Goal: Task Accomplishment & Management: Manage account settings

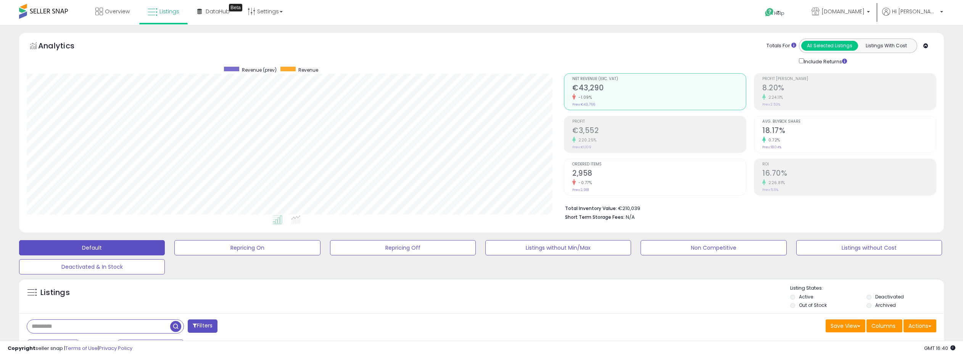
select select "**"
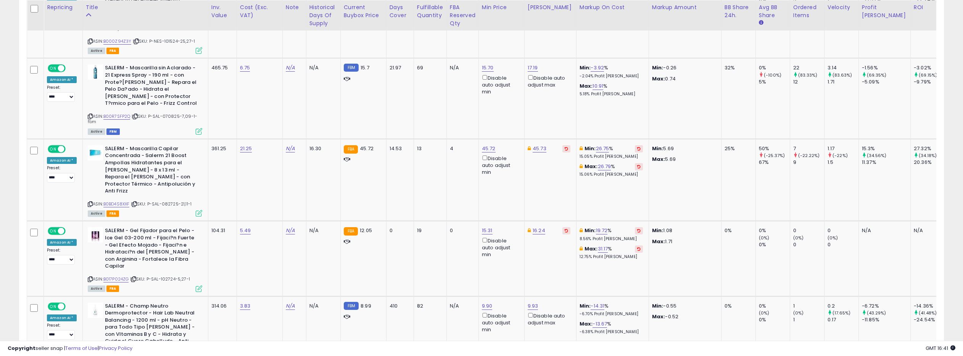
scroll to position [1161, 0]
click at [118, 113] on link "B00R7SFP2Q" at bounding box center [116, 116] width 27 height 6
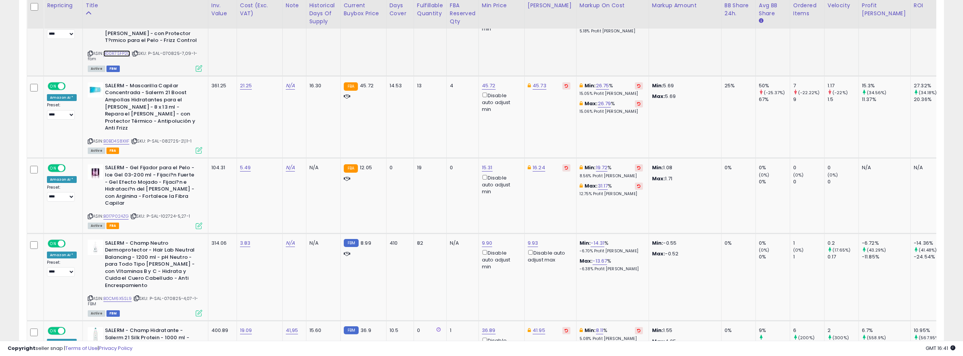
scroll to position [1228, 0]
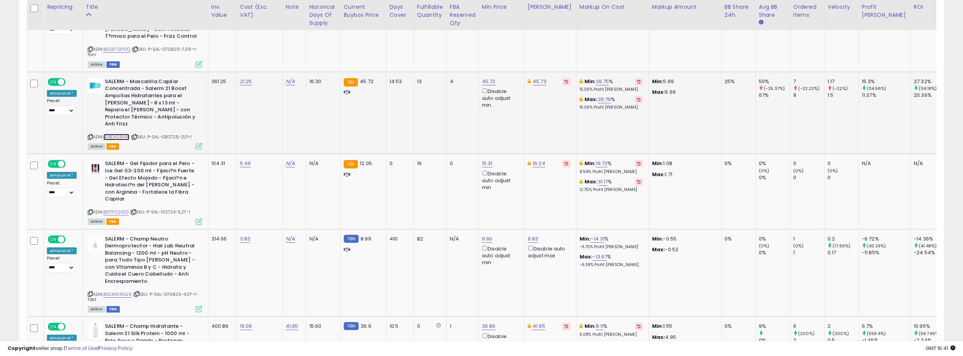
click at [124, 134] on link "B0BD4S8XXF" at bounding box center [116, 137] width 26 height 6
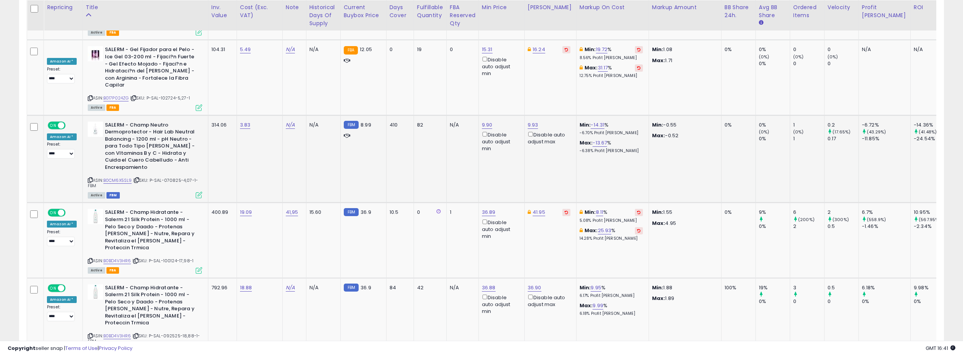
scroll to position [1343, 0]
click at [118, 177] on link "B0CM6X5SL9" at bounding box center [117, 180] width 29 height 6
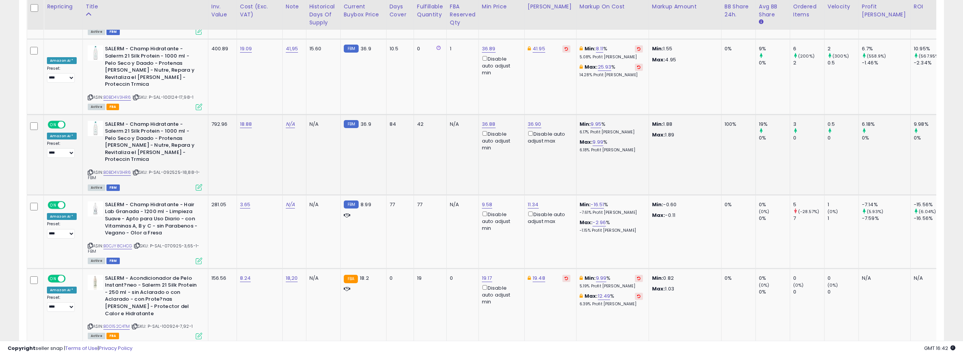
scroll to position [1507, 0]
click at [121, 168] on link "B0BD4V3HR6" at bounding box center [117, 171] width 28 height 6
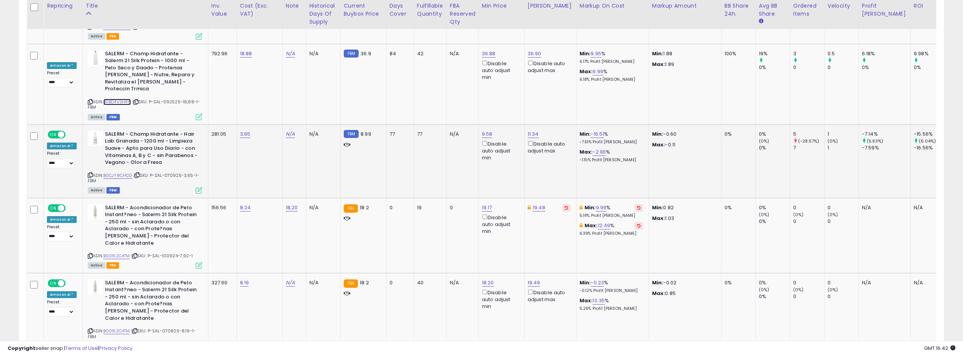
scroll to position [1576, 0]
click at [118, 172] on link "B0CJY8CHCG" at bounding box center [117, 175] width 29 height 6
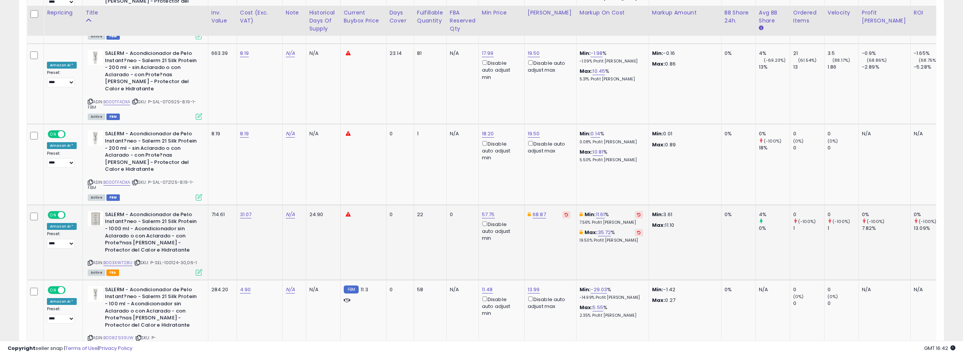
scroll to position [1893, 0]
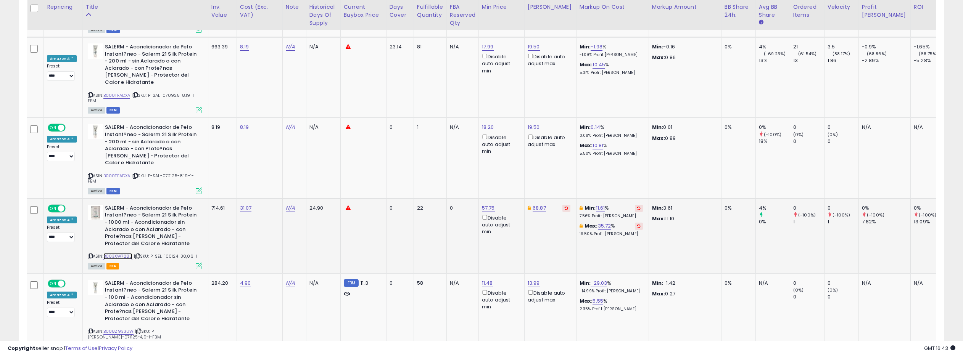
click at [127, 253] on link "B003XW728U" at bounding box center [117, 256] width 29 height 6
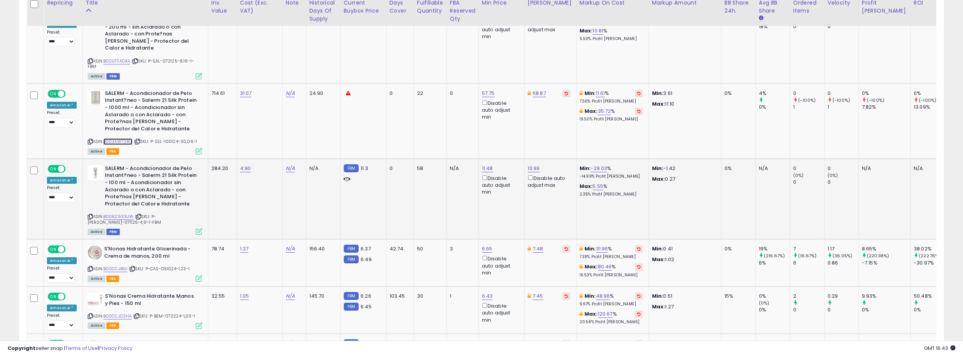
scroll to position [2013, 0]
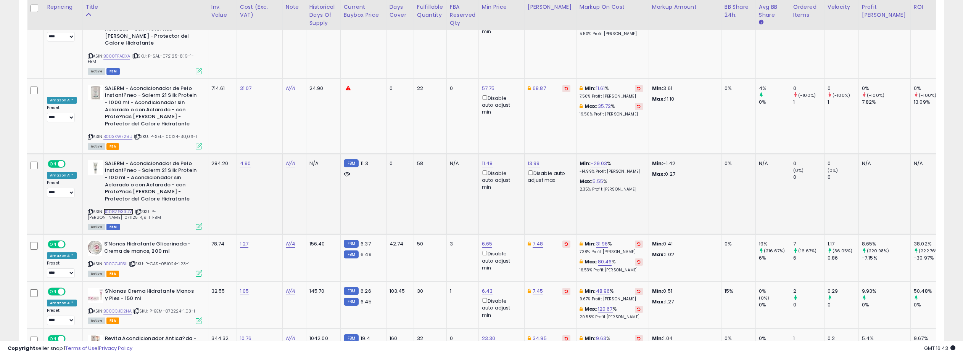
click at [115, 209] on link "B008Z933UW" at bounding box center [118, 212] width 31 height 6
click at [487, 160] on link "11.48" at bounding box center [487, 164] width 11 height 8
drag, startPoint x: 454, startPoint y: 74, endPoint x: 447, endPoint y: 74, distance: 6.9
click at [447, 74] on input "*****" at bounding box center [467, 73] width 68 height 13
type input "*****"
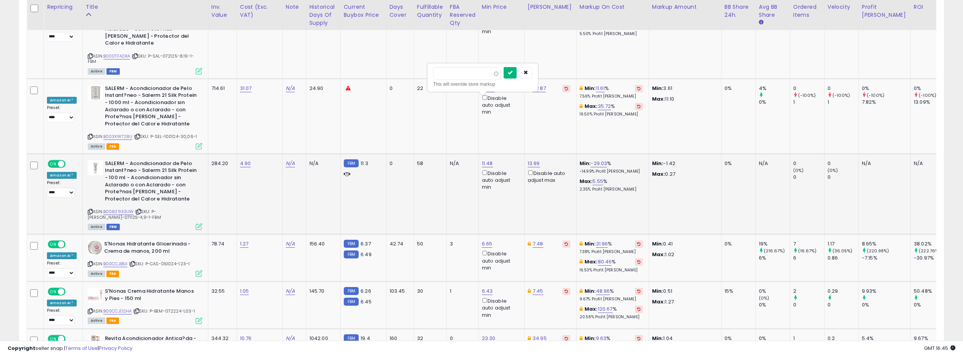
click at [512, 71] on icon "submit" at bounding box center [510, 72] width 5 height 5
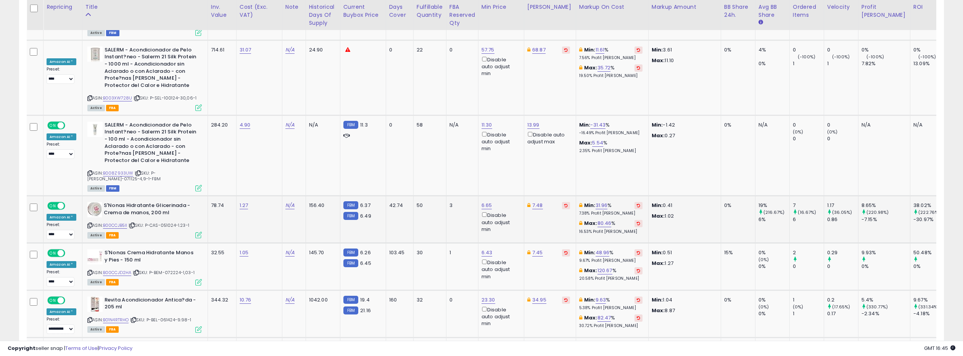
scroll to position [2044, 0]
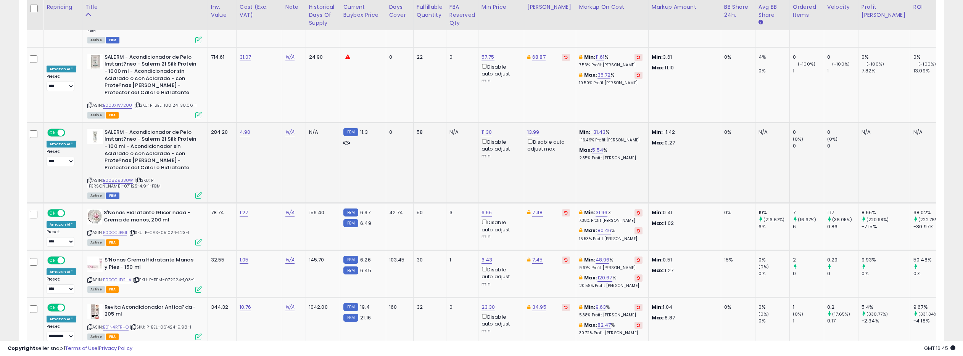
click at [198, 192] on icon at bounding box center [198, 195] width 6 height 6
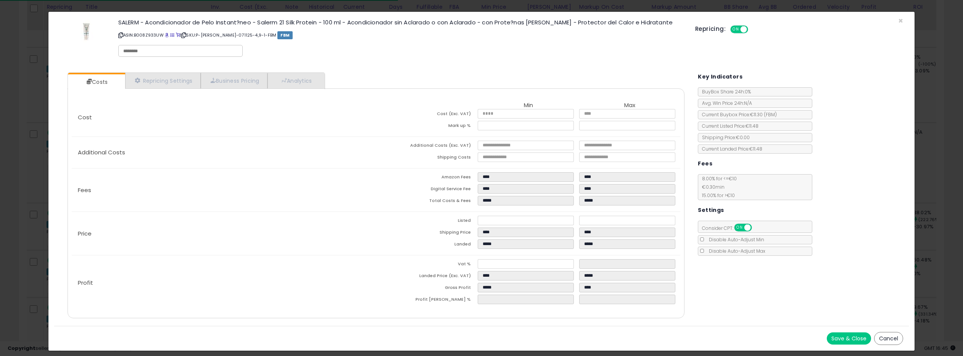
select select "**********"
select select "******"
select select "**********"
select select "******"
click at [179, 78] on link "Repricing Settings" at bounding box center [163, 81] width 76 height 16
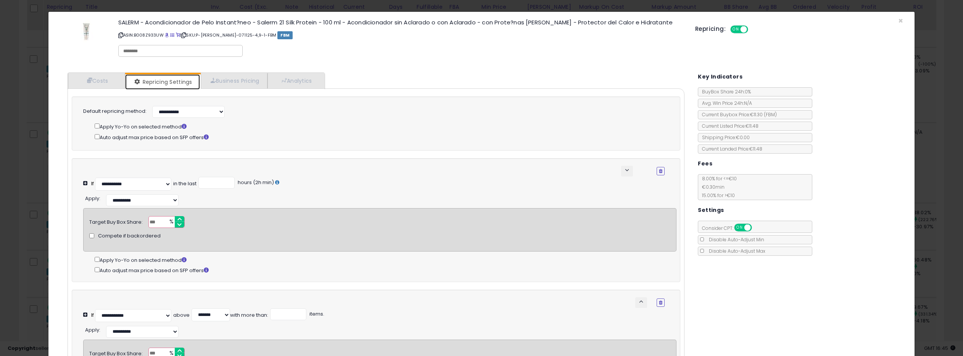
scroll to position [124, 0]
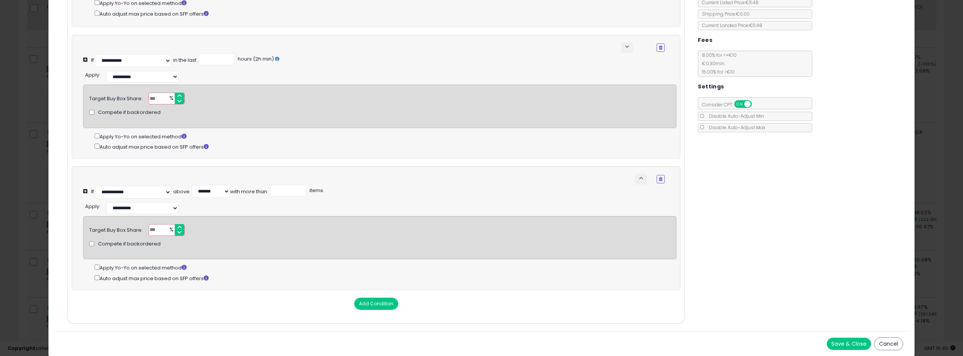
click at [839, 345] on button "Save & Close" at bounding box center [849, 344] width 44 height 12
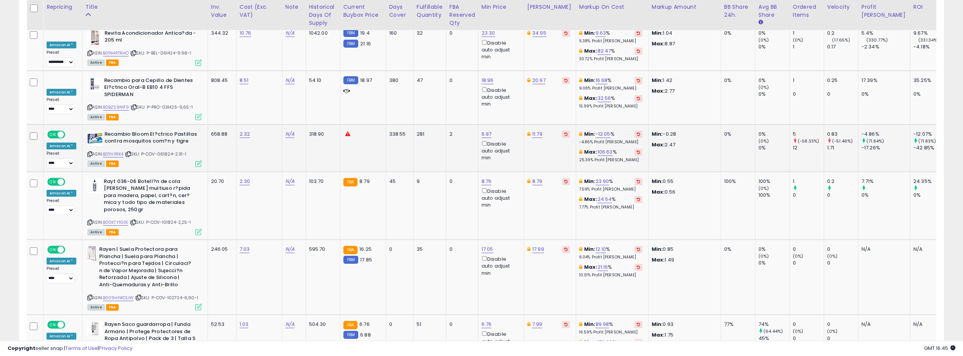
scroll to position [2319, 0]
click at [117, 151] on link "B01IVI1RK4" at bounding box center [113, 154] width 21 height 6
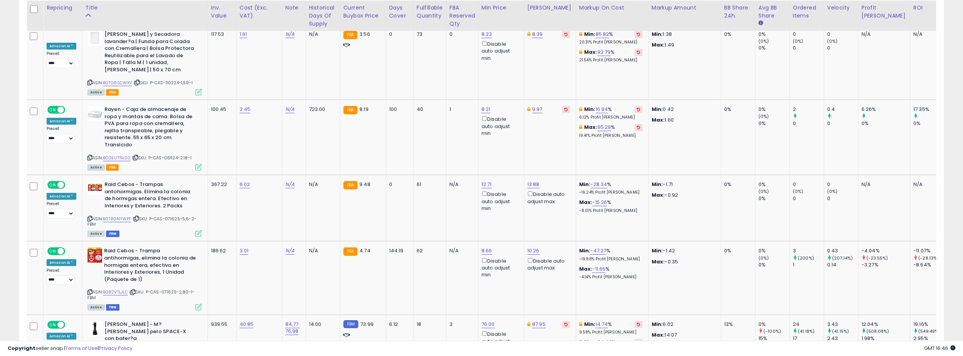
scroll to position [2745, 0]
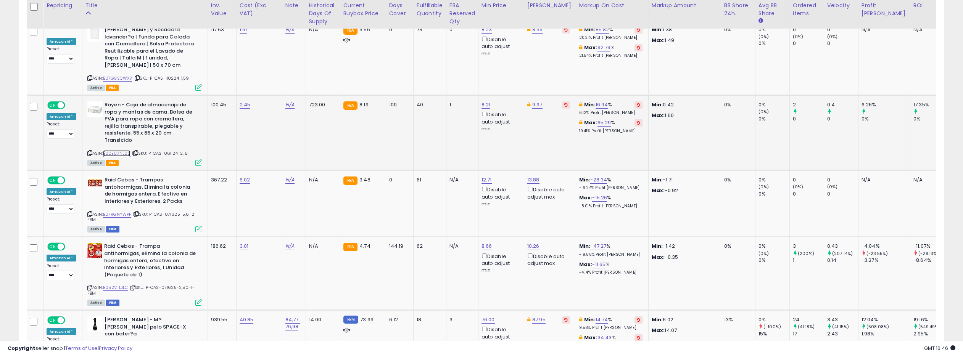
click at [122, 101] on div "ASIN: B00EU7NL00 | SKU: P-CAS-061124-2.18-1 Active FBA" at bounding box center [144, 133] width 114 height 64
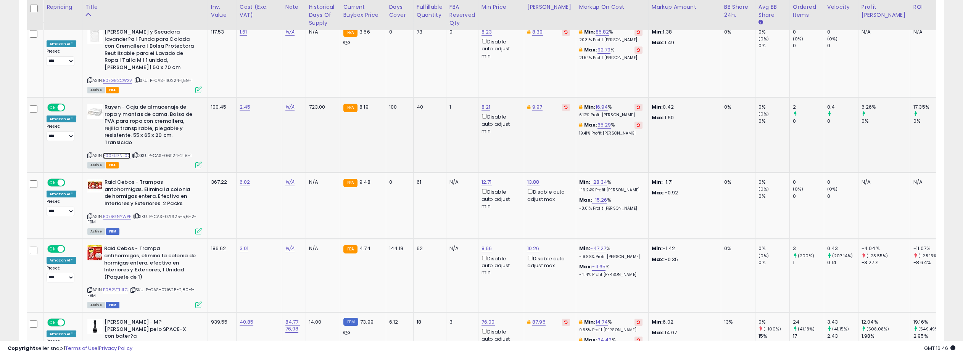
click at [127, 153] on link "B00EU7NL00" at bounding box center [117, 156] width 28 height 6
click at [484, 103] on link "8.21" at bounding box center [485, 107] width 9 height 8
type input "****"
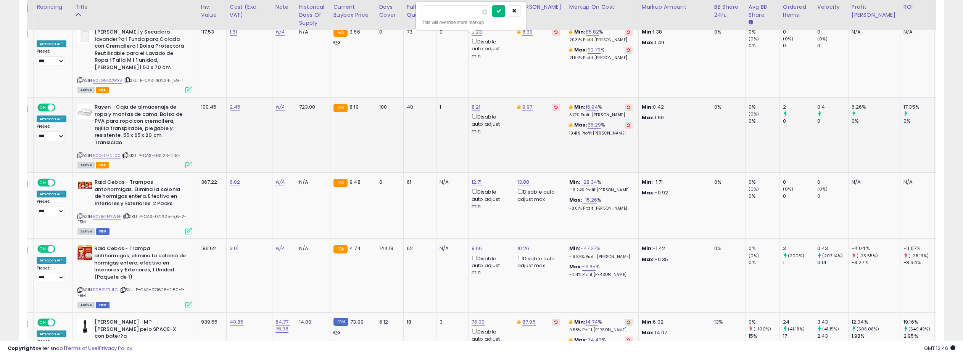
scroll to position [2747, 0]
click at [505, 11] on button "submit" at bounding box center [498, 10] width 13 height 11
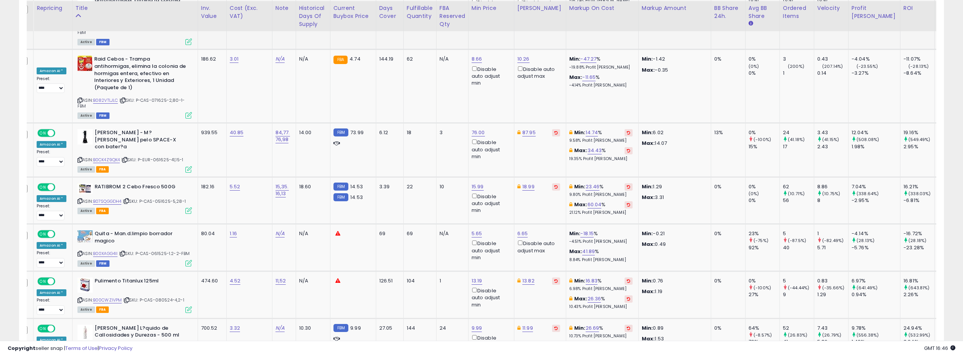
scroll to position [2938, 0]
click at [102, 156] on link "B0CK4Z9QK4" at bounding box center [106, 159] width 27 height 6
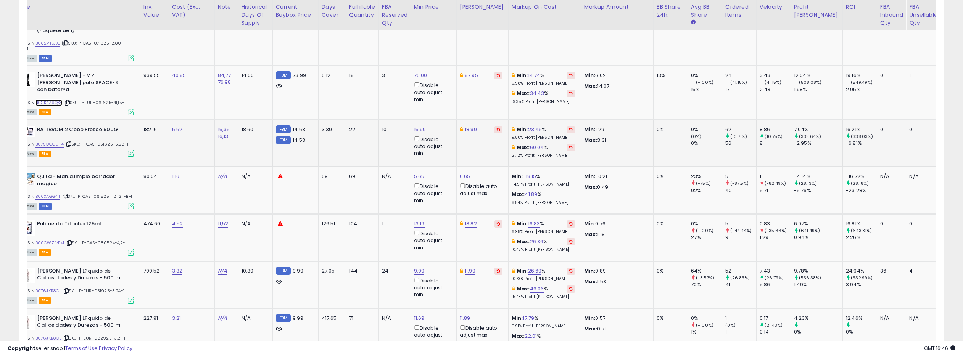
scroll to position [0, 0]
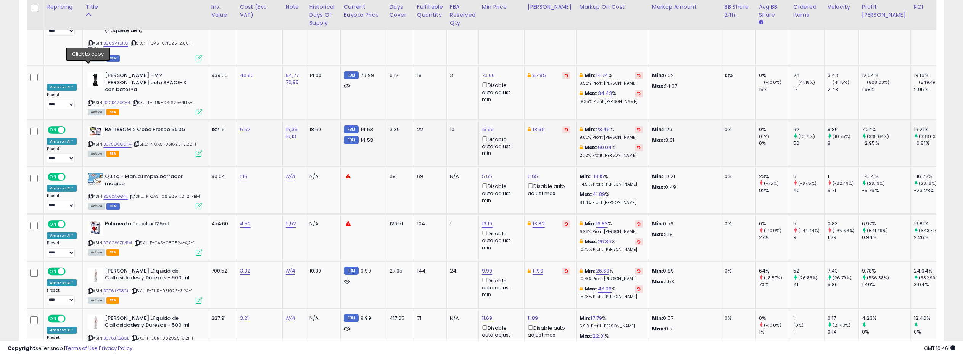
click at [88, 142] on icon at bounding box center [90, 144] width 5 height 4
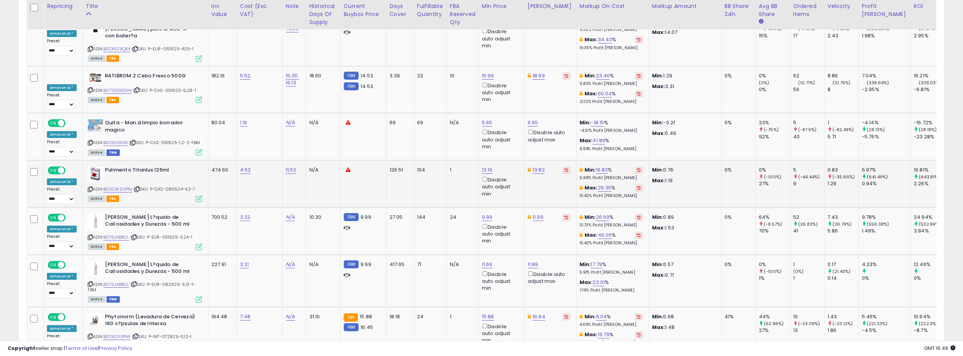
scroll to position [3041, 0]
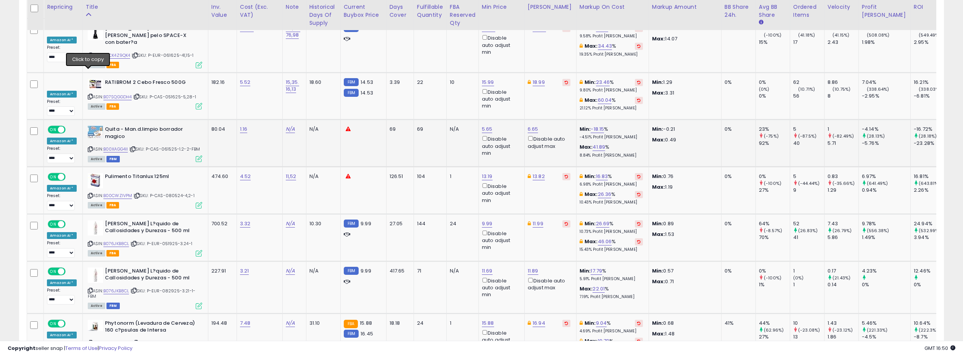
click at [88, 147] on icon at bounding box center [90, 149] width 5 height 4
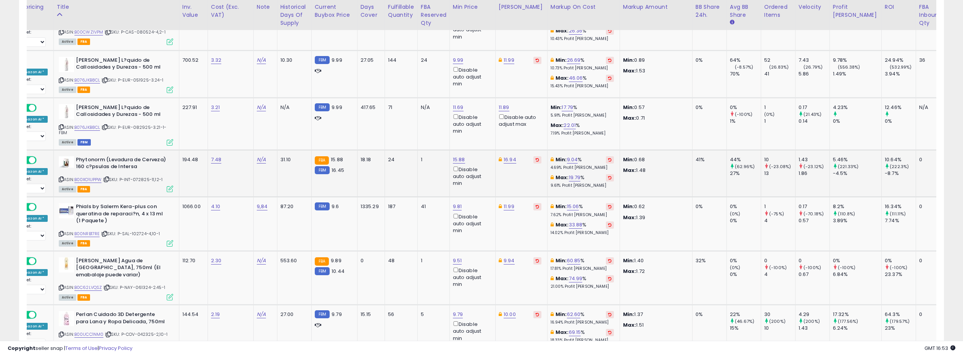
scroll to position [0, 0]
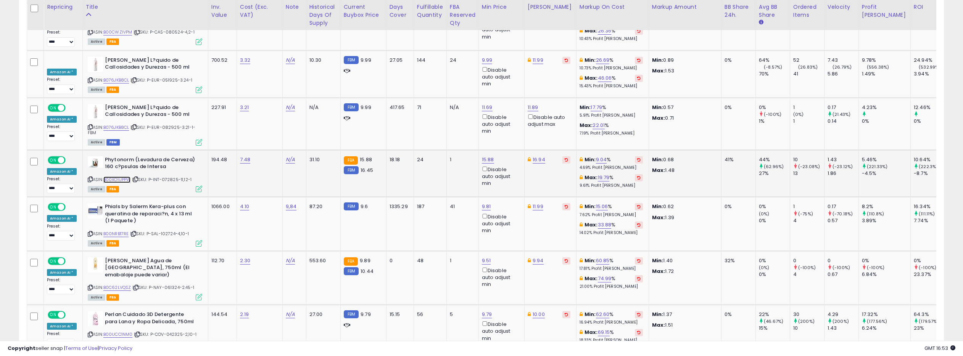
click at [118, 177] on link "B00XO1UPPW" at bounding box center [116, 180] width 27 height 6
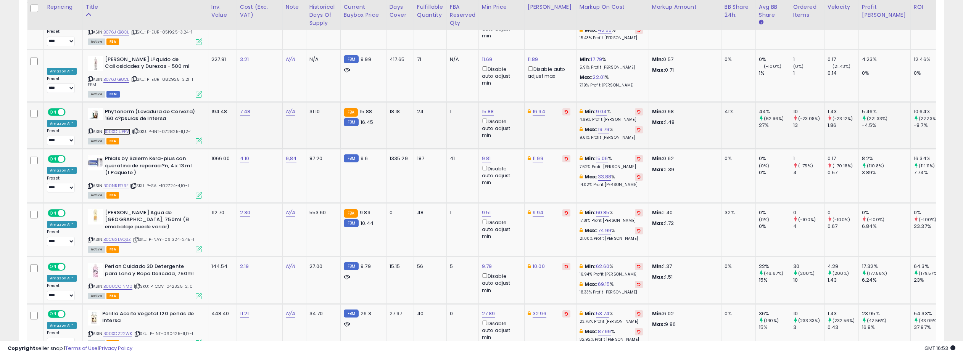
scroll to position [3253, 0]
click at [118, 182] on link "B00NRB17RE" at bounding box center [116, 185] width 26 height 6
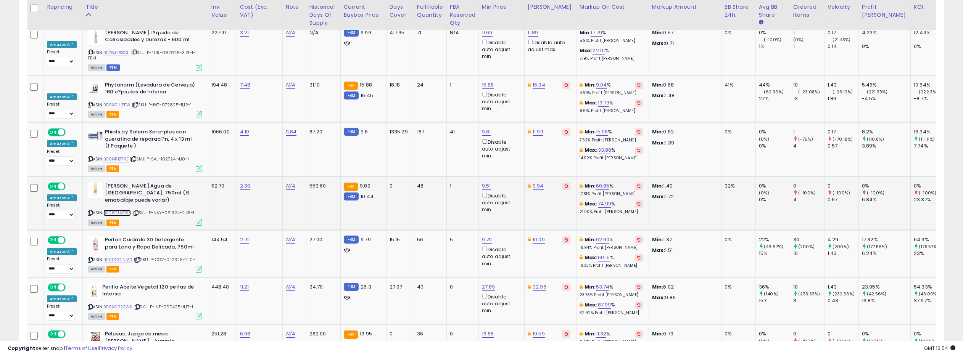
click at [122, 210] on link "B0C62LVQSZ" at bounding box center [117, 213] width 28 height 6
click at [121, 257] on link "B00UCC1NM0" at bounding box center [117, 260] width 29 height 6
click at [120, 304] on link "B00XO222WK" at bounding box center [117, 307] width 29 height 6
click at [118, 304] on link "B00XO222WK" at bounding box center [117, 307] width 29 height 6
drag, startPoint x: 888, startPoint y: 303, endPoint x: 484, endPoint y: 191, distance: 419.3
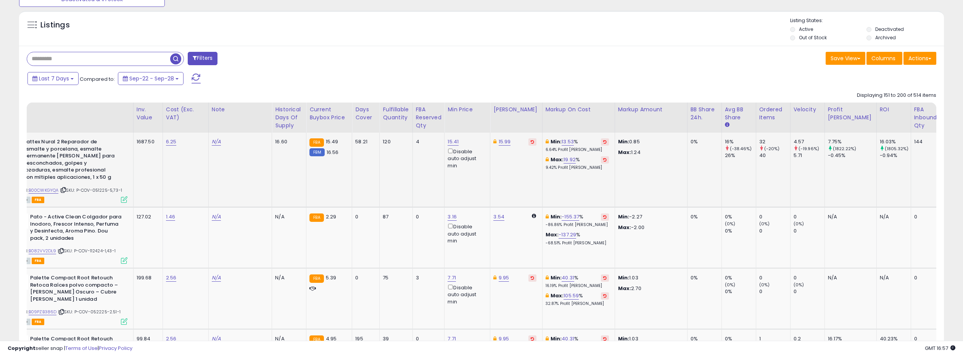
scroll to position [0, 0]
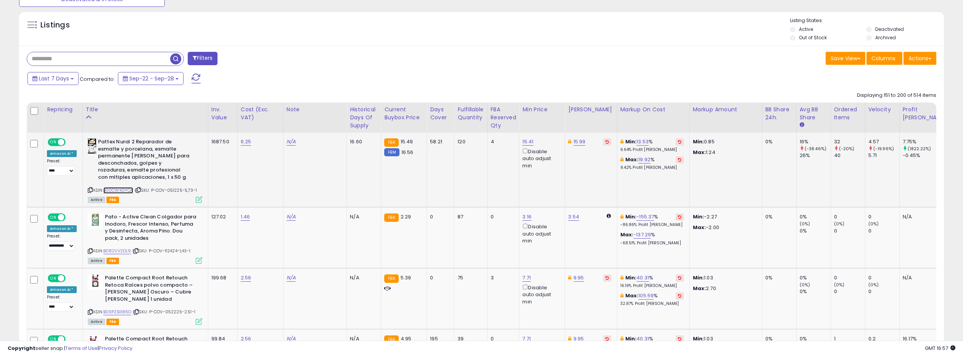
click at [122, 192] on link "B00CWKGYQA" at bounding box center [118, 190] width 30 height 6
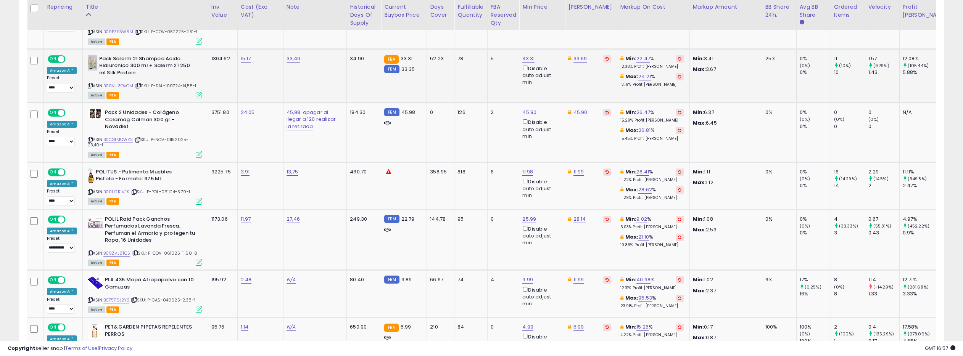
scroll to position [610, 0]
click at [119, 85] on link "B00VU3OVOM" at bounding box center [118, 85] width 30 height 6
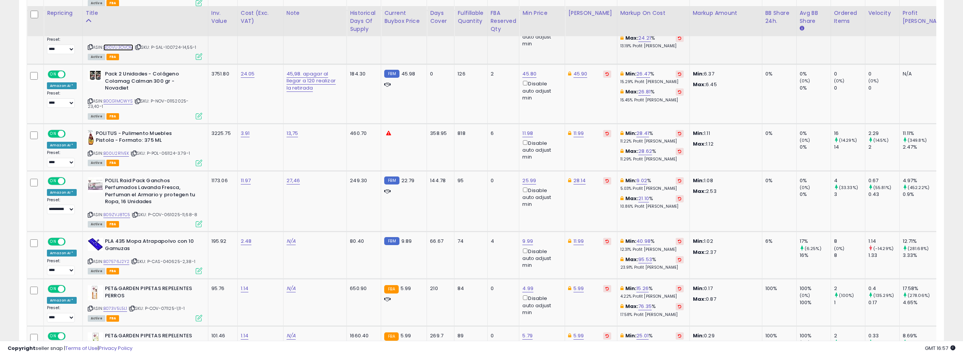
scroll to position [662, 0]
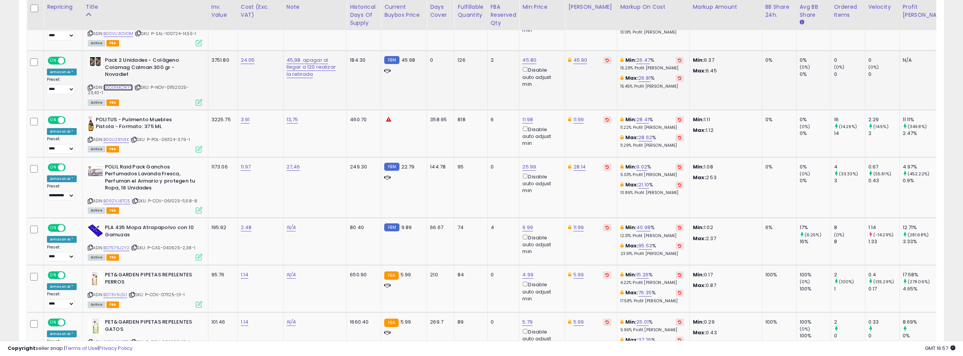
click at [120, 85] on link "B0CG1MCWYS" at bounding box center [118, 87] width 30 height 6
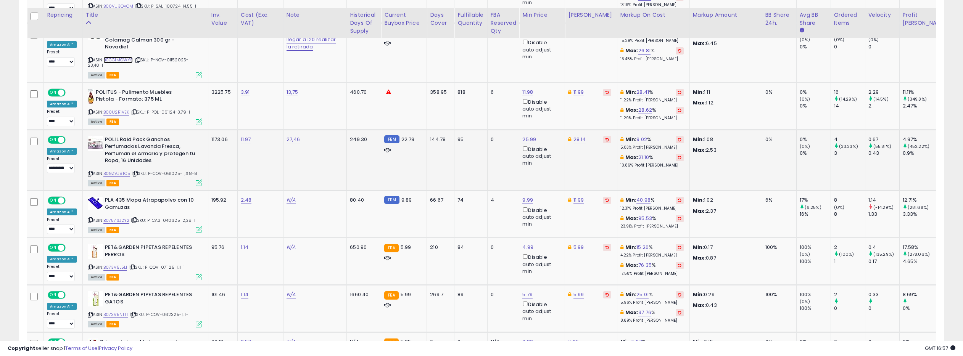
scroll to position [699, 0]
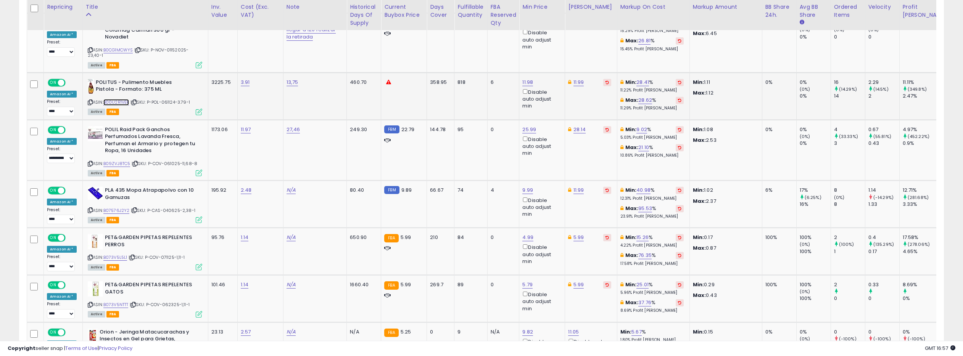
click at [121, 106] on link "B00U2R1VEK" at bounding box center [116, 102] width 26 height 6
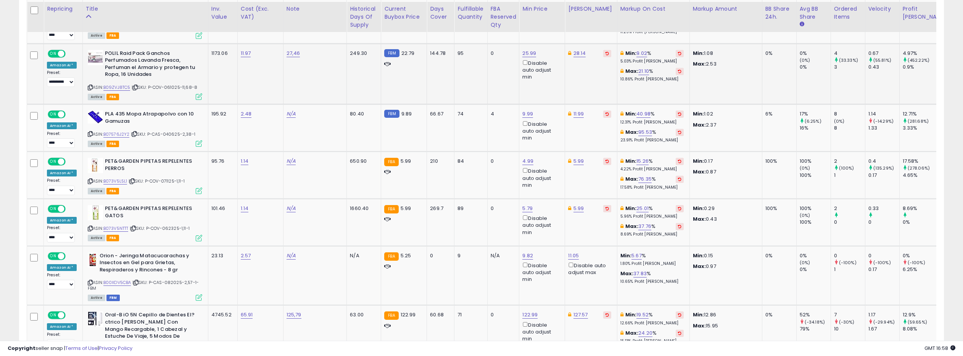
scroll to position [777, 0]
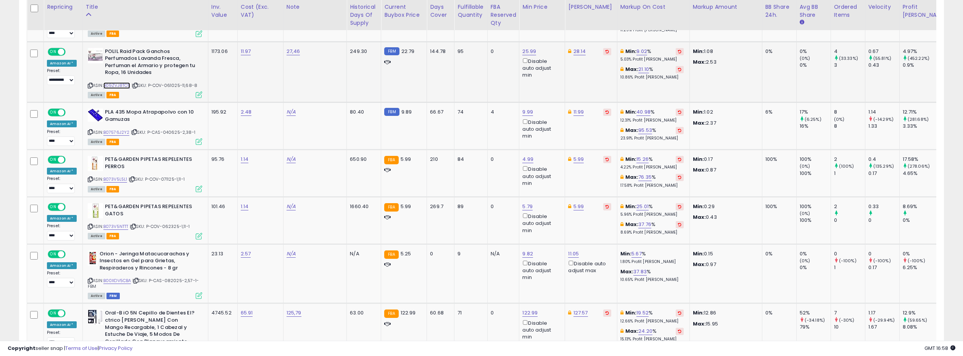
click at [122, 89] on link "B09ZVJ8TC5" at bounding box center [116, 85] width 27 height 6
click at [522, 55] on link "25.99" at bounding box center [529, 52] width 14 height 8
type input "*****"
click button "submit" at bounding box center [518, 29] width 13 height 11
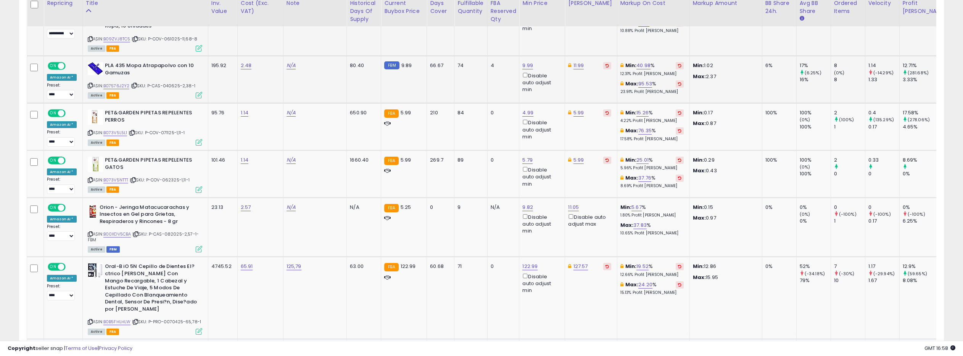
scroll to position [824, 0]
click at [118, 89] on link "B07576J2Y2" at bounding box center [116, 85] width 26 height 6
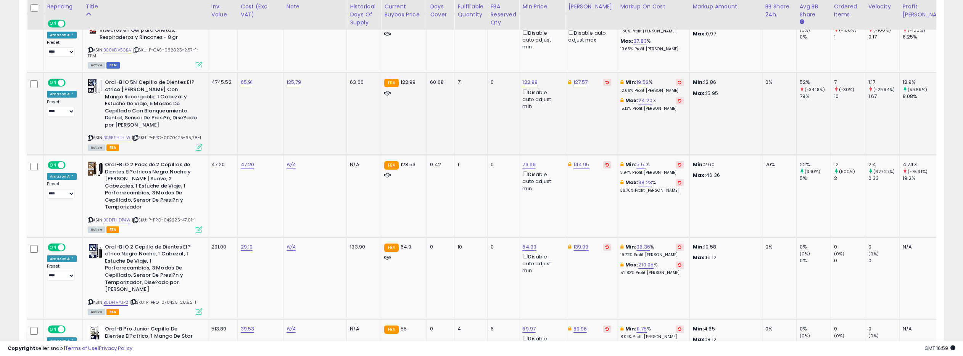
scroll to position [1008, 0]
click at [118, 136] on link "B0B5FHLHLW" at bounding box center [116, 137] width 27 height 6
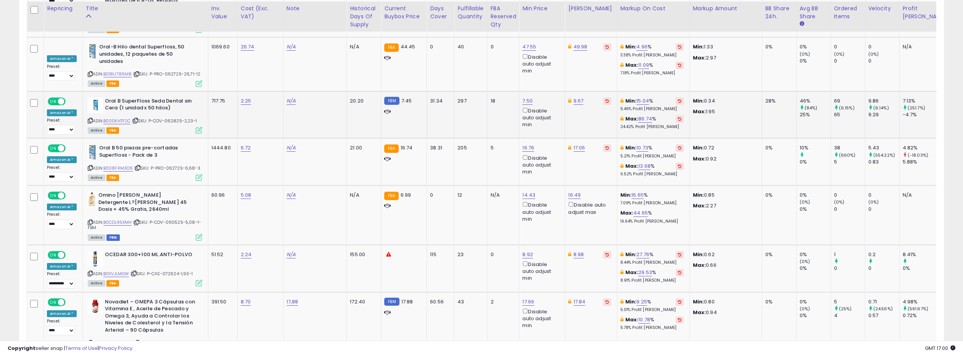
scroll to position [1367, 0]
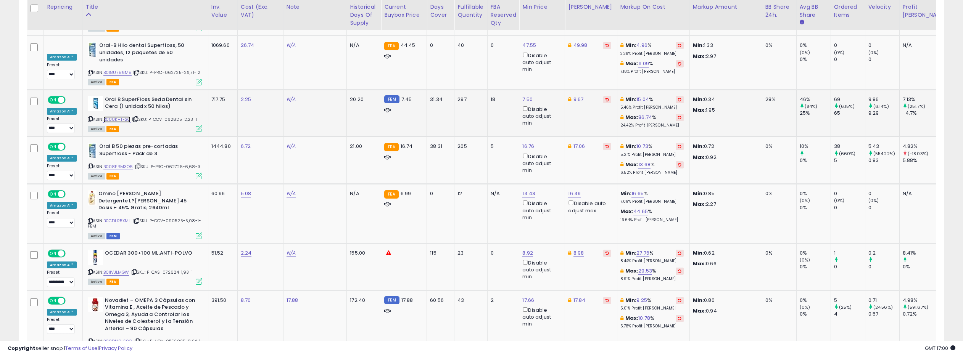
click at [124, 116] on link "B000KHTF2C" at bounding box center [116, 119] width 27 height 6
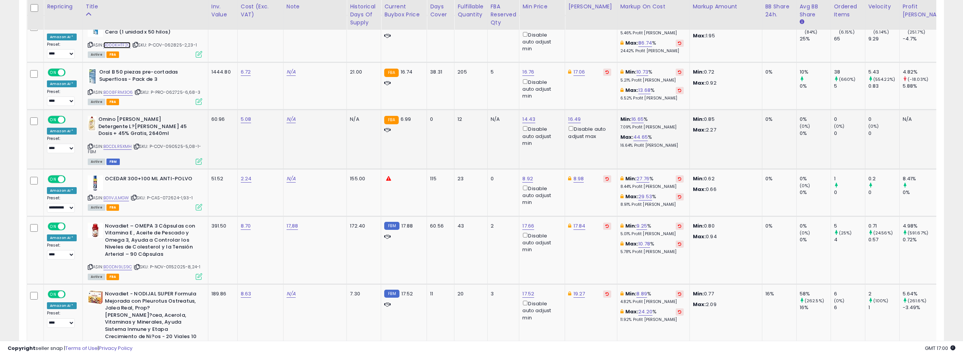
scroll to position [1442, 0]
click at [114, 143] on link "B0CDLR5XMH" at bounding box center [117, 146] width 29 height 6
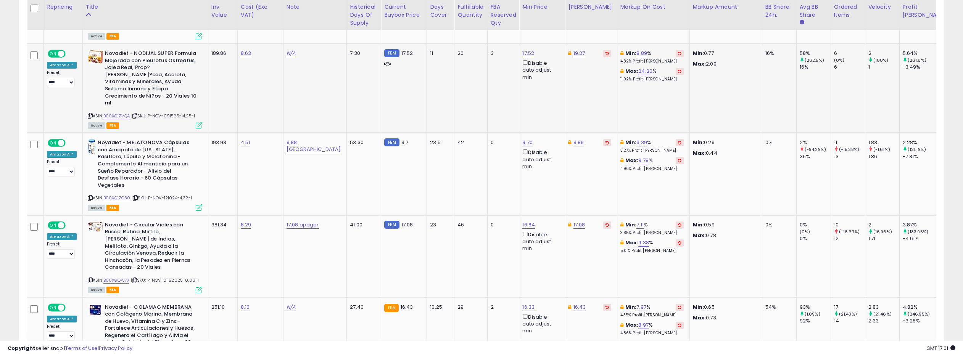
scroll to position [1683, 0]
click at [119, 195] on link "B00XO1ZO30" at bounding box center [116, 198] width 27 height 6
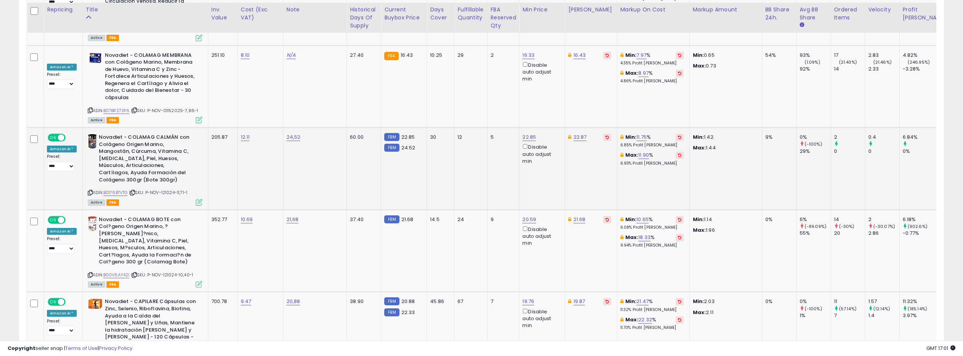
scroll to position [1938, 0]
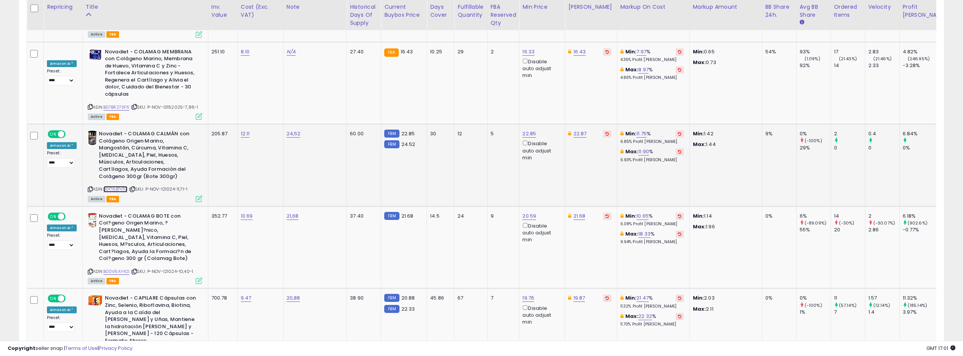
click at [119, 186] on link "B0176BTVTG" at bounding box center [115, 189] width 24 height 6
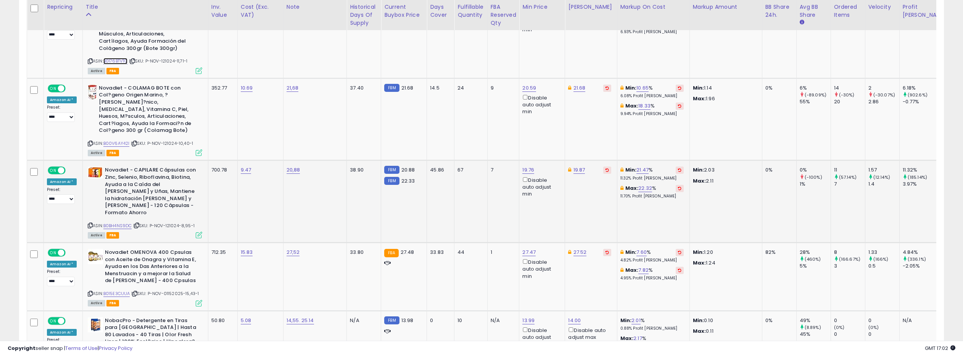
scroll to position [2066, 0]
click at [118, 140] on link "B00V6AY42I" at bounding box center [116, 143] width 26 height 6
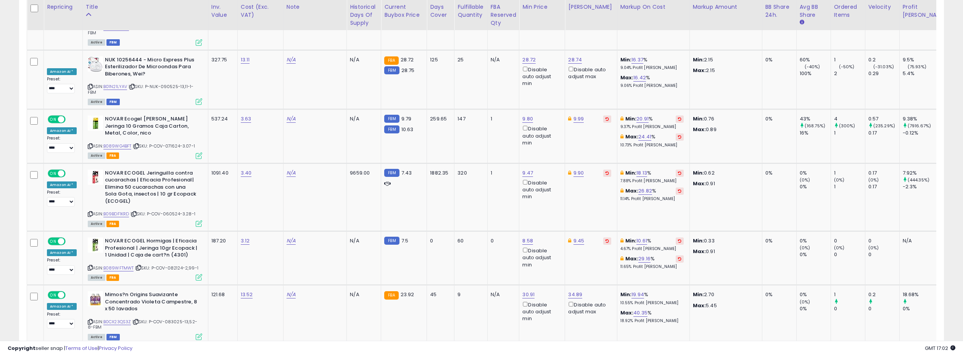
scroll to position [3070, 0]
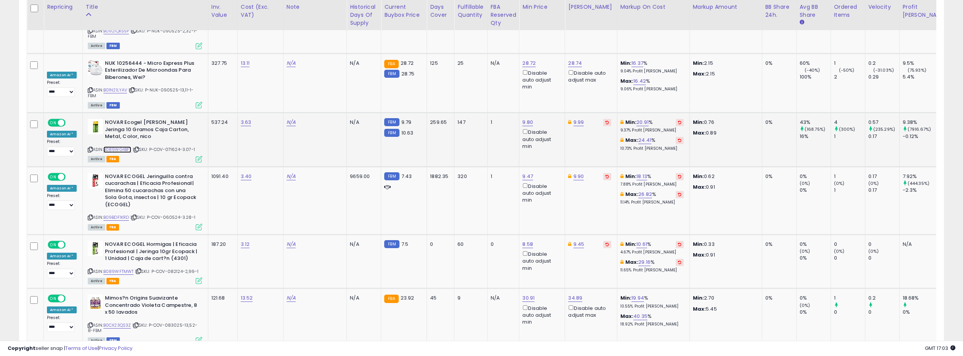
click at [126, 147] on link "B089WG4BFT" at bounding box center [117, 150] width 28 height 6
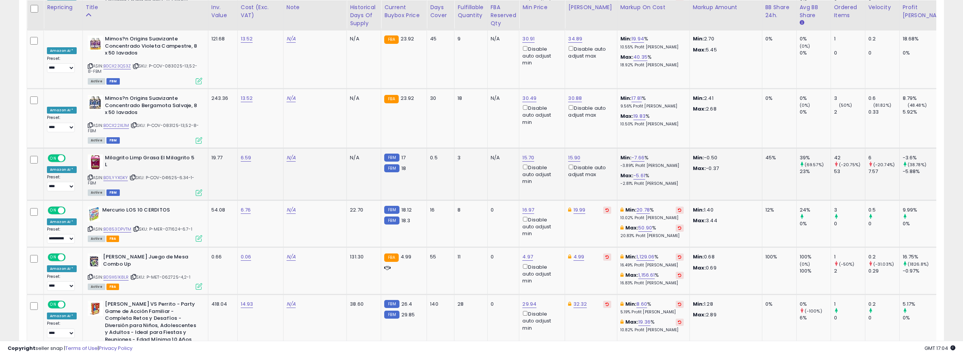
scroll to position [3331, 0]
click at [118, 174] on link "B01LYYXGKY" at bounding box center [115, 177] width 25 height 6
click at [522, 153] on link "15.70" at bounding box center [528, 157] width 12 height 8
drag, startPoint x: 465, startPoint y: 50, endPoint x: 432, endPoint y: 51, distance: 32.4
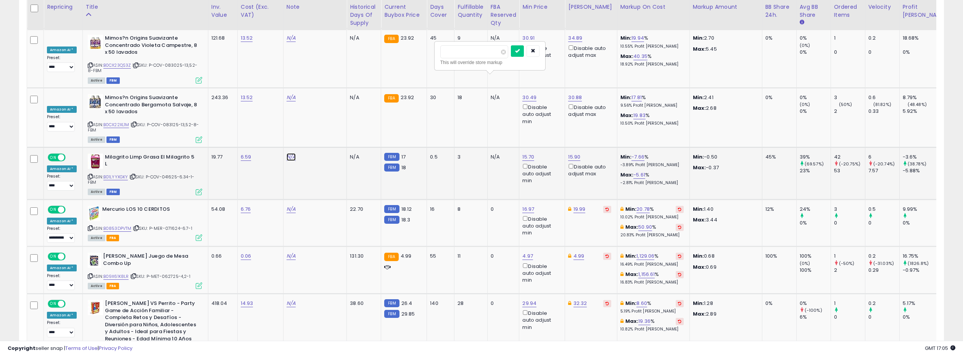
click at [288, 153] on link "N/A" at bounding box center [291, 157] width 9 height 8
type input "**********"
click at [316, 57] on icon "submit" at bounding box center [314, 58] width 5 height 5
drag, startPoint x: 471, startPoint y: 53, endPoint x: 429, endPoint y: 52, distance: 42.4
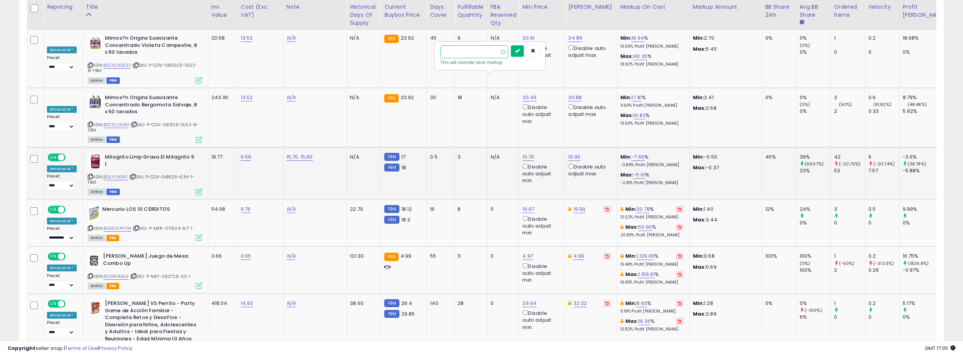
type input "*****"
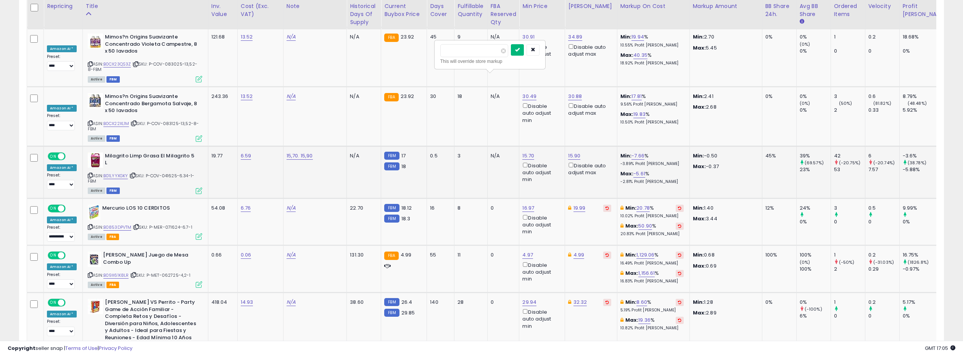
click at [517, 51] on button "submit" at bounding box center [517, 49] width 13 height 11
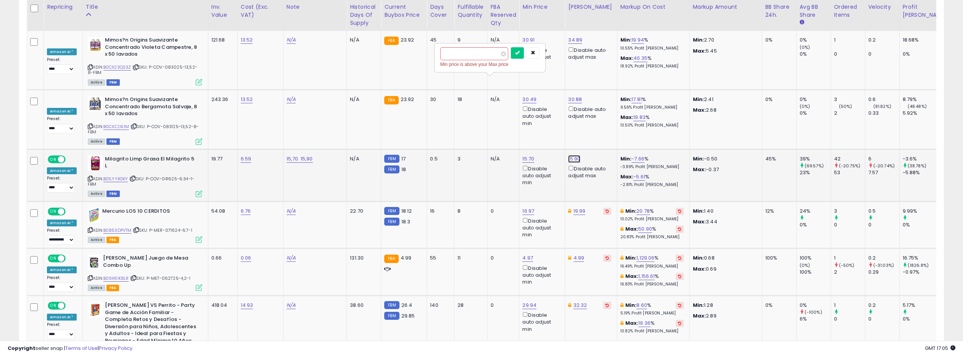
scroll to position [3330, 0]
click at [568, 155] on link "15.90" at bounding box center [574, 159] width 12 height 8
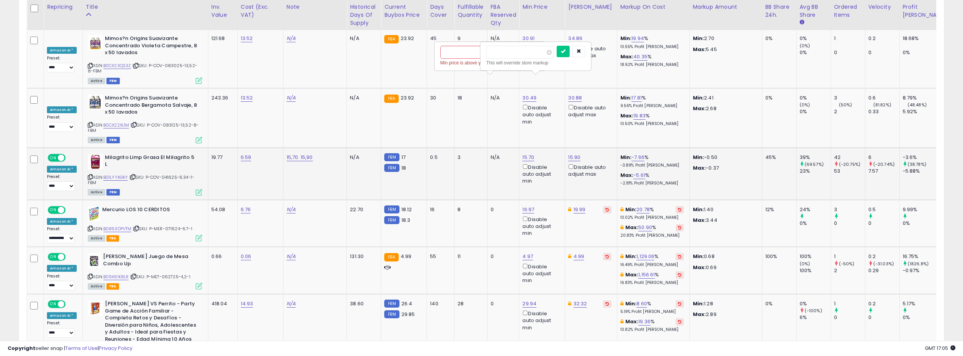
scroll to position [3332, 0]
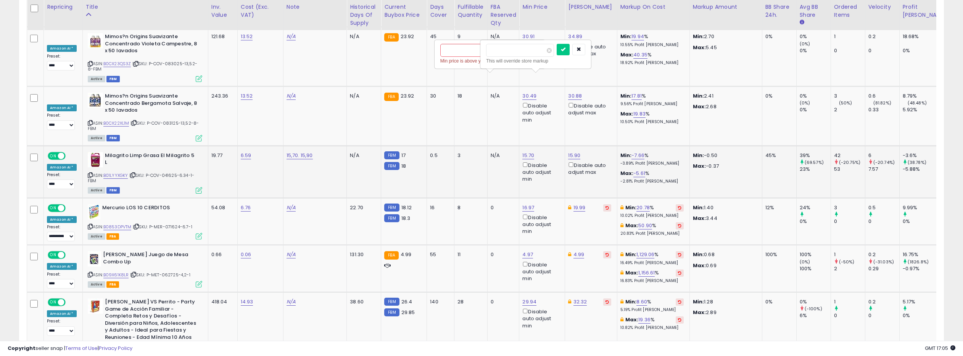
drag, startPoint x: 508, startPoint y: 52, endPoint x: 477, endPoint y: 52, distance: 30.9
click at [477, 146] on tr "**********" at bounding box center [548, 172] width 1043 height 52
type input "*****"
click at [570, 49] on button "submit" at bounding box center [563, 49] width 13 height 11
click at [522, 152] on link "15.70" at bounding box center [528, 156] width 12 height 8
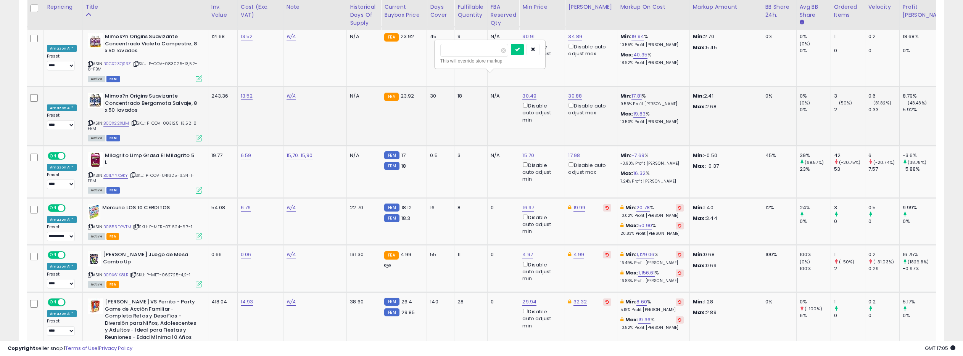
drag, startPoint x: 464, startPoint y: 51, endPoint x: 423, endPoint y: 47, distance: 40.7
type input "*****"
click at [523, 52] on button "submit" at bounding box center [517, 49] width 13 height 11
click at [522, 152] on link "16.98" at bounding box center [528, 156] width 12 height 8
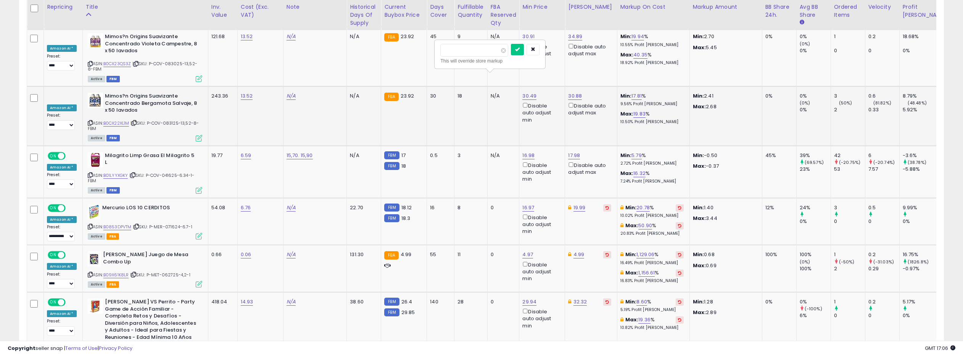
drag, startPoint x: 469, startPoint y: 52, endPoint x: 420, endPoint y: 47, distance: 48.7
type input "*****"
click at [520, 48] on icon "submit" at bounding box center [517, 49] width 5 height 5
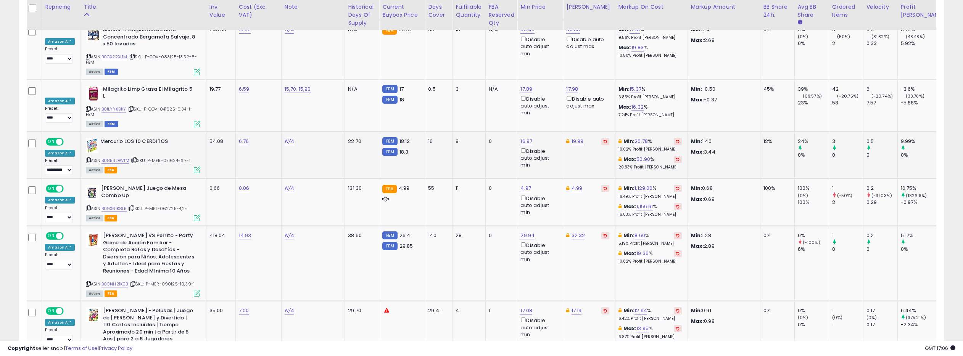
scroll to position [0, 0]
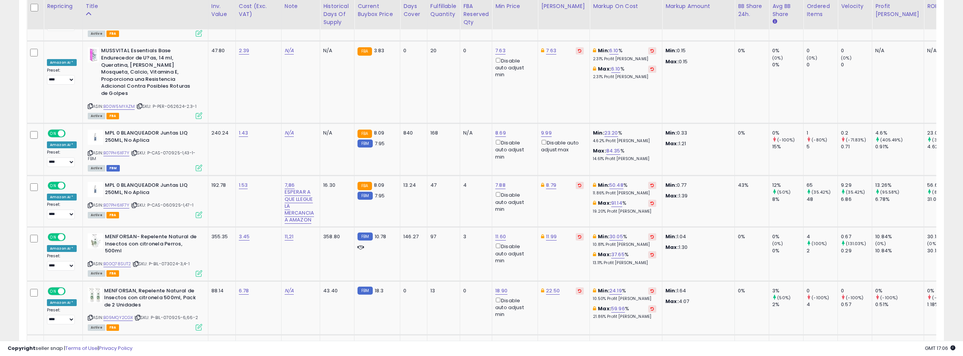
scroll to position [1136, 0]
click at [120, 201] on link "B07PH6XF7Y" at bounding box center [116, 204] width 26 height 6
click at [547, 180] on link "8.79" at bounding box center [551, 184] width 10 height 8
drag, startPoint x: 518, startPoint y: 118, endPoint x: 483, endPoint y: 113, distance: 35.4
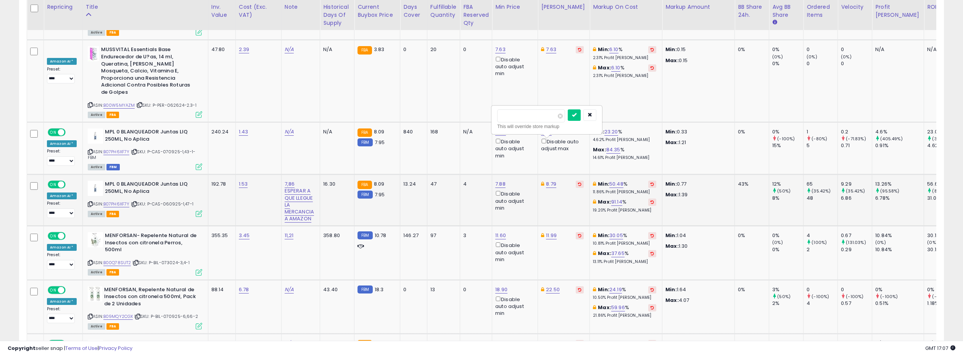
scroll to position [1135, 0]
type input "****"
click at [576, 115] on icon "submit" at bounding box center [574, 115] width 5 height 5
click at [499, 182] on link "7.88" at bounding box center [500, 186] width 10 height 8
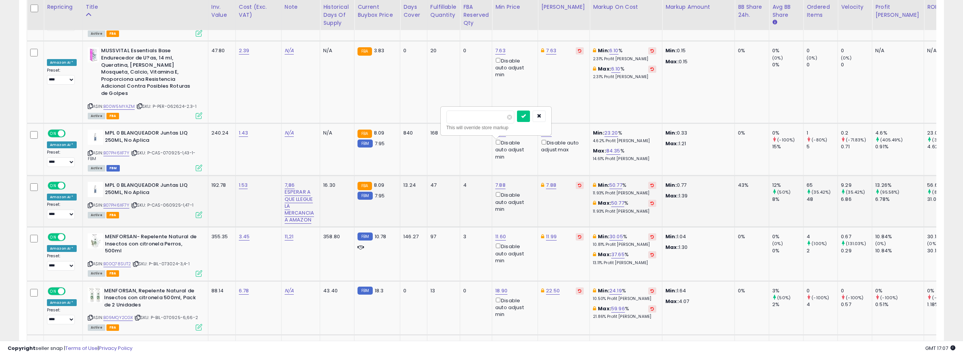
type input "****"
click button "submit" at bounding box center [523, 116] width 13 height 11
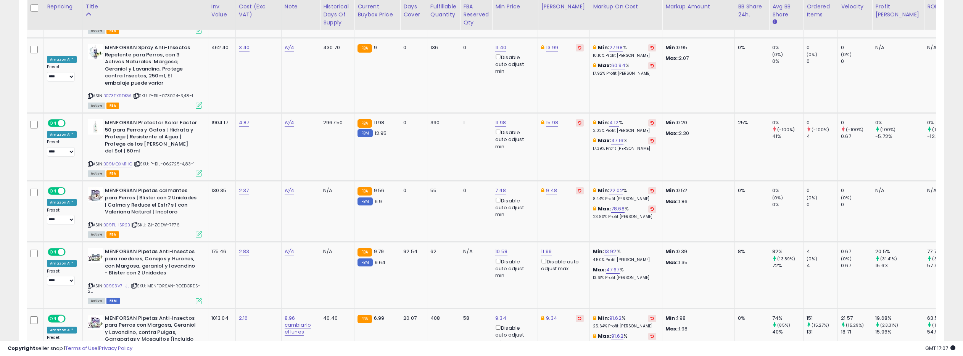
scroll to position [1433, 0]
click at [126, 160] on link "B09MQXM1HC" at bounding box center [117, 163] width 29 height 6
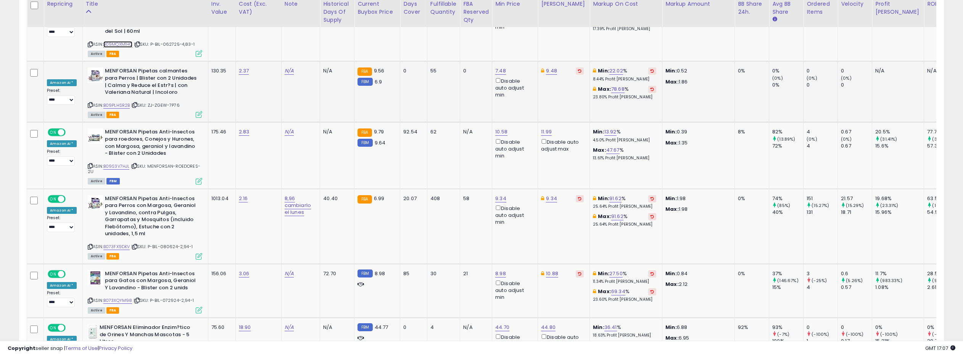
scroll to position [1552, 0]
click at [122, 163] on link "B09S3V7HJL" at bounding box center [116, 166] width 26 height 6
click at [498, 128] on link "10.58" at bounding box center [501, 132] width 12 height 8
click at [468, 56] on input "*****" at bounding box center [481, 56] width 68 height 13
type input "*****"
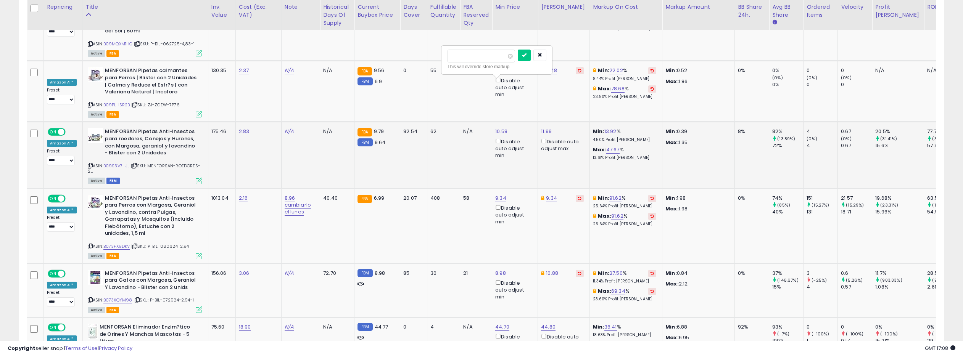
click button "submit" at bounding box center [524, 55] width 13 height 11
click at [119, 243] on link "B073FX9DKV" at bounding box center [116, 246] width 27 height 6
click at [498, 195] on link "9.34" at bounding box center [500, 199] width 11 height 8
type input "****"
click at [526, 121] on icon "submit" at bounding box center [523, 121] width 5 height 5
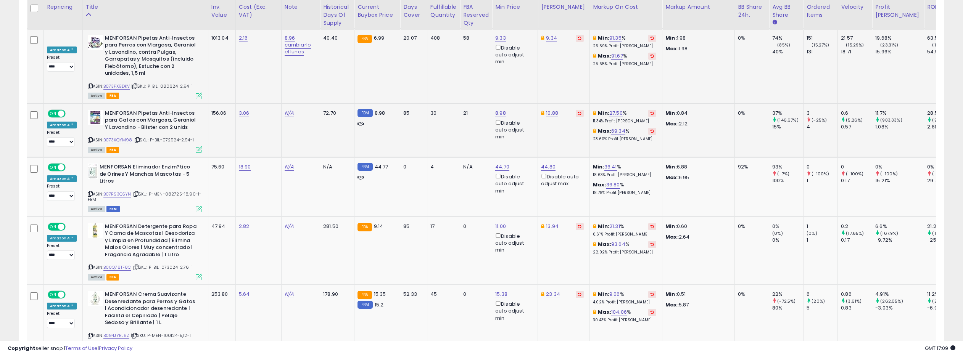
scroll to position [1713, 0]
click at [116, 137] on link "B073XQYM98" at bounding box center [117, 140] width 29 height 6
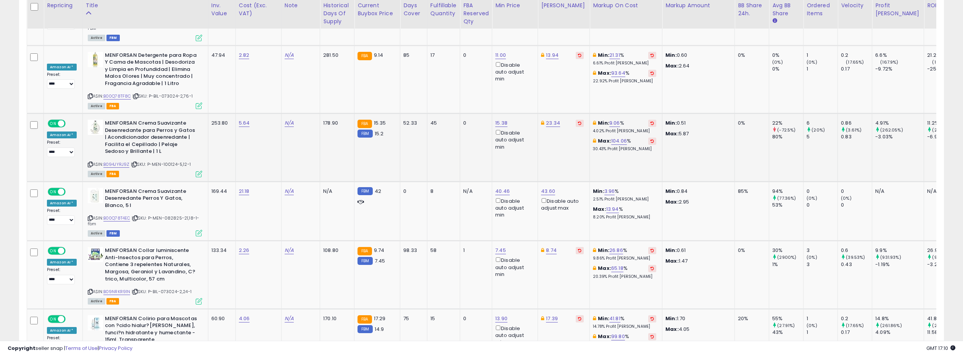
scroll to position [1884, 0]
click at [117, 161] on link "B094JYRJ9Z" at bounding box center [116, 164] width 26 height 6
click at [496, 119] on link "15.38" at bounding box center [501, 123] width 12 height 8
drag, startPoint x: 470, startPoint y: 48, endPoint x: 440, endPoint y: 43, distance: 30.5
click at [442, 43] on div "***** This will override store markup" at bounding box center [497, 51] width 110 height 28
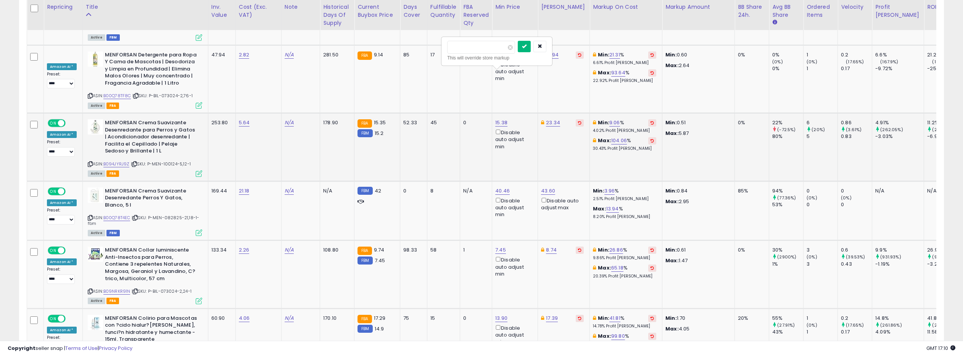
type input "*****"
click at [531, 45] on button "submit" at bounding box center [524, 46] width 13 height 11
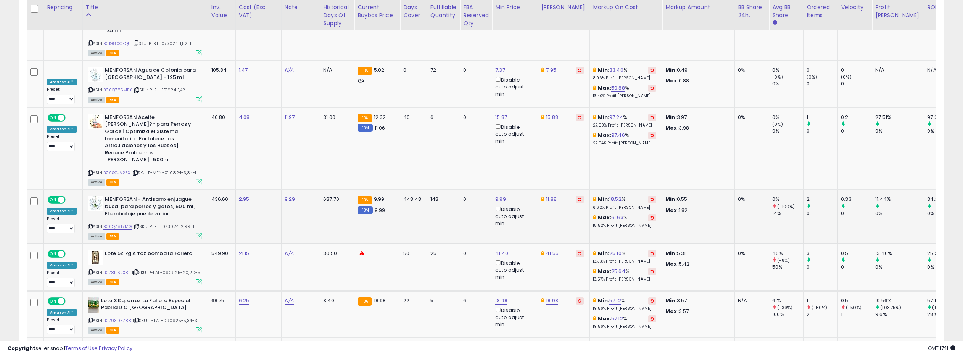
scroll to position [2477, 0]
click at [116, 223] on link "B00Q78T7MG" at bounding box center [117, 226] width 29 height 6
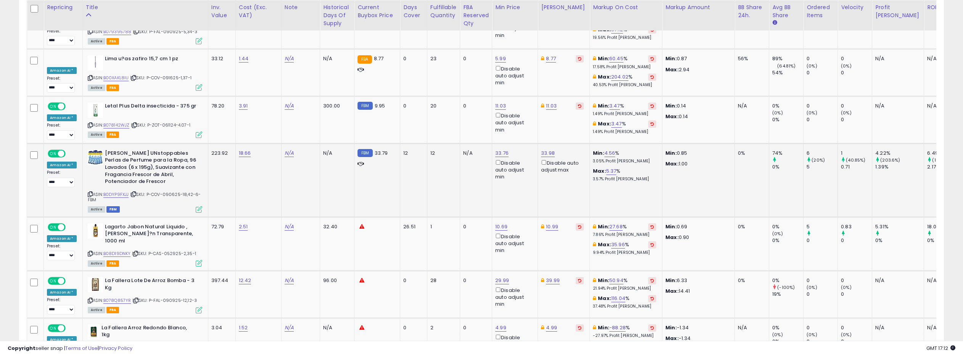
scroll to position [2766, 0]
click at [122, 191] on link "B0DYP9FXJJ" at bounding box center [116, 194] width 26 height 6
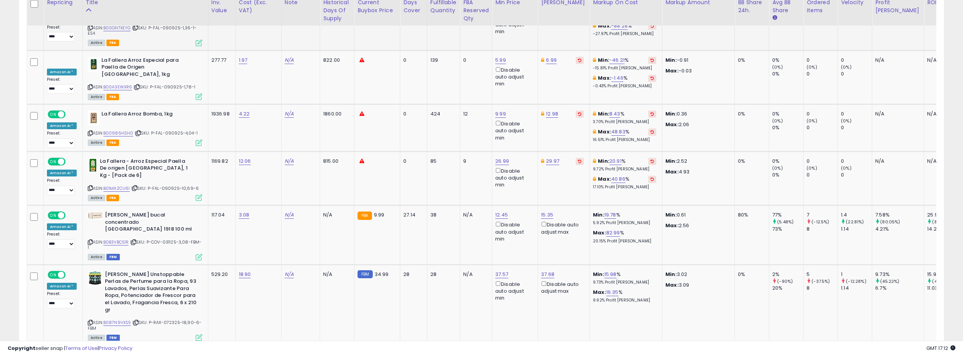
scroll to position [3098, 0]
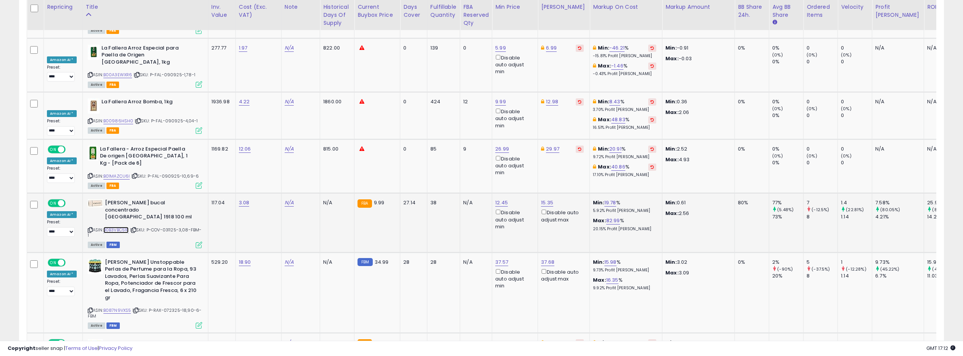
click at [125, 227] on link "B0B3VBC51R" at bounding box center [116, 230] width 26 height 6
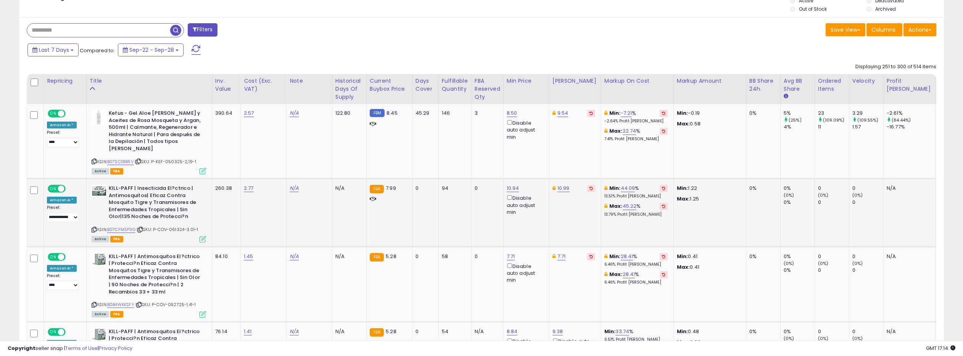
scroll to position [297, 0]
click at [507, 111] on link "8.50" at bounding box center [512, 113] width 11 height 8
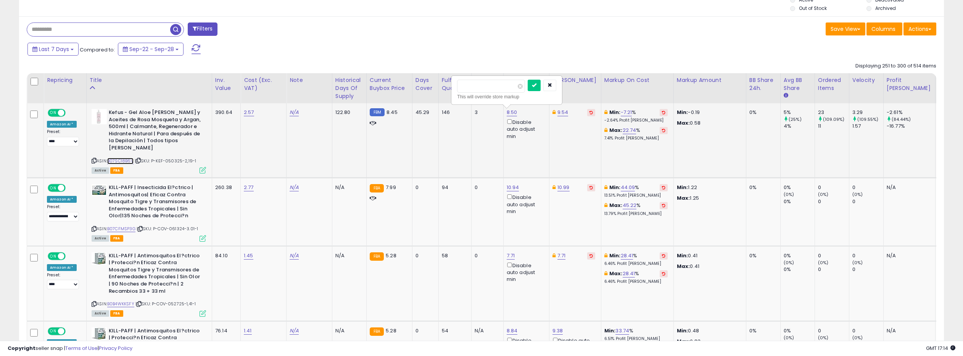
click at [127, 158] on link "B07SC18B6V" at bounding box center [120, 161] width 26 height 6
click at [552, 85] on icon "button" at bounding box center [549, 85] width 5 height 5
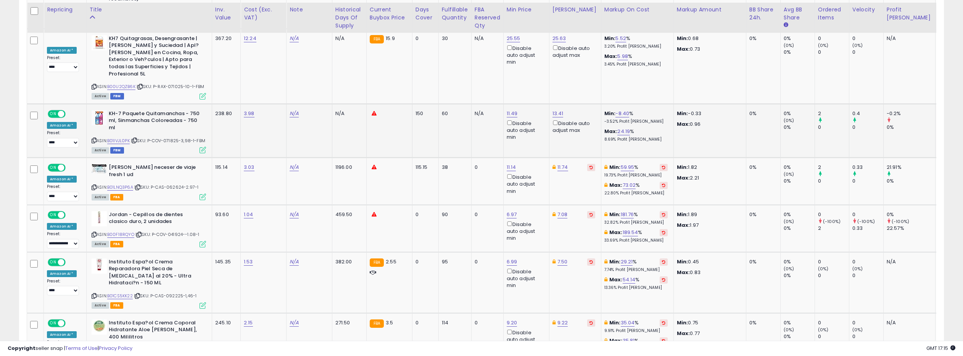
scroll to position [758, 0]
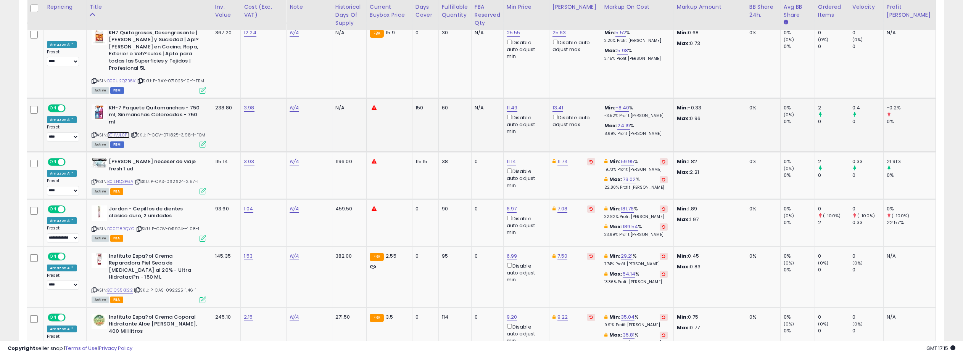
click at [121, 132] on link "B01IVJL0PK" at bounding box center [118, 135] width 23 height 6
click at [508, 104] on link "11.49" at bounding box center [512, 108] width 11 height 8
drag, startPoint x: 482, startPoint y: 68, endPoint x: 471, endPoint y: 68, distance: 11.5
click at [471, 68] on input "*****" at bounding box center [491, 67] width 68 height 13
type input "*****"
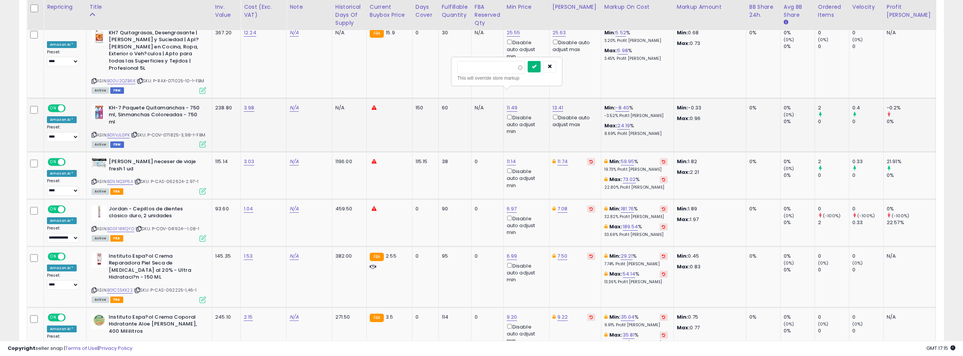
click at [533, 66] on button "submit" at bounding box center [534, 66] width 13 height 11
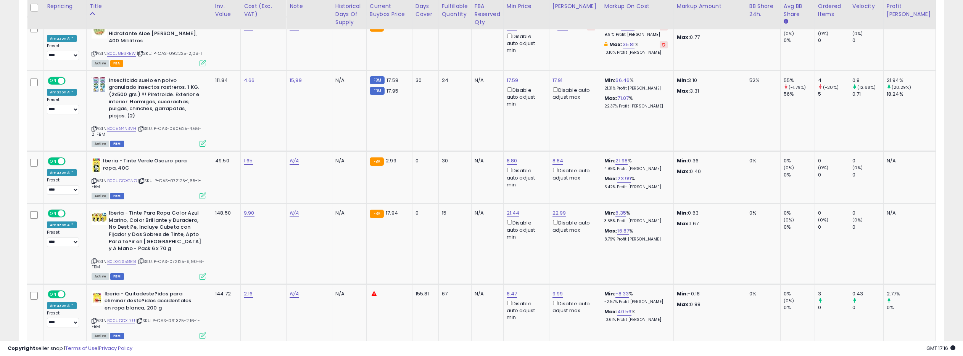
scroll to position [1051, 0]
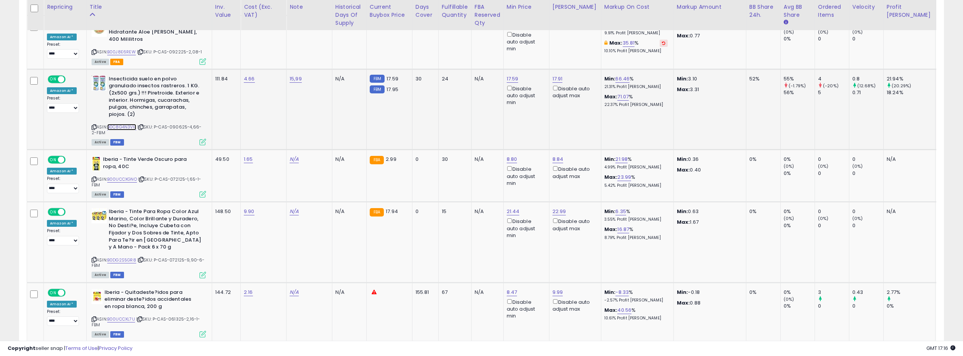
click at [124, 124] on link "B0C8G4N3VH" at bounding box center [121, 127] width 29 height 6
click at [511, 75] on link "17.59" at bounding box center [513, 79] width 12 height 8
drag, startPoint x: 481, startPoint y: 25, endPoint x: 472, endPoint y: 26, distance: 9.6
click at [472, 26] on input "*****" at bounding box center [492, 24] width 68 height 13
type input "*****"
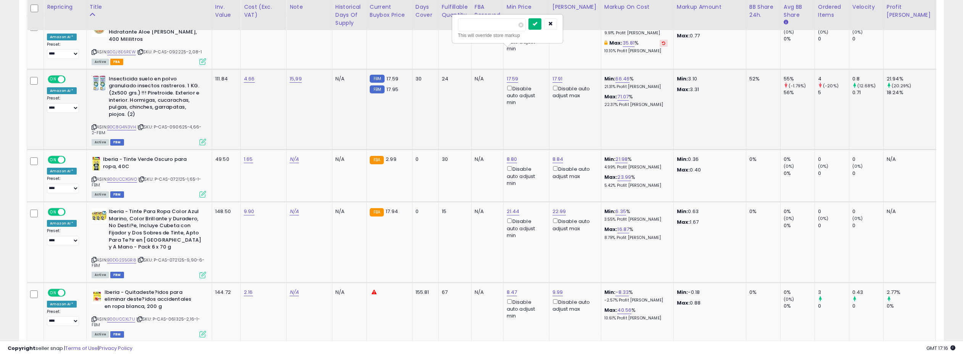
click at [541, 24] on button "submit" at bounding box center [534, 23] width 13 height 11
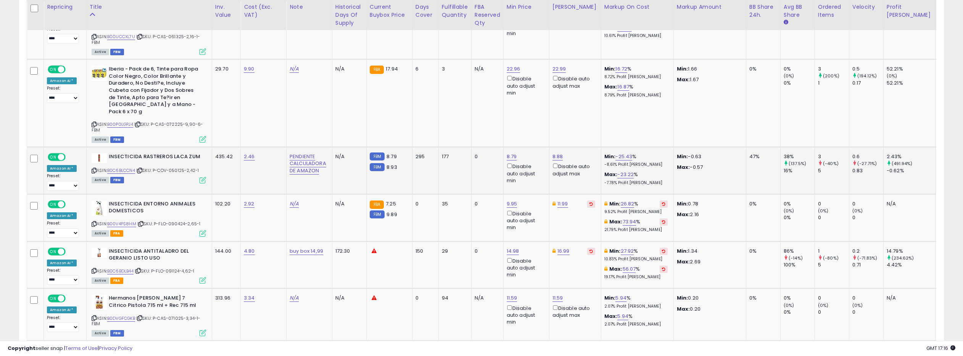
scroll to position [1335, 0]
click at [123, 166] on link "B0C6BLCCN4" at bounding box center [121, 169] width 28 height 6
click at [557, 152] on link "8.88" at bounding box center [557, 156] width 11 height 8
drag, startPoint x: 533, startPoint y: 94, endPoint x: 514, endPoint y: 95, distance: 19.5
click at [514, 95] on input "****" at bounding box center [537, 94] width 68 height 13
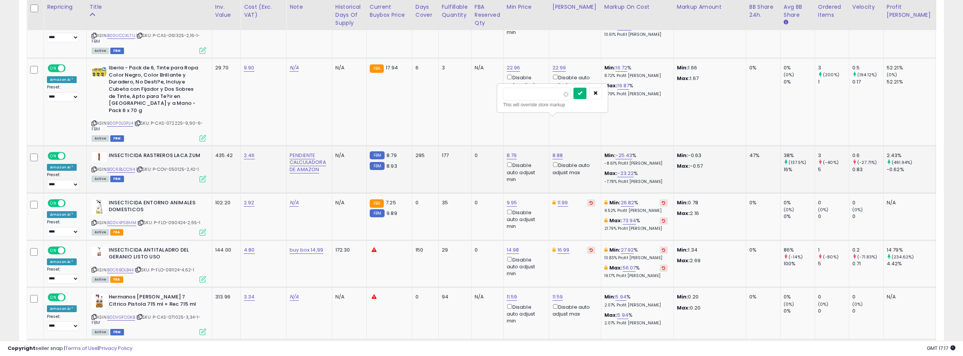
type input "****"
click at [582, 92] on icon "submit" at bounding box center [580, 93] width 5 height 5
click at [508, 152] on link "8.79" at bounding box center [512, 156] width 10 height 8
drag, startPoint x: 479, startPoint y: 94, endPoint x: 468, endPoint y: 95, distance: 11.1
click at [468, 95] on input "****" at bounding box center [491, 94] width 68 height 13
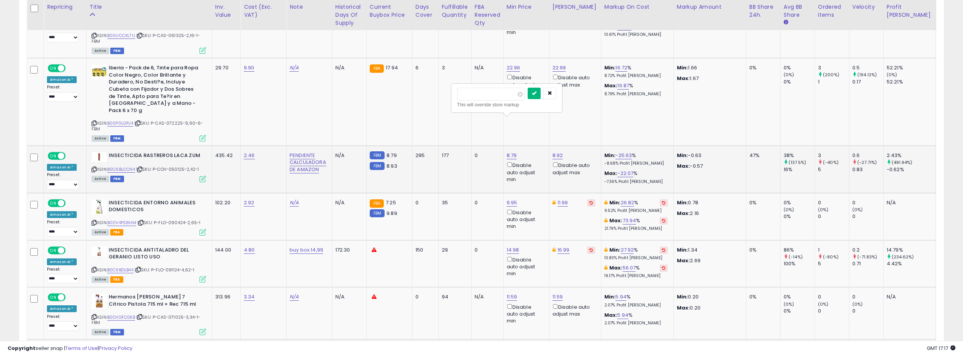
type input "****"
click at [536, 95] on icon "submit" at bounding box center [534, 93] width 5 height 5
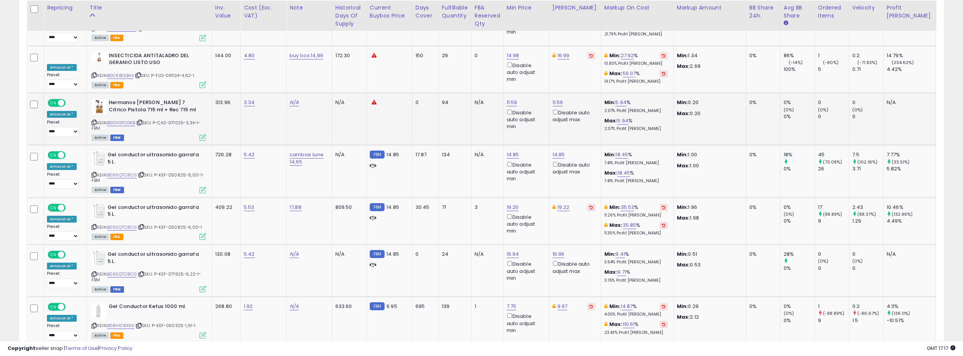
scroll to position [1530, 0]
click at [120, 119] on link "B0DVGFCGKB" at bounding box center [121, 122] width 28 height 6
click at [510, 98] on link "11.59" at bounding box center [512, 102] width 11 height 8
click at [554, 36] on button "button" at bounding box center [549, 39] width 13 height 11
click at [555, 98] on link "11.59" at bounding box center [557, 102] width 11 height 8
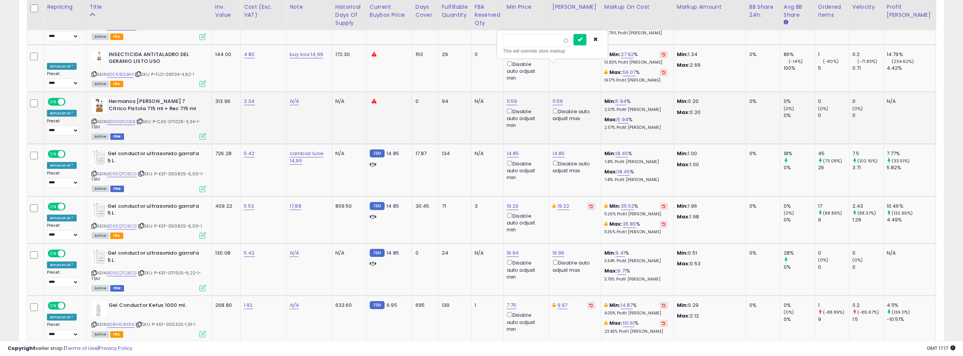
type input "*****"
click button "submit" at bounding box center [579, 39] width 13 height 11
click at [511, 98] on link "11.59" at bounding box center [512, 102] width 11 height 8
type input "*****"
click at [538, 42] on button "submit" at bounding box center [534, 39] width 13 height 11
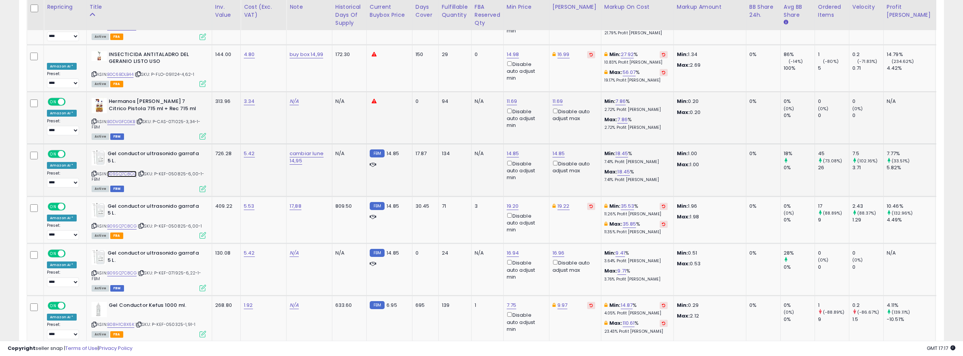
click at [119, 171] on link "B09SQ7C8CG" at bounding box center [121, 174] width 29 height 6
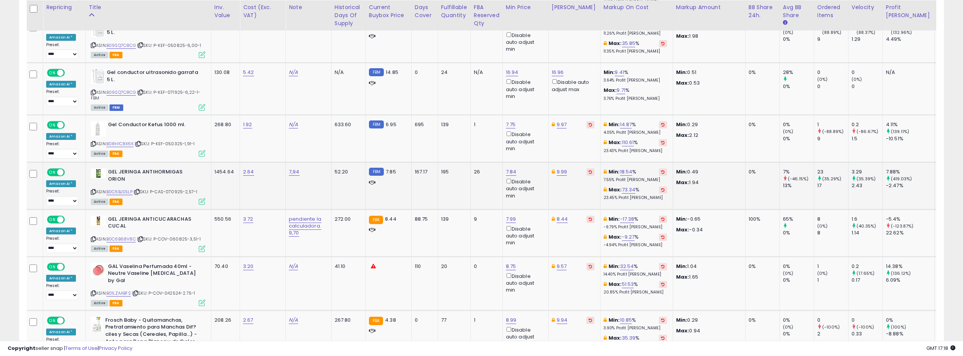
scroll to position [1712, 0]
click at [121, 188] on link "B0C6BJS5LP" at bounding box center [119, 191] width 26 height 6
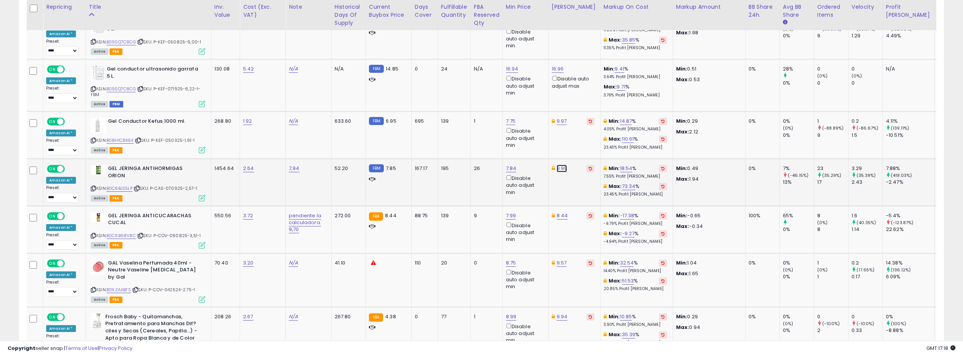
click at [557, 165] on link "9.99" at bounding box center [562, 169] width 11 height 8
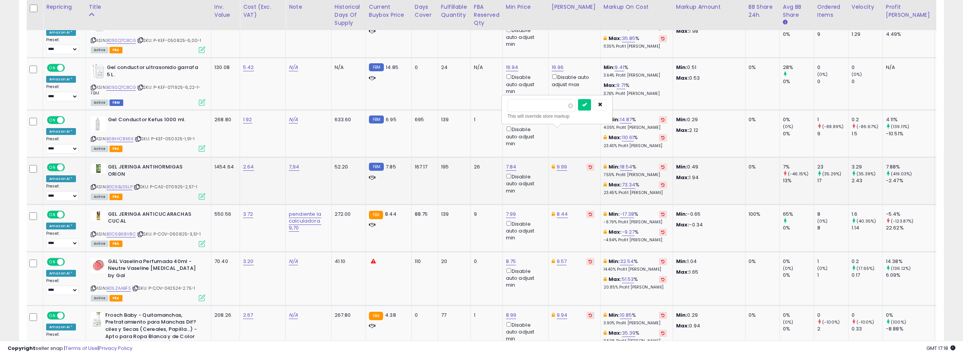
drag, startPoint x: 524, startPoint y: 106, endPoint x: 509, endPoint y: 105, distance: 15.0
click at [509, 105] on input "****" at bounding box center [541, 105] width 68 height 13
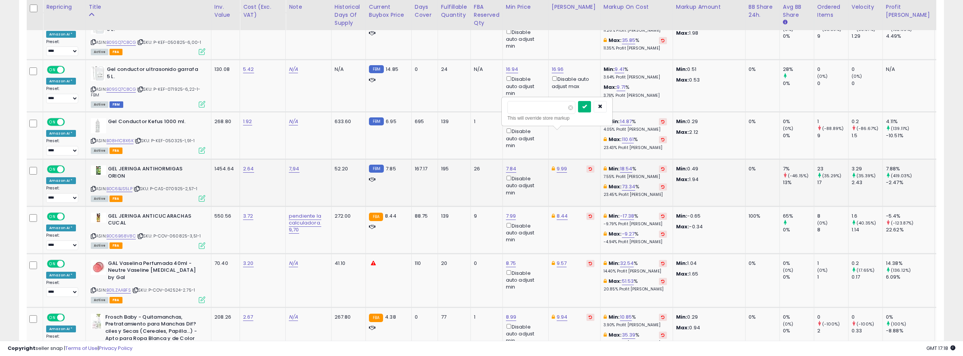
type input "****"
click at [591, 106] on button "submit" at bounding box center [584, 106] width 13 height 11
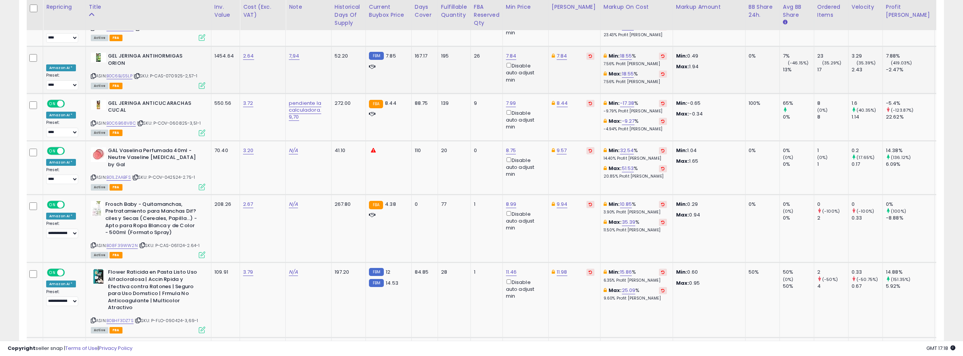
scroll to position [1828, 0]
drag, startPoint x: 91, startPoint y: 85, endPoint x: 121, endPoint y: 68, distance: 34.5
click at [91, 121] on icon at bounding box center [93, 123] width 5 height 4
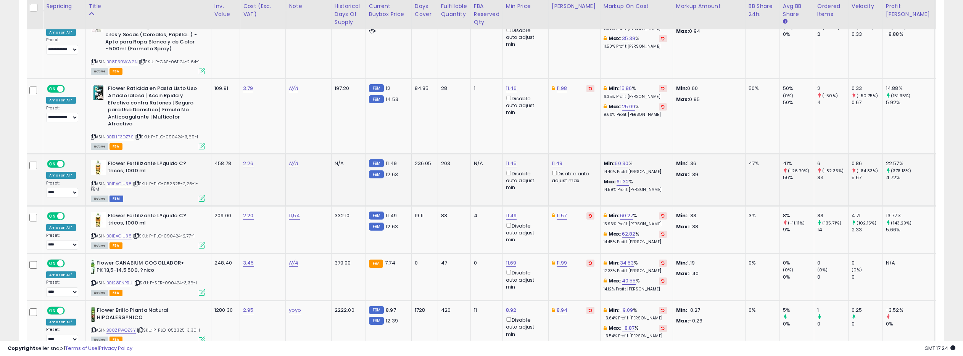
scroll to position [2013, 0]
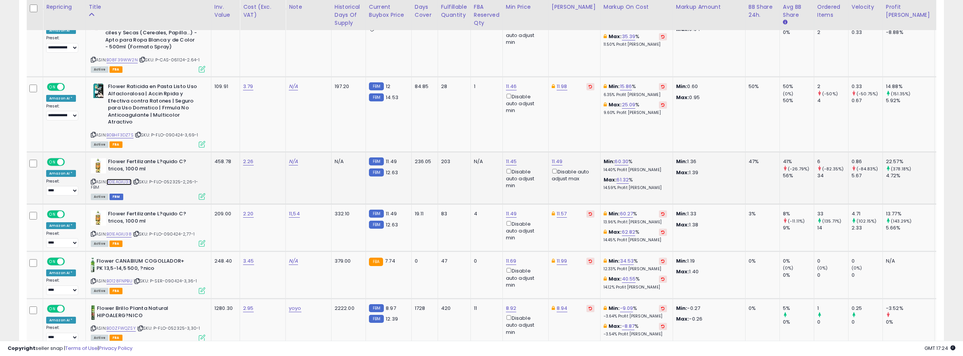
click at [114, 179] on link "B01EAGIU38" at bounding box center [118, 182] width 25 height 6
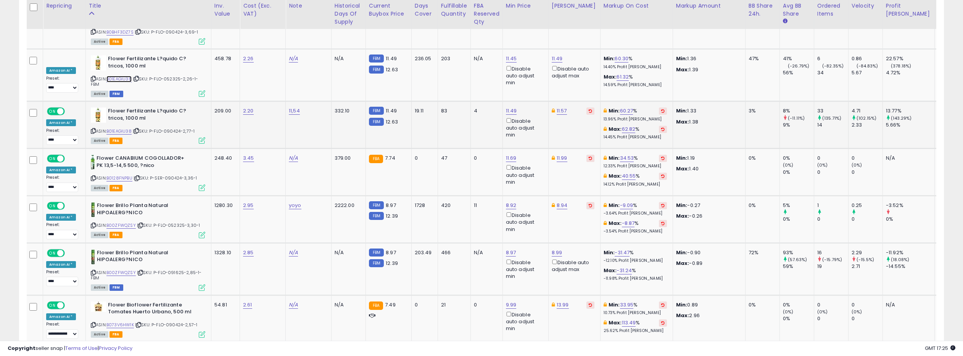
scroll to position [2117, 0]
click at [122, 222] on link "B00ZFWQZSY" at bounding box center [120, 225] width 29 height 6
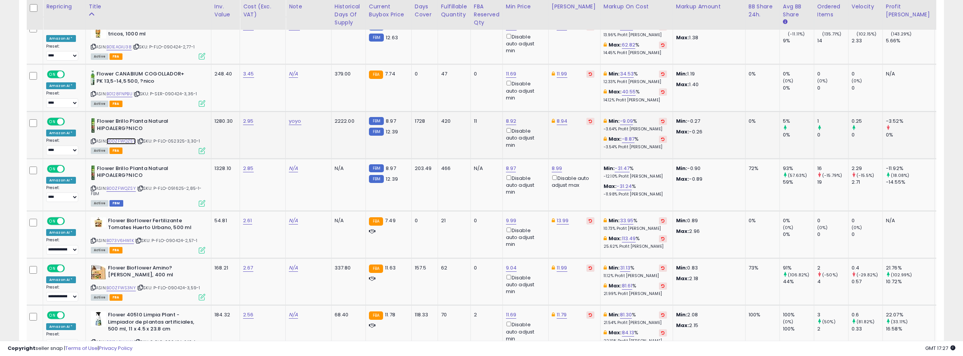
scroll to position [2199, 0]
click at [122, 139] on link "B00ZFWQZSY" at bounding box center [120, 142] width 29 height 6
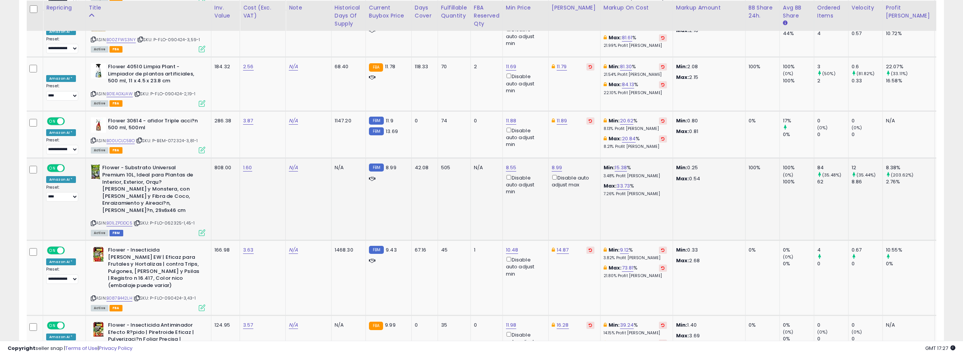
scroll to position [2449, 0]
click at [120, 219] on link "B01LZPDDC5" at bounding box center [119, 222] width 26 height 6
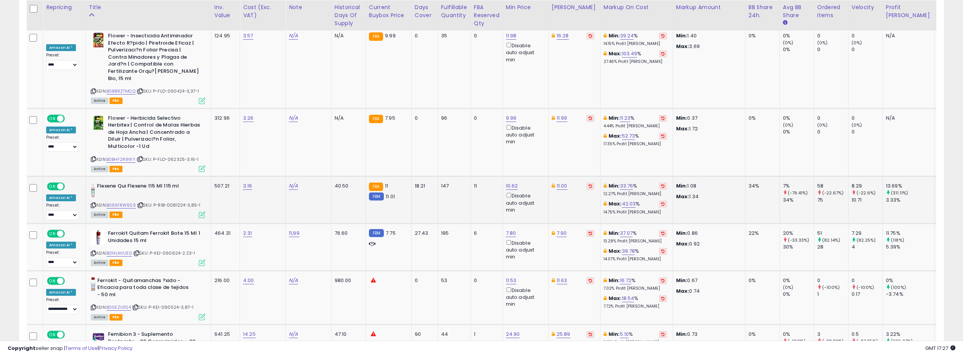
scroll to position [2739, 0]
click at [127, 201] on link "B06XFRW9S9" at bounding box center [120, 204] width 29 height 6
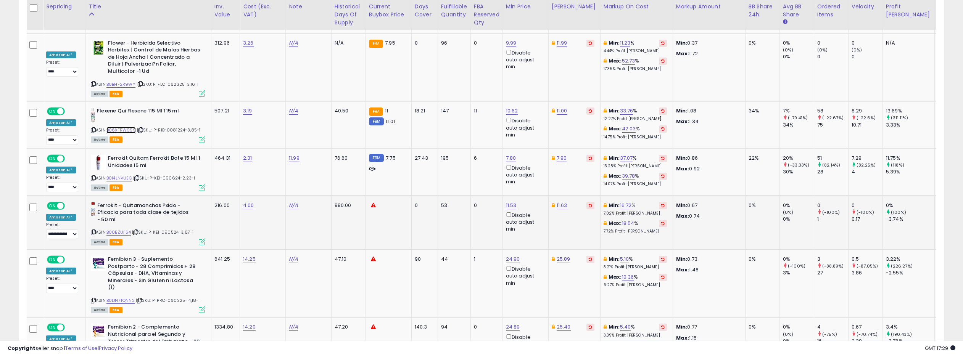
scroll to position [2814, 0]
click at [121, 174] on link "B014LNVUEG" at bounding box center [119, 177] width 26 height 6
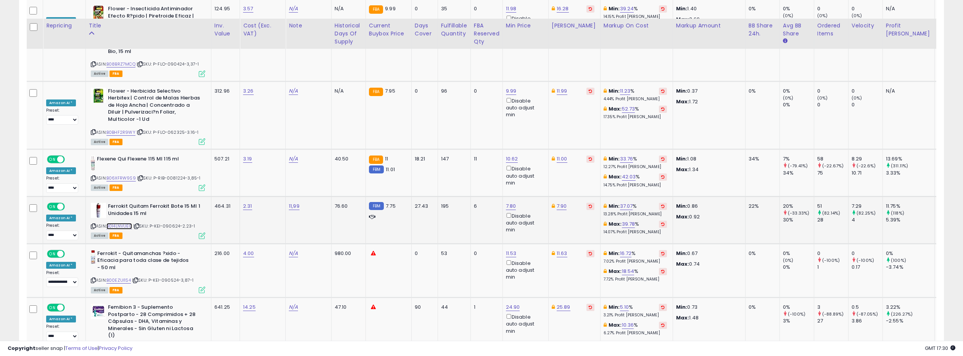
scroll to position [2755, 0]
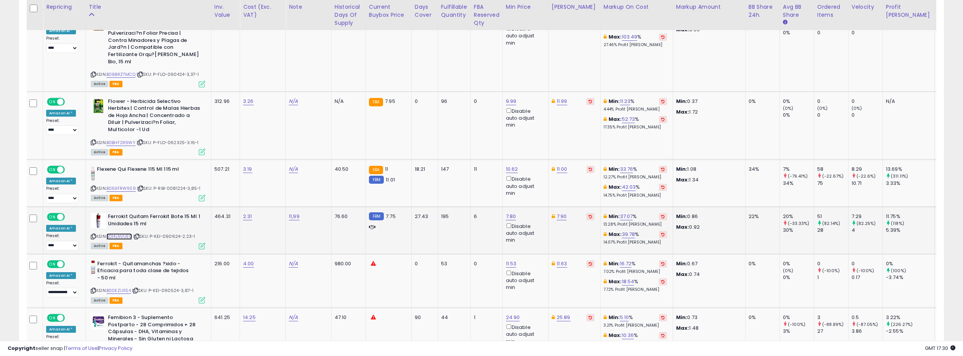
click at [117, 233] on link "B014LNVUEG" at bounding box center [119, 236] width 26 height 6
click at [511, 213] on link "7.80" at bounding box center [511, 217] width 10 height 8
drag, startPoint x: 477, startPoint y: 129, endPoint x: 467, endPoint y: 128, distance: 10.3
click at [467, 128] on input "****" at bounding box center [490, 127] width 68 height 13
type input "****"
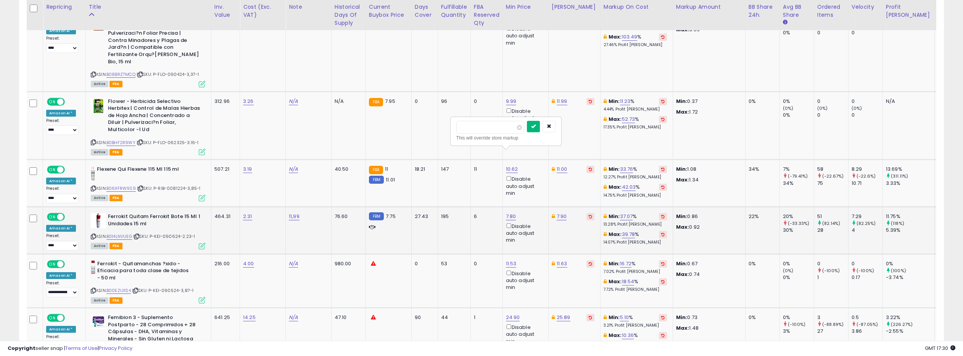
click at [535, 126] on icon "submit" at bounding box center [533, 126] width 5 height 5
click at [559, 213] on link "7.90" at bounding box center [562, 217] width 10 height 8
drag, startPoint x: 527, startPoint y: 127, endPoint x: 517, endPoint y: 128, distance: 9.5
click at [517, 128] on input "****" at bounding box center [541, 127] width 68 height 13
type input "****"
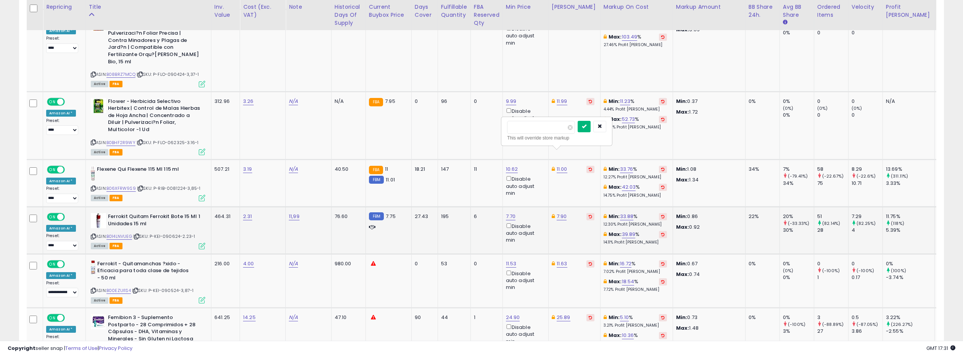
click at [586, 127] on icon "submit" at bounding box center [584, 126] width 5 height 5
click at [510, 213] on link "7.70" at bounding box center [511, 217] width 10 height 8
drag, startPoint x: 476, startPoint y: 129, endPoint x: 467, endPoint y: 130, distance: 8.8
click at [467, 130] on input "****" at bounding box center [490, 127] width 68 height 13
type input "****"
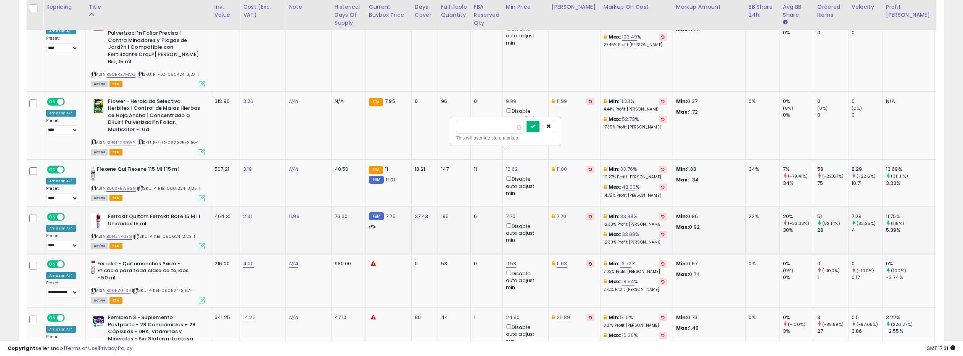
click at [535, 127] on icon "submit" at bounding box center [533, 126] width 5 height 5
click at [127, 185] on link "B06XFRW9S9" at bounding box center [120, 188] width 29 height 6
click at [559, 166] on link "11.00" at bounding box center [562, 170] width 11 height 8
drag, startPoint x: 530, startPoint y: 81, endPoint x: 504, endPoint y: 80, distance: 25.6
click at [504, 80] on div "***** This will override store markup" at bounding box center [557, 84] width 110 height 28
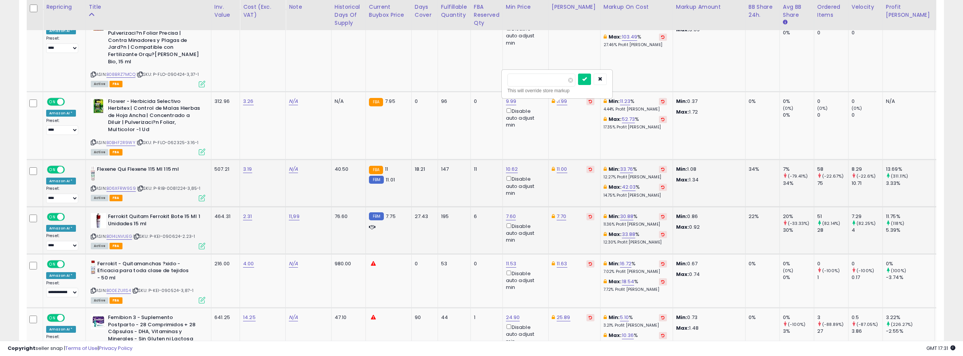
click at [515, 79] on input "****" at bounding box center [541, 80] width 68 height 13
type input "*****"
click at [588, 77] on icon "submit" at bounding box center [585, 79] width 5 height 5
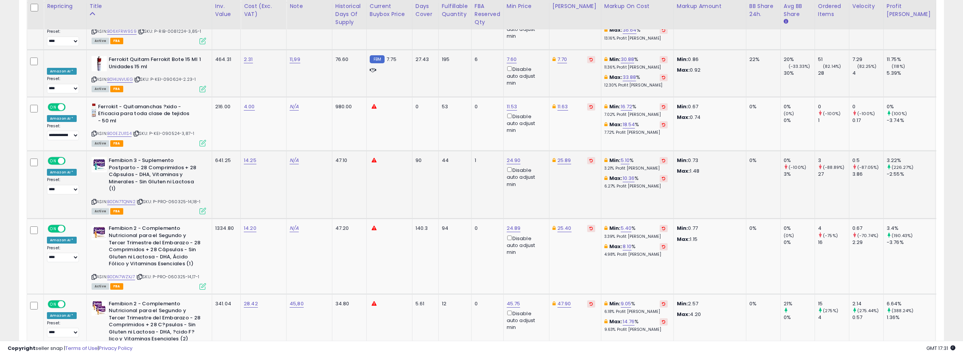
scroll to position [2916, 0]
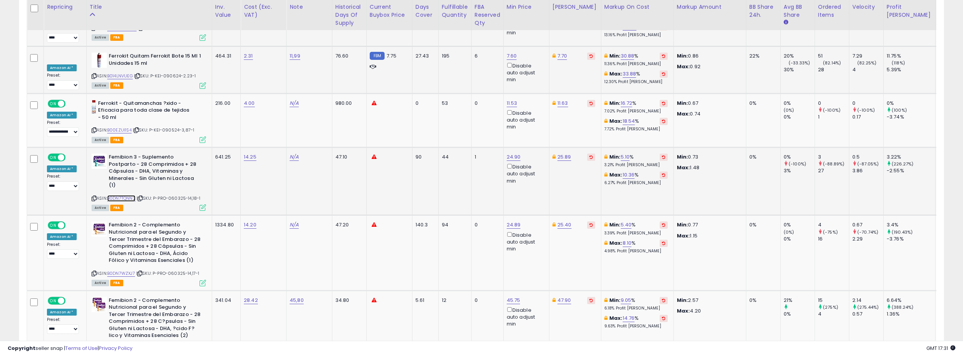
click at [124, 195] on link "B0DN7TQNN2" at bounding box center [121, 198] width 28 height 6
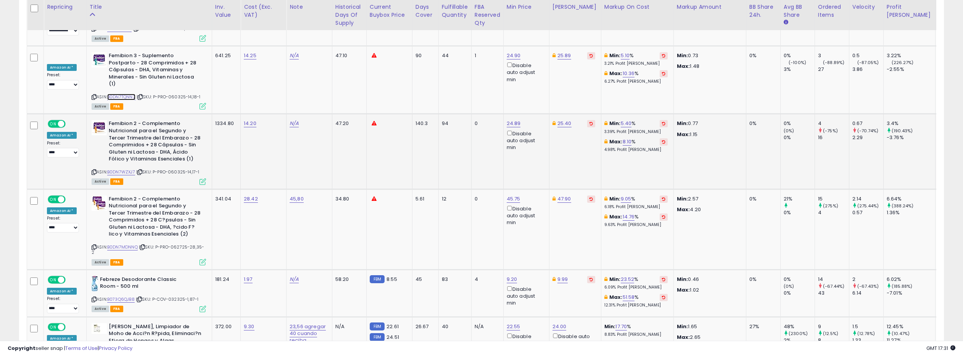
scroll to position [3029, 0]
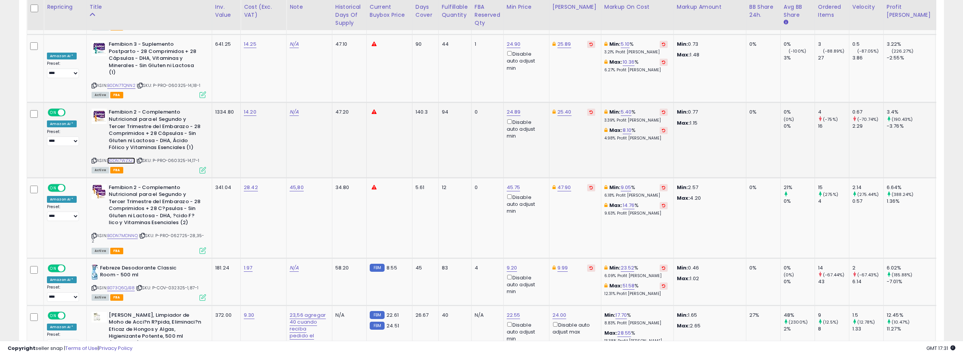
click at [122, 158] on link "B0DN7WZXJ7" at bounding box center [121, 161] width 28 height 6
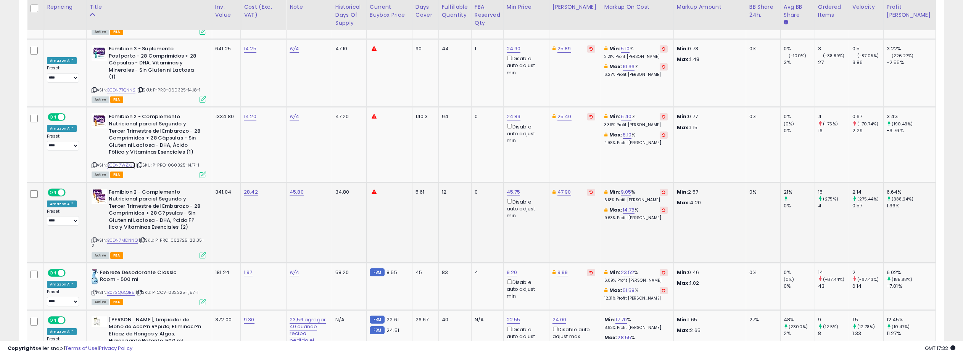
scroll to position [3043, 0]
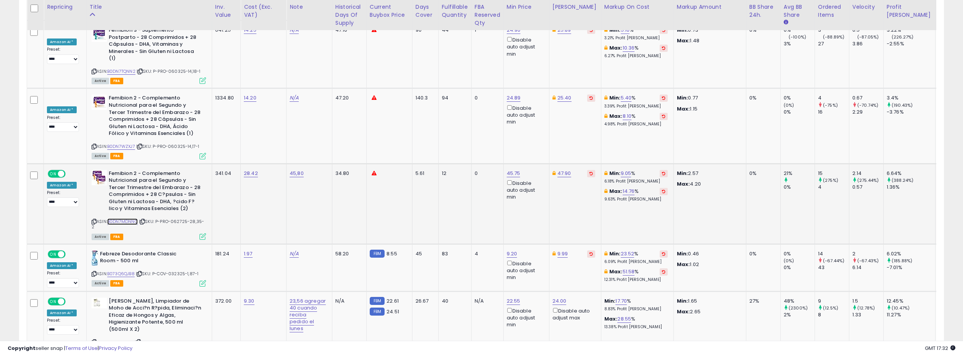
click at [124, 219] on link "B0DN7MDNNQ" at bounding box center [122, 222] width 31 height 6
click at [124, 251] on div "ASIN: B073Q6QJB8 | SKU: P-COV-032325-1,87-1 Active FBA" at bounding box center [149, 268] width 114 height 35
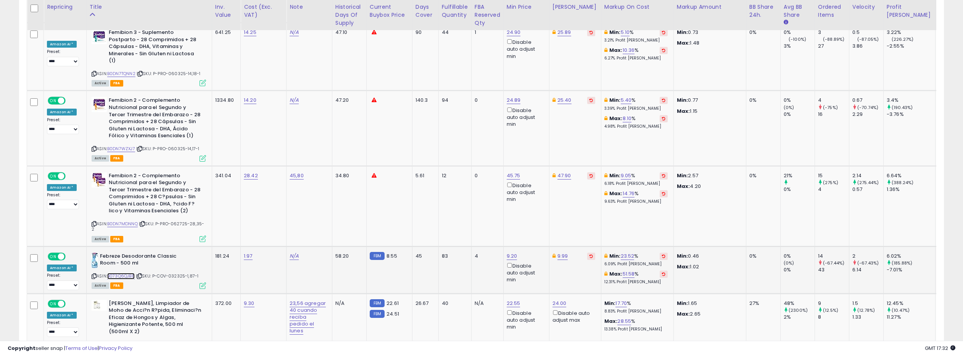
click at [123, 273] on link "B073Q6QJB8" at bounding box center [120, 276] width 27 height 6
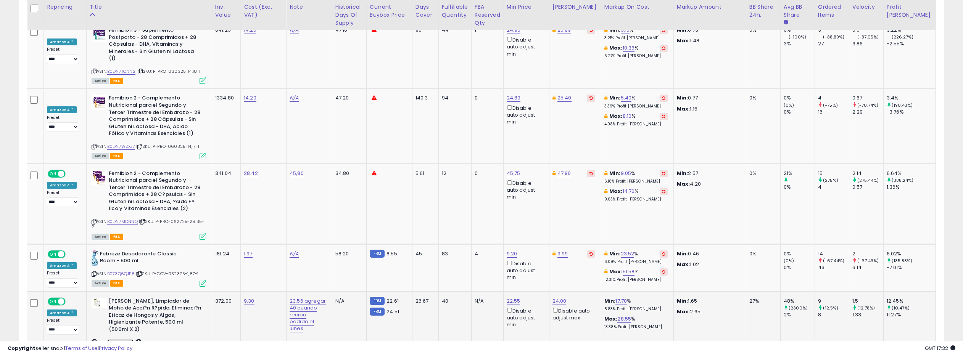
click at [125, 340] on link "B0874P3XY2" at bounding box center [120, 343] width 26 height 6
click at [556, 298] on link "24.00" at bounding box center [559, 302] width 14 height 8
drag, startPoint x: 526, startPoint y: 206, endPoint x: 500, endPoint y: 205, distance: 25.6
click at [500, 205] on div "***** This will override store markup" at bounding box center [554, 209] width 110 height 28
type input "*****"
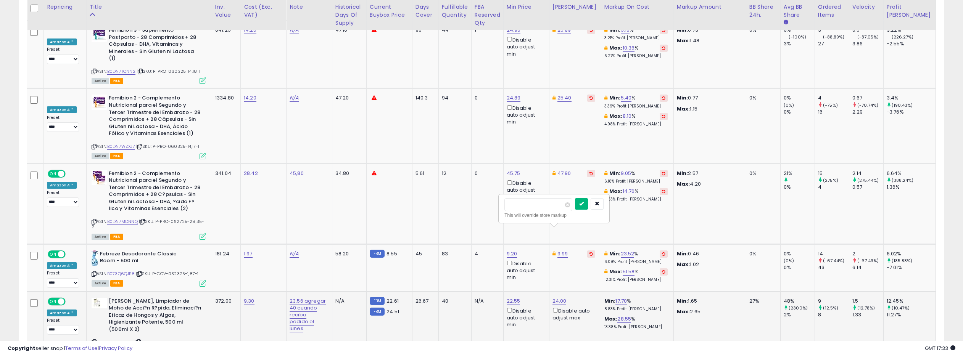
click at [582, 203] on button "submit" at bounding box center [581, 203] width 13 height 11
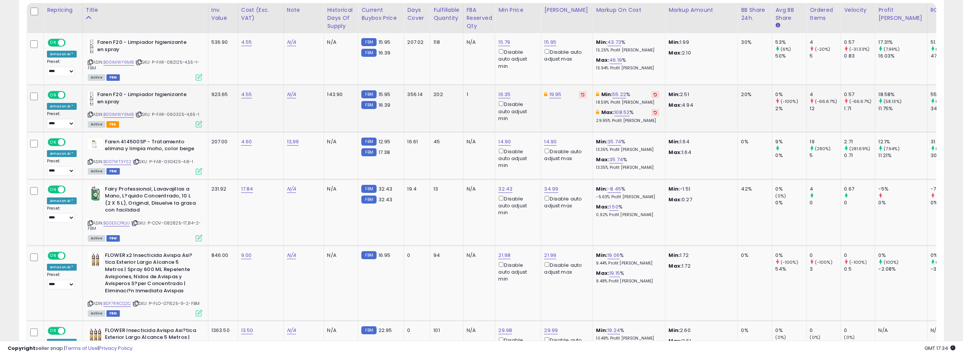
scroll to position [365, 0]
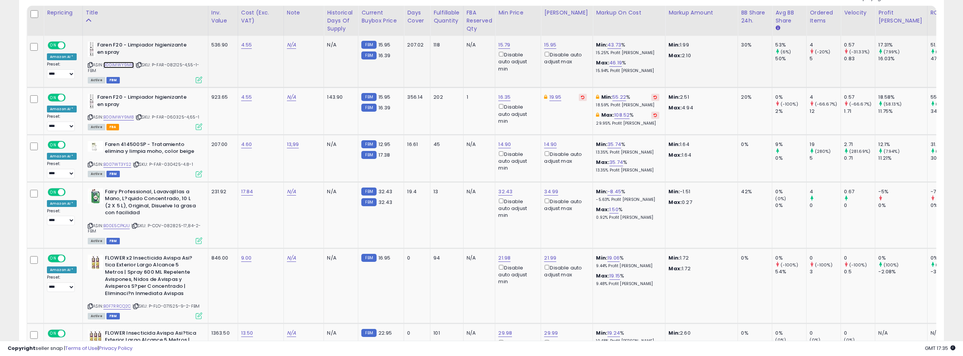
click at [122, 66] on link "B00IMWY9M8" at bounding box center [118, 65] width 31 height 6
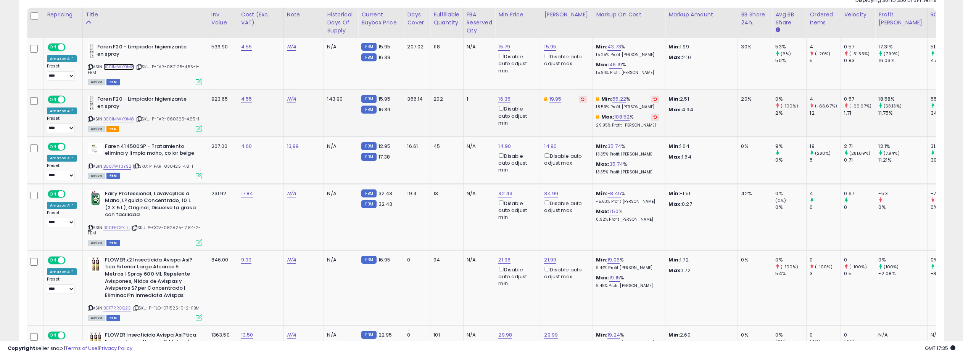
scroll to position [362, 0]
click at [120, 118] on link "B00IMWY9M8" at bounding box center [118, 119] width 31 height 6
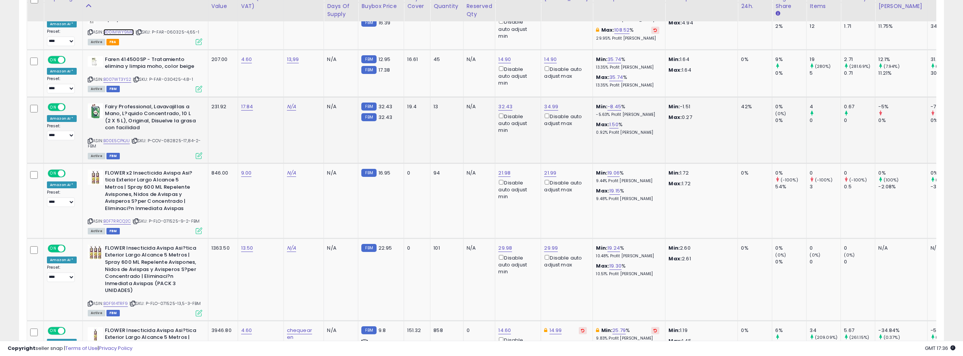
scroll to position [451, 0]
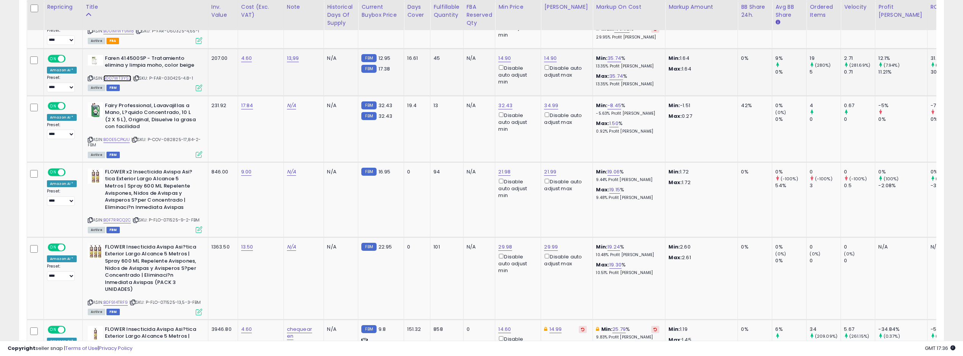
click at [120, 79] on link "B007WT3YS2" at bounding box center [117, 78] width 28 height 6
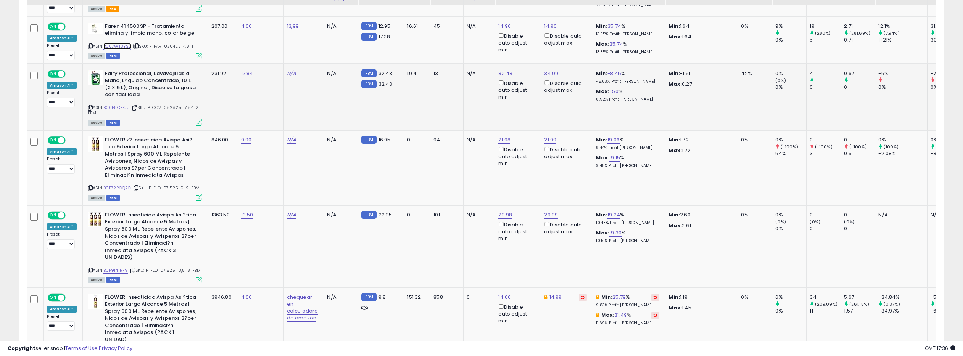
scroll to position [454, 0]
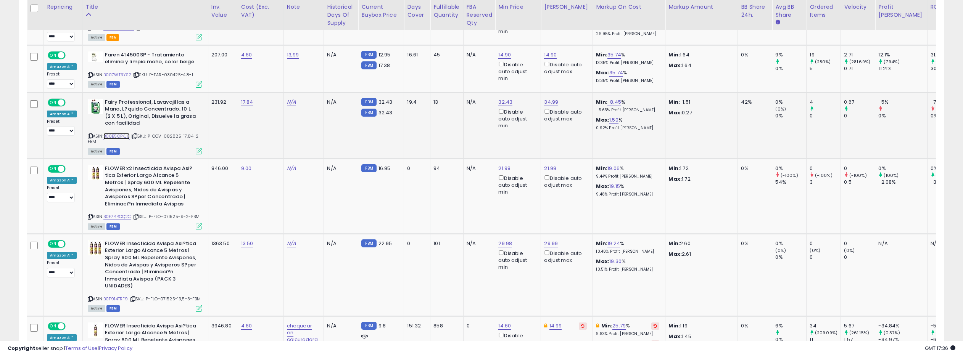
click at [120, 136] on link "B00E5CPKJU" at bounding box center [116, 136] width 27 height 6
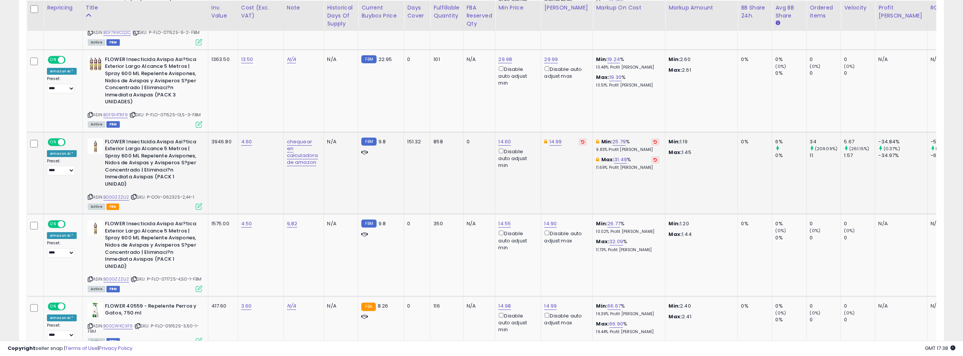
scroll to position [639, 0]
click at [120, 193] on link "B00GZZZIJ2" at bounding box center [116, 196] width 26 height 6
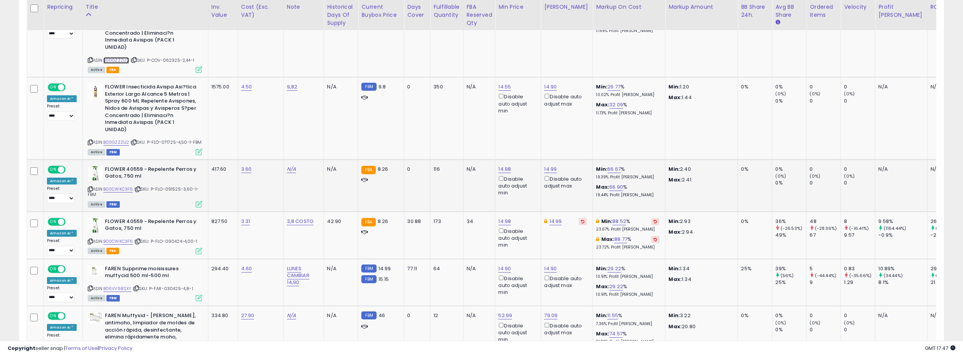
scroll to position [779, 0]
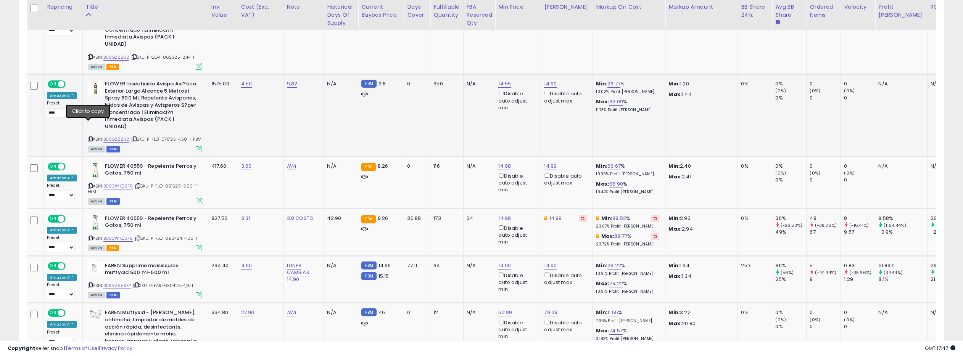
drag, startPoint x: 88, startPoint y: 124, endPoint x: 92, endPoint y: 113, distance: 11.8
click at [89, 137] on icon at bounding box center [90, 139] width 5 height 4
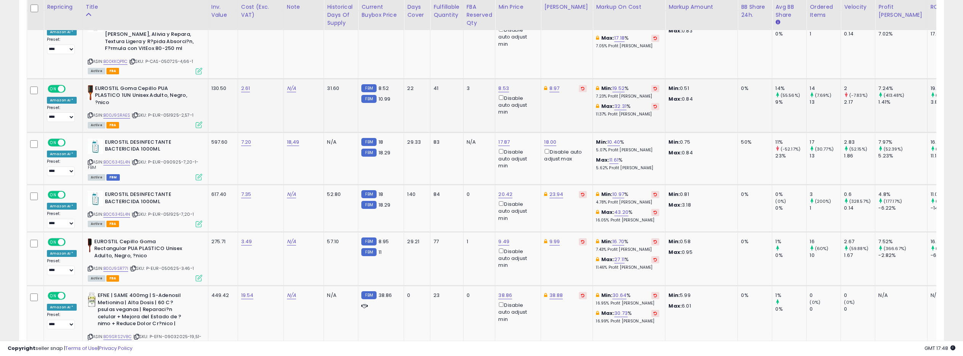
scroll to position [1418, 0]
click at [116, 159] on link "B0C634SL4N" at bounding box center [116, 162] width 27 height 6
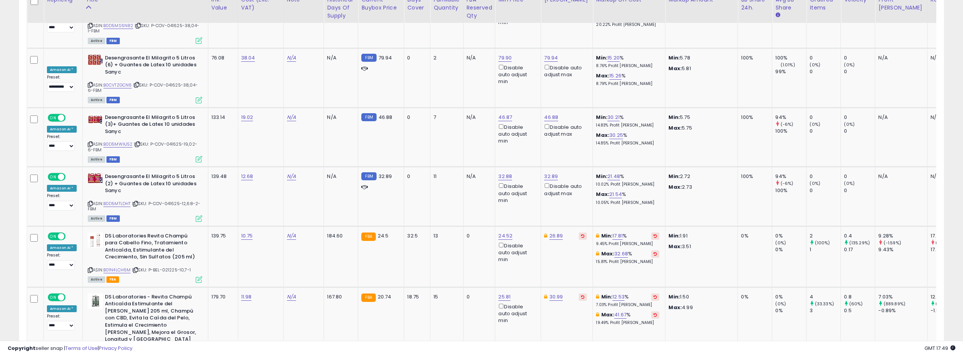
scroll to position [3158, 0]
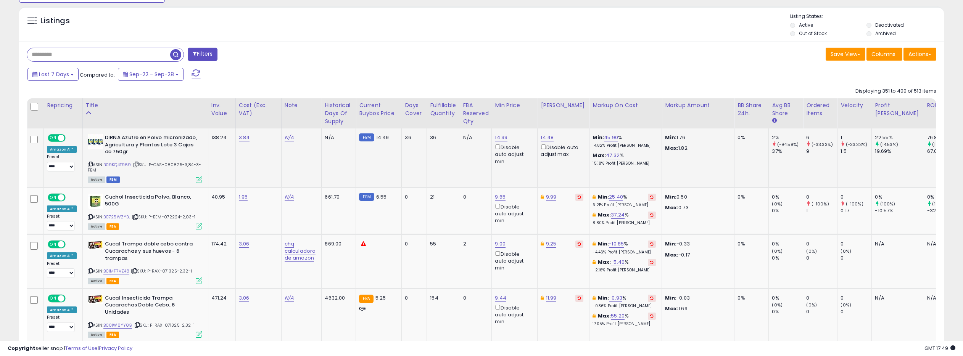
scroll to position [273, 0]
click at [123, 165] on link "B09KQ4T969" at bounding box center [117, 164] width 28 height 6
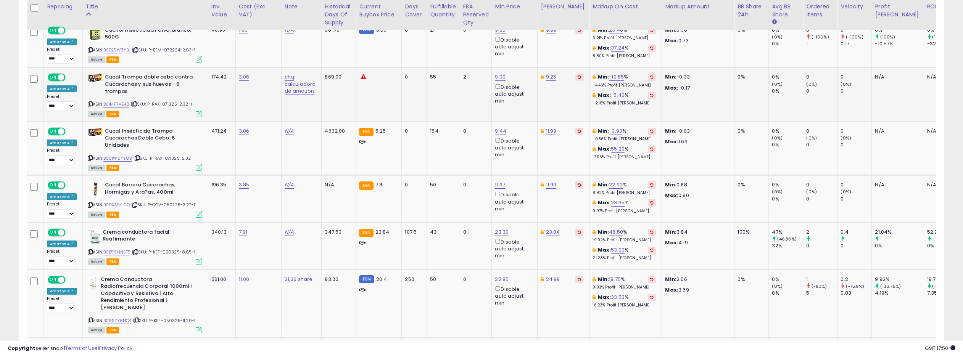
scroll to position [440, 0]
click at [116, 101] on link "B01MF7VZ48" at bounding box center [116, 104] width 26 height 6
click at [495, 77] on link "9.00" at bounding box center [500, 77] width 11 height 8
drag, startPoint x: 467, startPoint y: 51, endPoint x: 433, endPoint y: 49, distance: 34.0
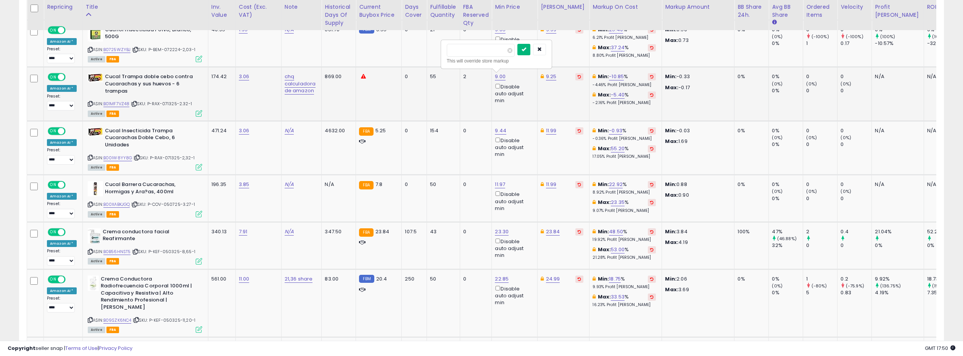
type input "****"
click at [526, 49] on icon "submit" at bounding box center [524, 49] width 5 height 5
click at [550, 76] on link "9.25" at bounding box center [551, 77] width 11 height 8
drag, startPoint x: 513, startPoint y: 52, endPoint x: 493, endPoint y: 50, distance: 20.3
click at [493, 50] on div "**** This will override store markup" at bounding box center [547, 54] width 110 height 28
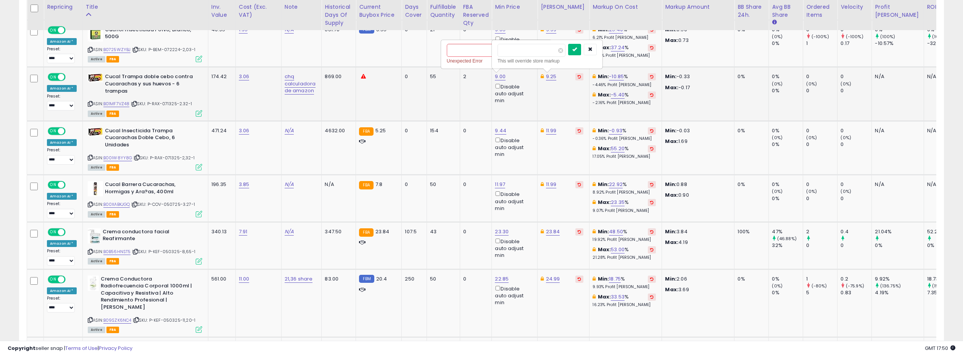
type input "****"
click at [575, 50] on button "submit" at bounding box center [574, 49] width 13 height 11
click at [592, 48] on icon "button" at bounding box center [590, 49] width 5 height 5
click at [526, 49] on icon "submit" at bounding box center [524, 49] width 5 height 5
click at [542, 48] on icon "button" at bounding box center [539, 49] width 5 height 5
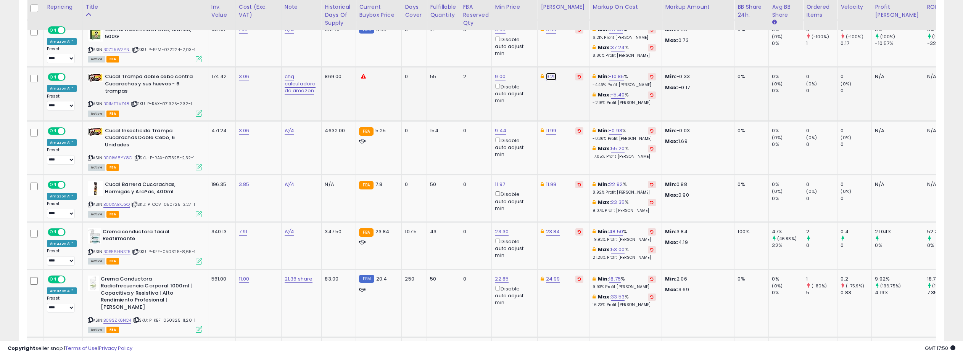
click at [546, 77] on link "9.25" at bounding box center [551, 77] width 11 height 8
click at [593, 48] on icon "button" at bounding box center [590, 49] width 5 height 5
click at [495, 75] on link "9.00" at bounding box center [500, 77] width 11 height 8
drag, startPoint x: 465, startPoint y: 53, endPoint x: 446, endPoint y: 51, distance: 19.6
click at [447, 51] on input "****" at bounding box center [481, 50] width 68 height 13
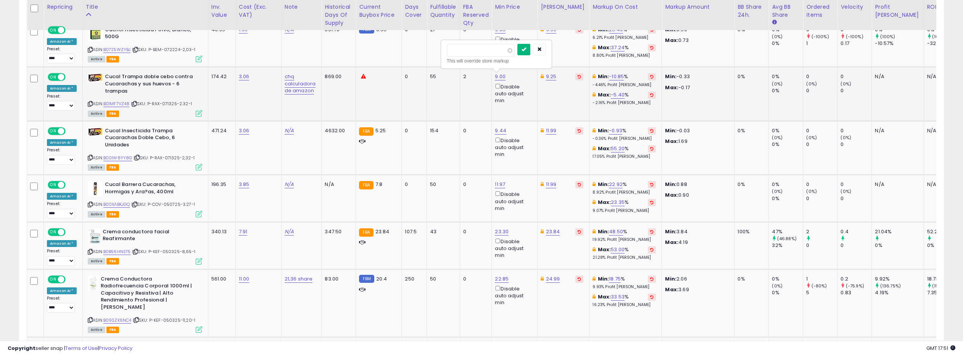
type input "****"
click at [526, 52] on icon "submit" at bounding box center [524, 49] width 5 height 5
click at [496, 75] on link "9.00" at bounding box center [500, 77] width 11 height 8
click at [496, 76] on link "9.00" at bounding box center [500, 77] width 11 height 8
type input "***"
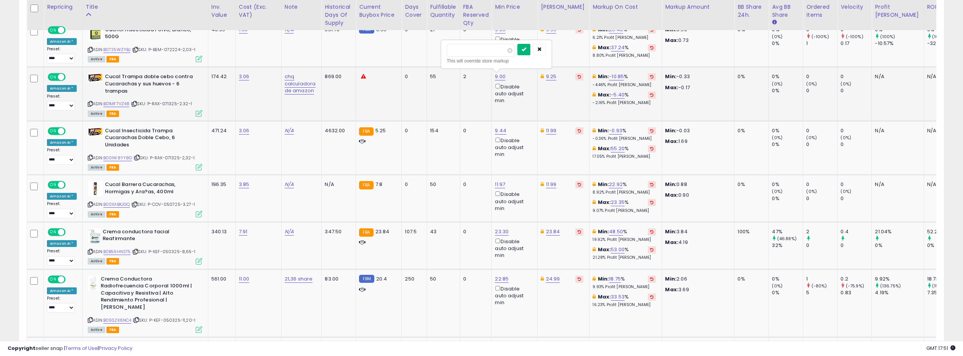
click at [526, 51] on icon "submit" at bounding box center [524, 49] width 5 height 5
click at [542, 50] on icon "button" at bounding box center [539, 49] width 5 height 5
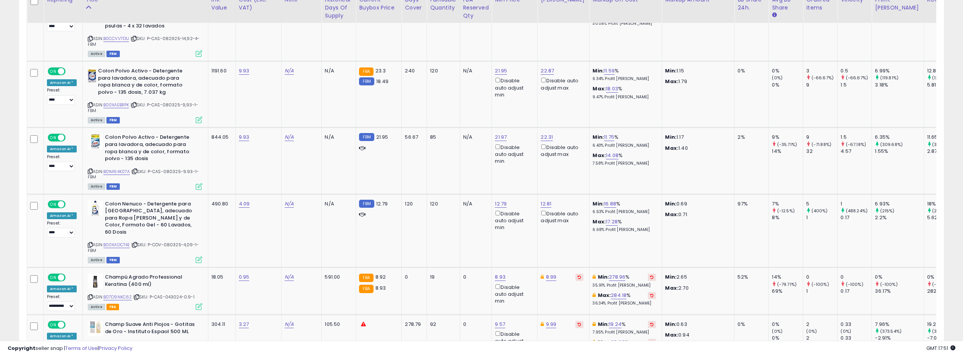
scroll to position [1281, 0]
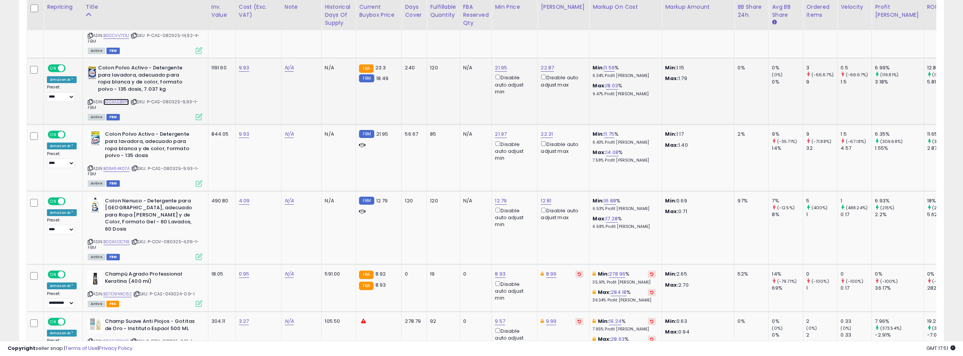
click at [120, 99] on link "B00XAEBRPK" at bounding box center [116, 102] width 26 height 6
click at [115, 166] on link "B01M64K07A" at bounding box center [116, 169] width 27 height 6
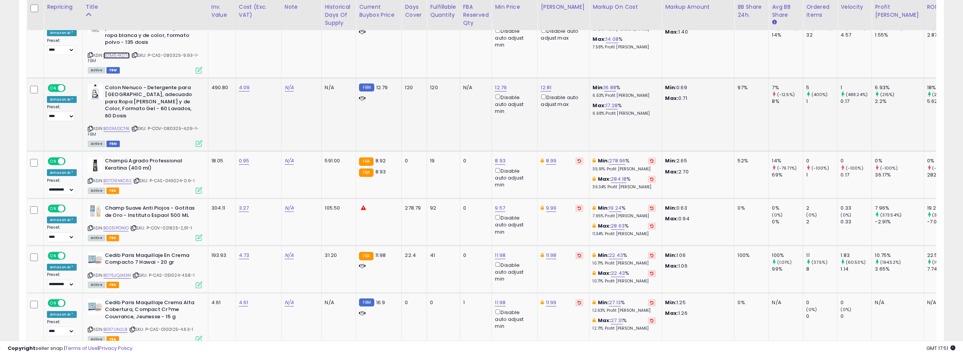
scroll to position [1392, 0]
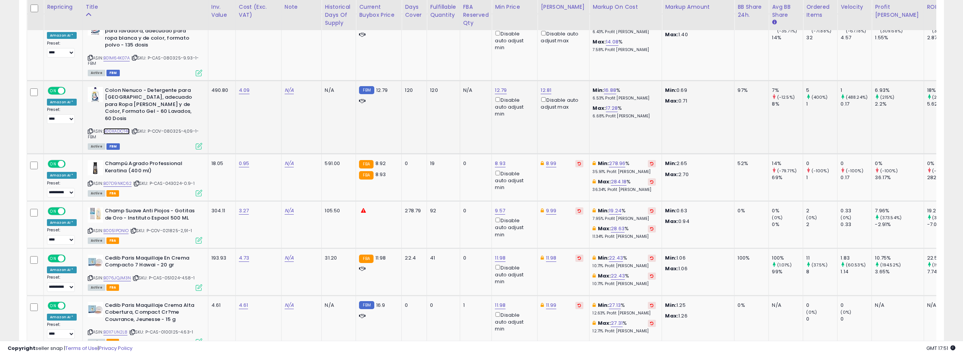
click at [118, 128] on link "B00XADCT4E" at bounding box center [116, 131] width 27 height 6
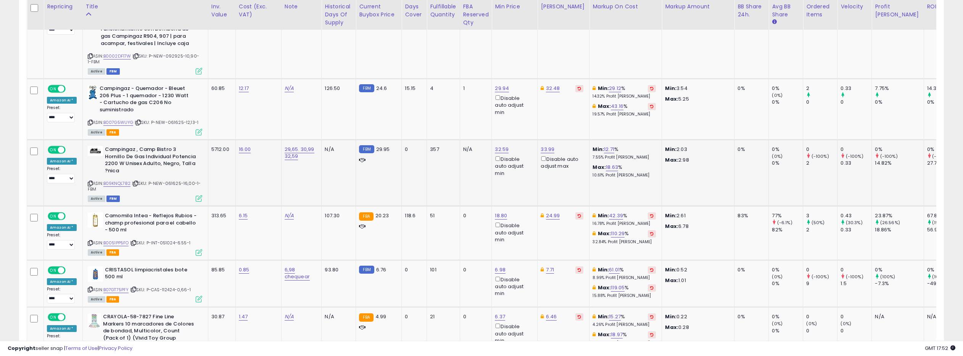
scroll to position [1892, 0]
click at [124, 180] on link "B09KNQL782" at bounding box center [116, 183] width 27 height 6
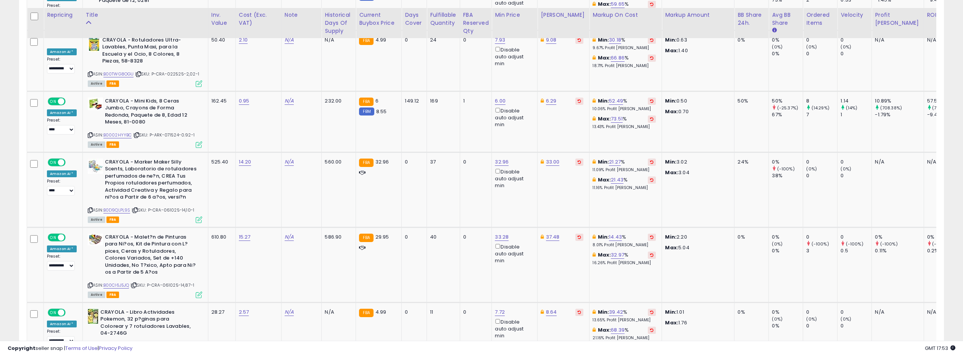
scroll to position [2690, 0]
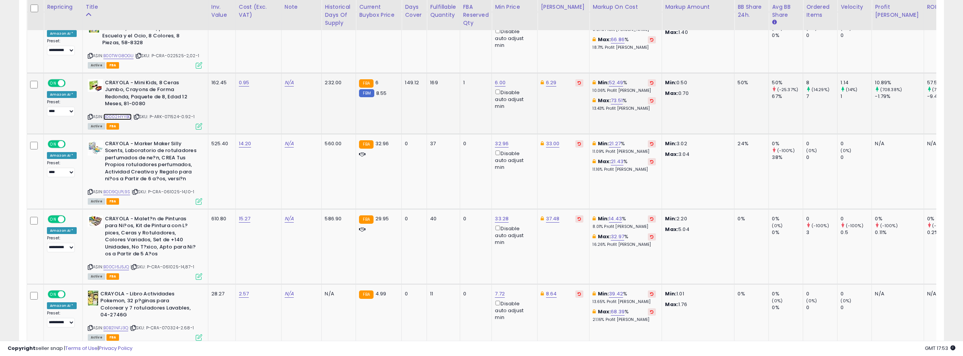
click at [117, 114] on link "B0002HYYBC" at bounding box center [117, 117] width 29 height 6
click at [547, 79] on link "6.29" at bounding box center [551, 83] width 11 height 8
drag, startPoint x: 517, startPoint y: 28, endPoint x: 509, endPoint y: 30, distance: 8.5
click at [508, 28] on input "****" at bounding box center [532, 28] width 68 height 13
click at [577, 29] on icon "submit" at bounding box center [574, 27] width 5 height 5
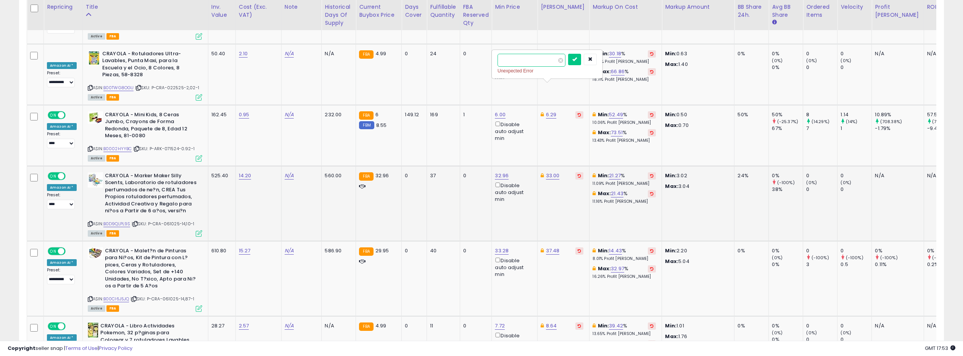
scroll to position [2653, 0]
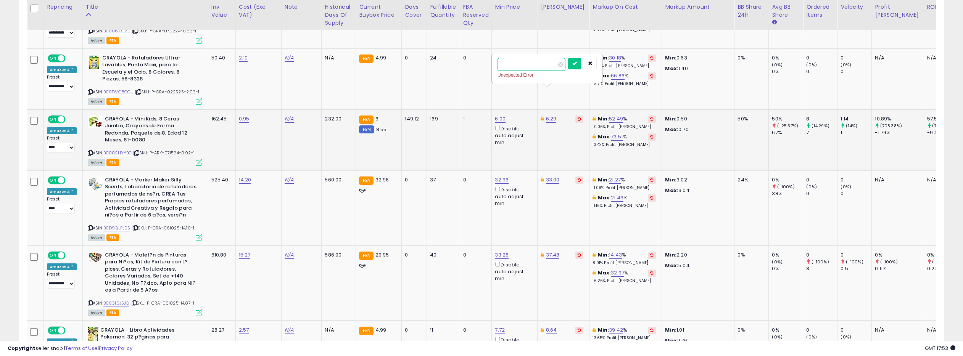
type input "*"
type input "****"
click at [577, 63] on icon "submit" at bounding box center [574, 63] width 5 height 5
click at [593, 64] on icon "button" at bounding box center [590, 63] width 5 height 5
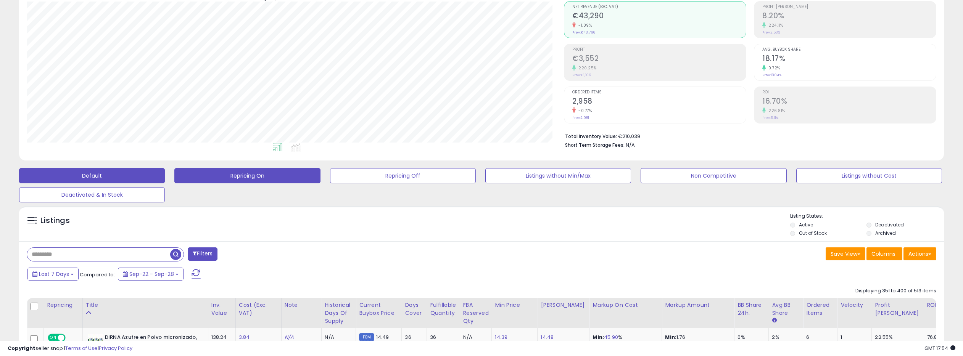
scroll to position [0, 0]
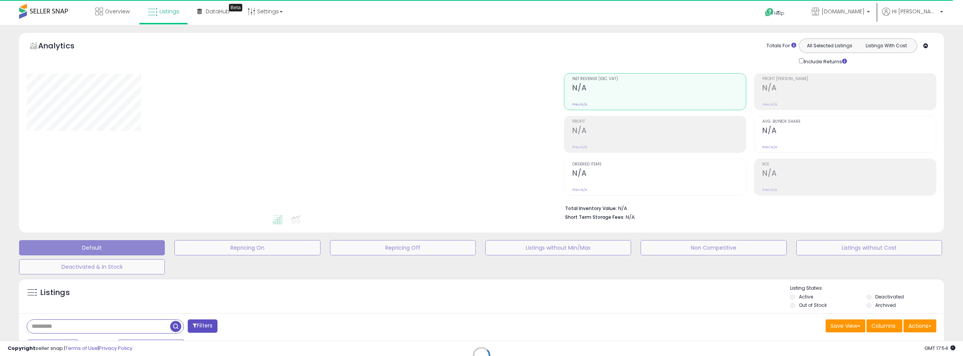
select select "**"
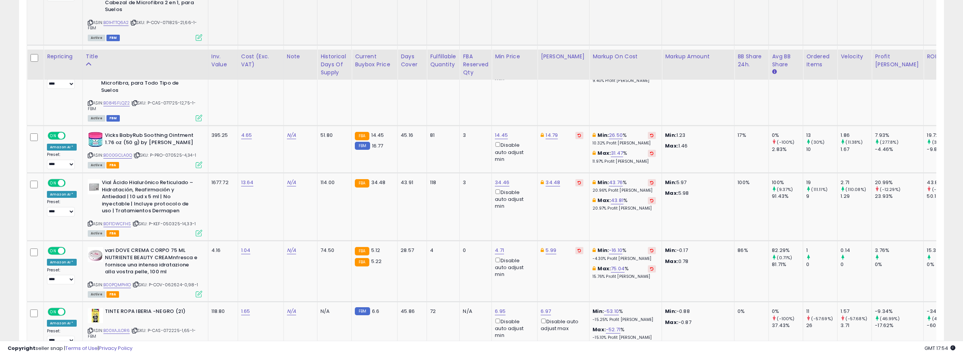
scroll to position [3200, 0]
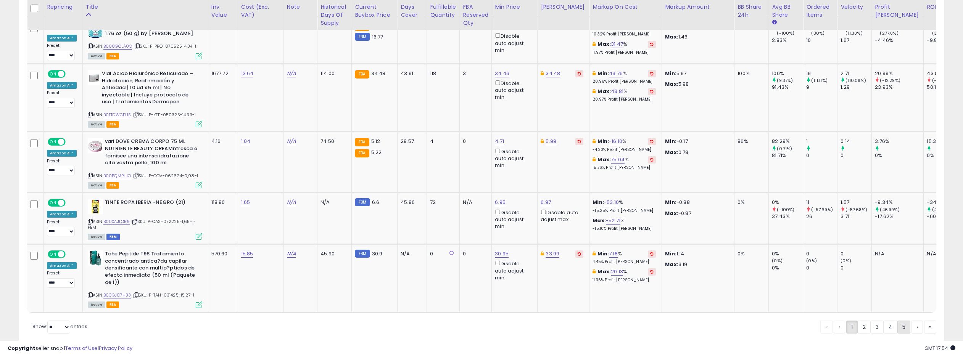
click at [897, 321] on link "5" at bounding box center [903, 327] width 13 height 13
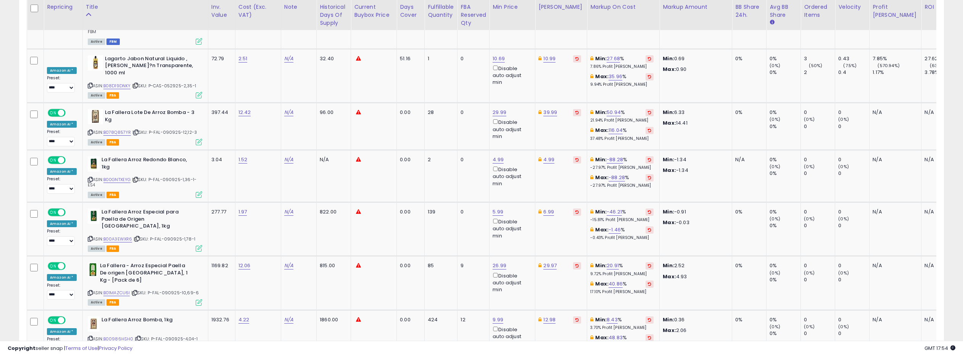
scroll to position [3082, 0]
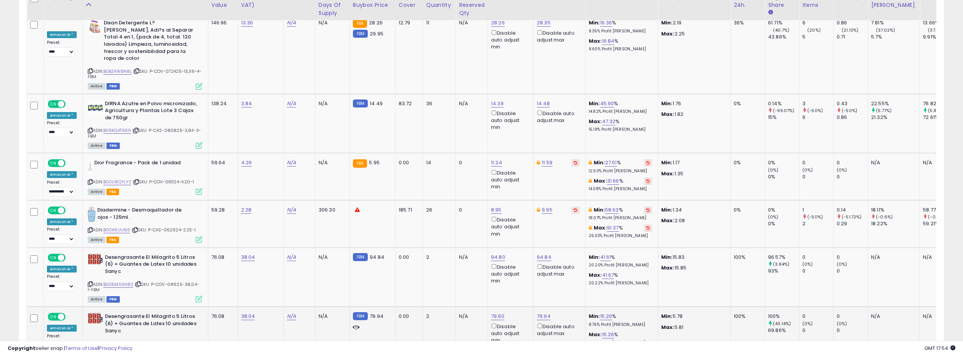
scroll to position [3117, 0]
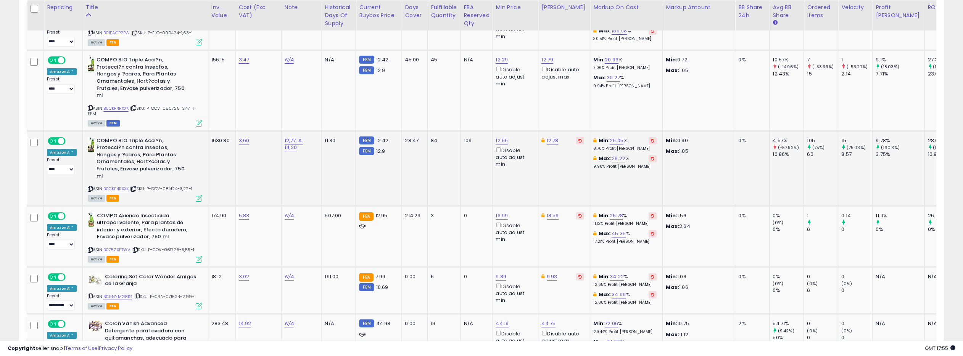
scroll to position [2349, 0]
click at [118, 185] on link "B0CKF4RXXK" at bounding box center [116, 188] width 26 height 6
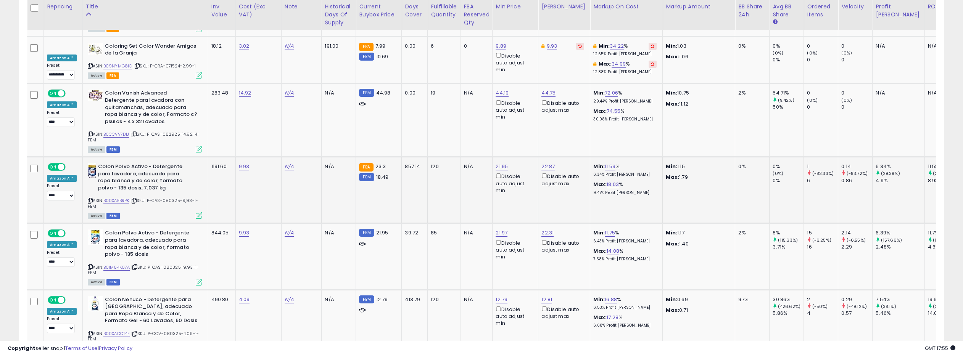
scroll to position [2580, 0]
click at [122, 130] on link "B0CCVV7D1J" at bounding box center [116, 133] width 26 height 6
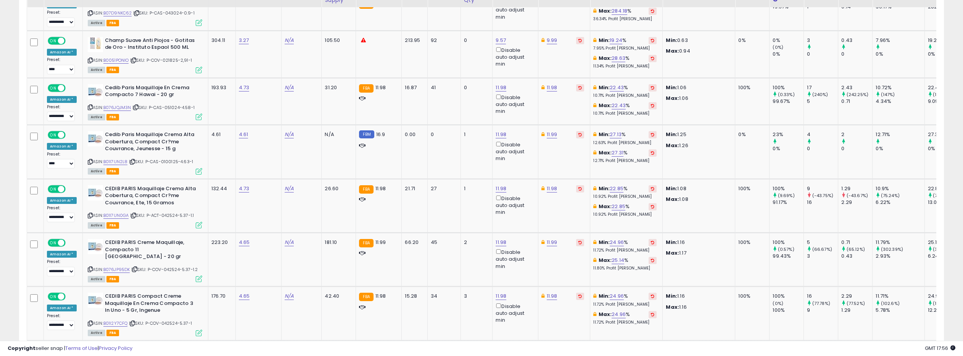
scroll to position [3056, 0]
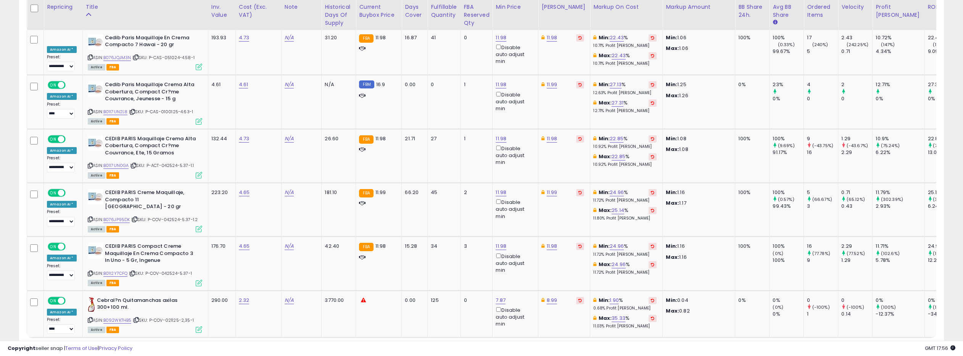
click at [889, 346] on link "9" at bounding box center [888, 352] width 13 height 13
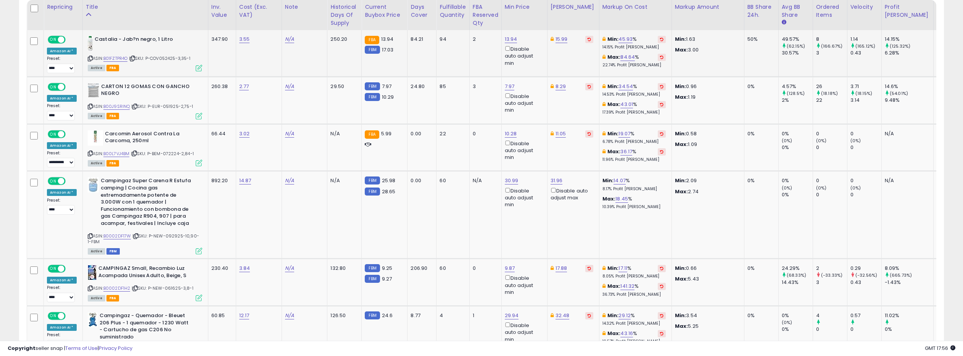
scroll to position [371, 0]
click at [124, 105] on link "B00J9SRINQ" at bounding box center [116, 106] width 27 height 6
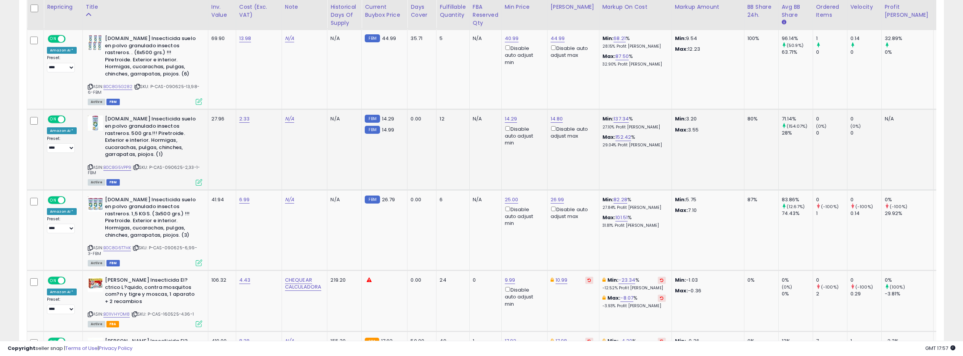
scroll to position [977, 0]
click at [118, 164] on link "B0C8G5VPP9" at bounding box center [117, 167] width 28 height 6
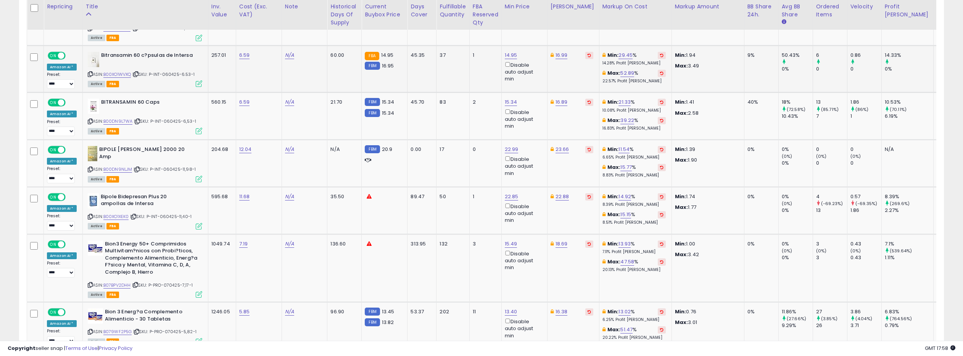
scroll to position [1480, 0]
click at [119, 72] on link "B00XO1WVXQ" at bounding box center [117, 75] width 28 height 6
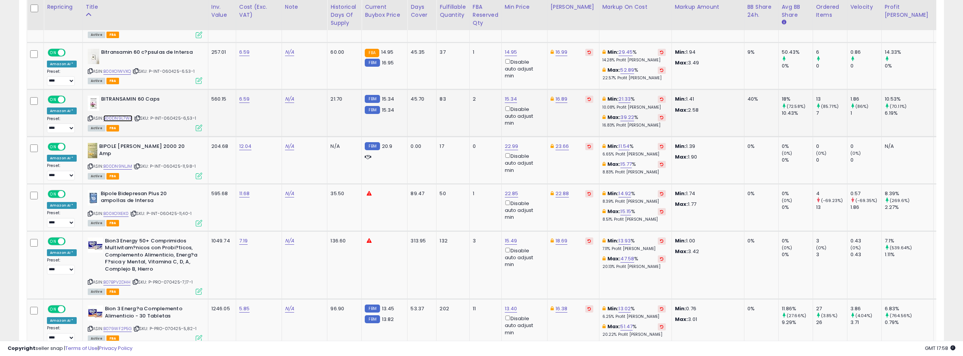
click at [120, 115] on link "B00DN9L7WA" at bounding box center [117, 118] width 29 height 6
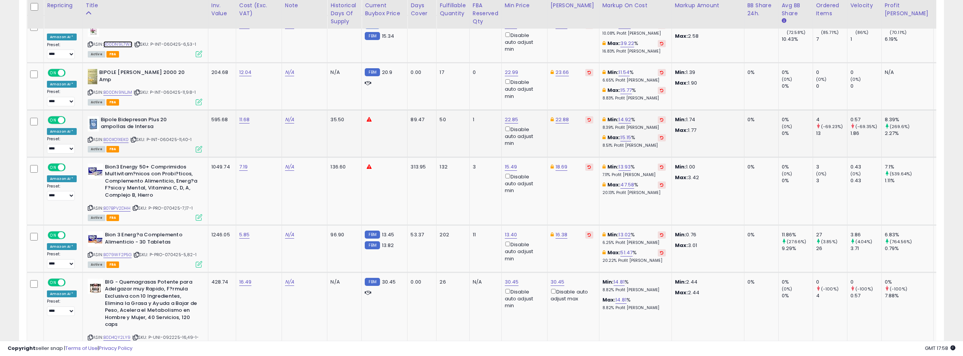
scroll to position [1558, 0]
click at [115, 136] on link "B00XO1XEK0" at bounding box center [116, 139] width 26 height 6
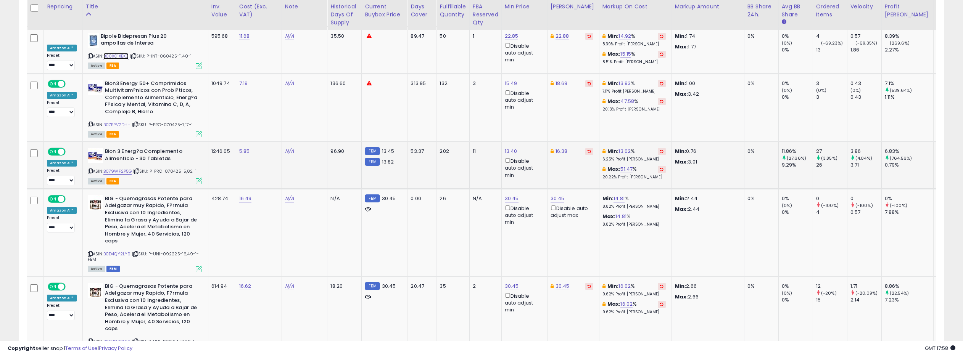
scroll to position [1642, 0]
click at [124, 121] on link "B07BPV2DHH" at bounding box center [116, 124] width 27 height 6
click at [127, 167] on link "B079WF2P5G" at bounding box center [117, 170] width 29 height 6
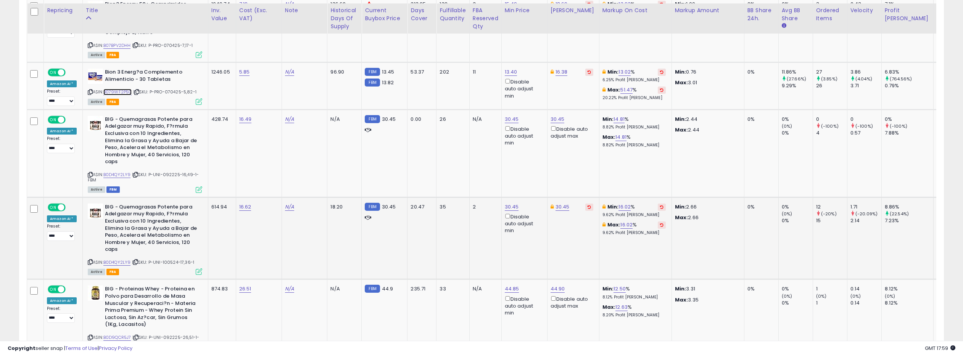
scroll to position [1724, 0]
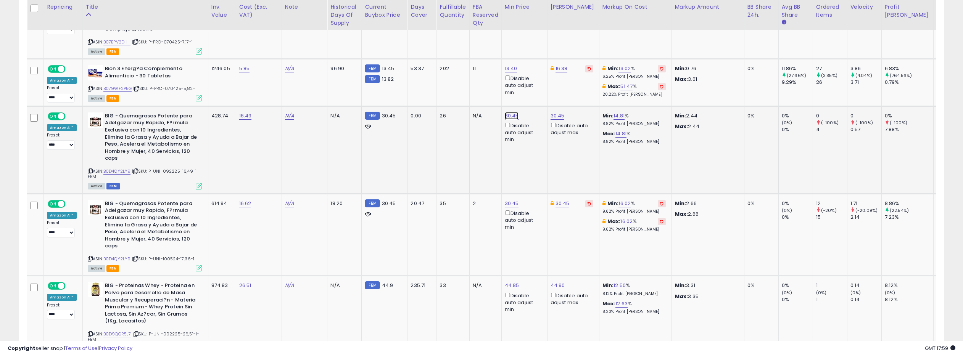
click at [512, 112] on link "30.45" at bounding box center [512, 116] width 14 height 8
type input "*****"
click at [536, 67] on button "submit" at bounding box center [534, 67] width 13 height 11
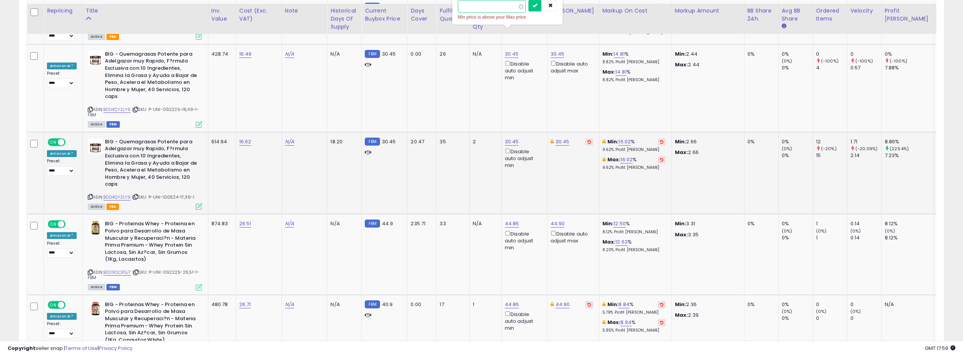
scroll to position [1790, 0]
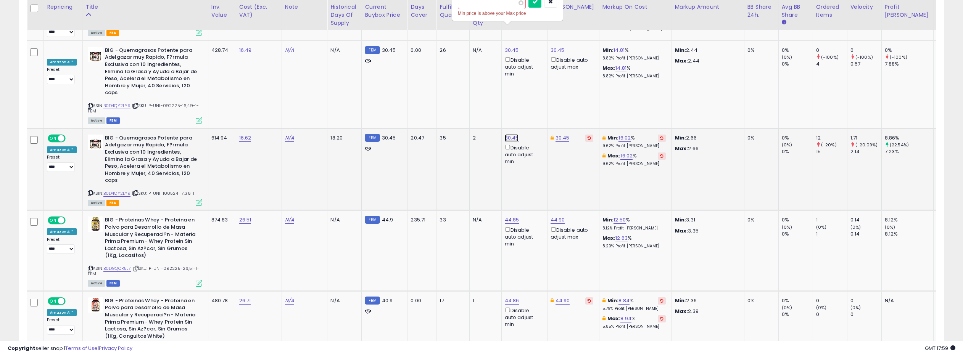
click at [509, 134] on link "30.45" at bounding box center [512, 138] width 14 height 8
type input "****"
click at [537, 91] on icon "submit" at bounding box center [535, 89] width 5 height 5
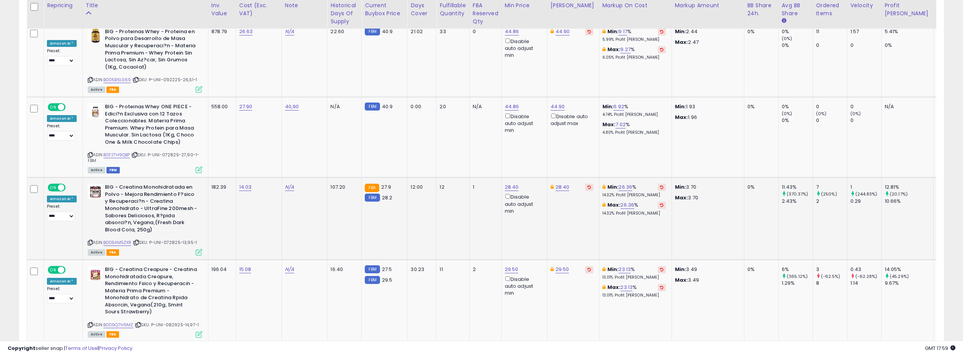
scroll to position [2301, 0]
click at [510, 183] on link "28.40" at bounding box center [512, 187] width 14 height 8
click at [122, 239] on link "B0D54M5ZXR" at bounding box center [117, 242] width 28 height 6
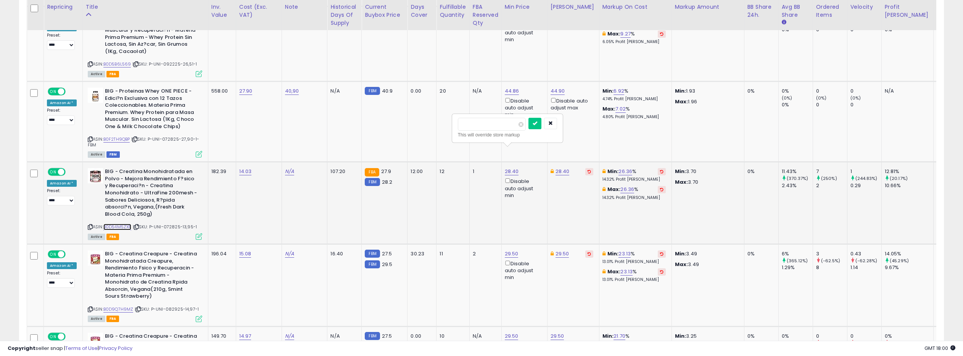
scroll to position [2332, 0]
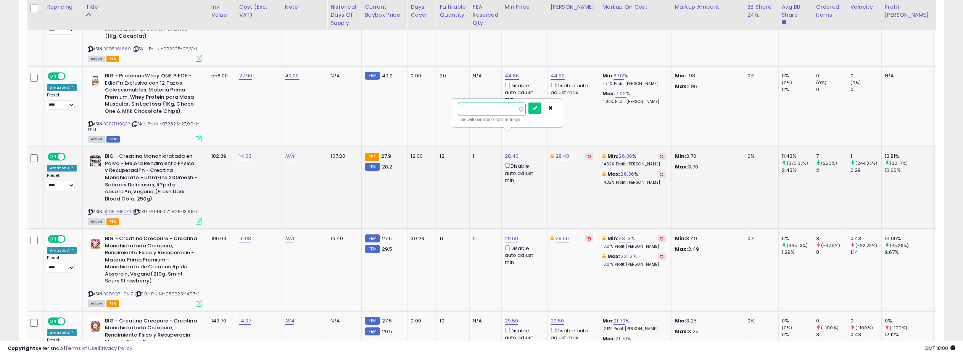
click at [480, 110] on input "*****" at bounding box center [492, 109] width 68 height 13
type input "*****"
click at [537, 109] on icon "submit" at bounding box center [535, 108] width 5 height 5
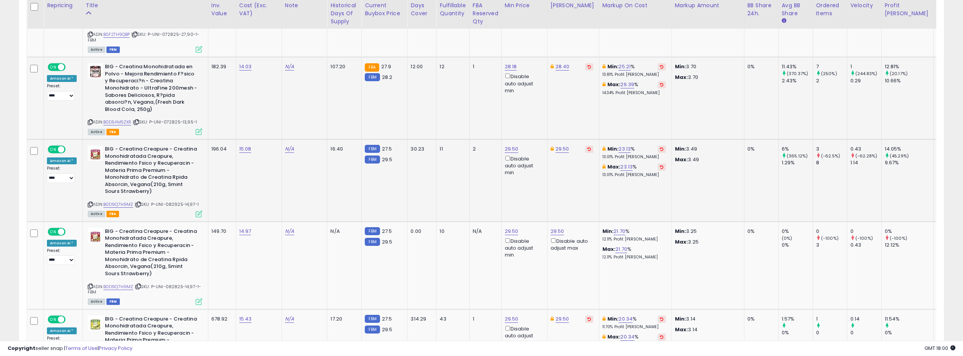
scroll to position [2424, 0]
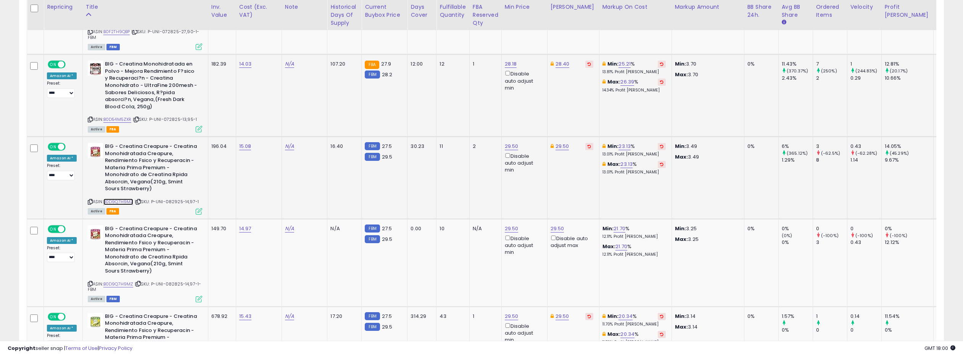
click at [124, 199] on link "B0D9Q7H9MZ" at bounding box center [118, 202] width 30 height 6
click at [511, 143] on link "29.50" at bounding box center [512, 147] width 14 height 8
type input "*****"
click at [535, 99] on button "submit" at bounding box center [534, 97] width 13 height 11
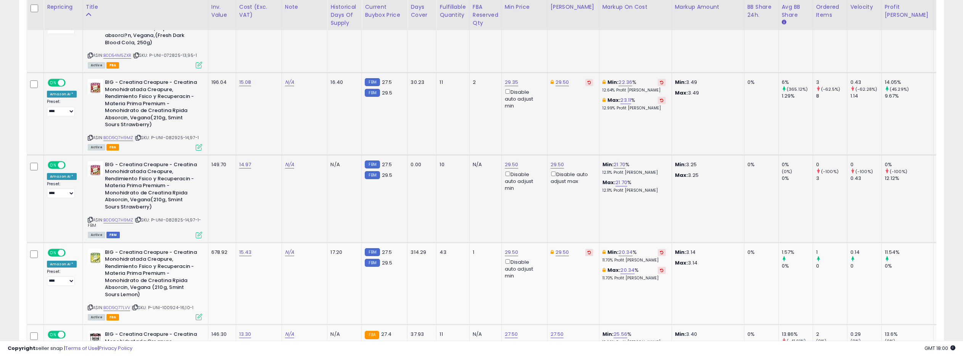
scroll to position [2491, 0]
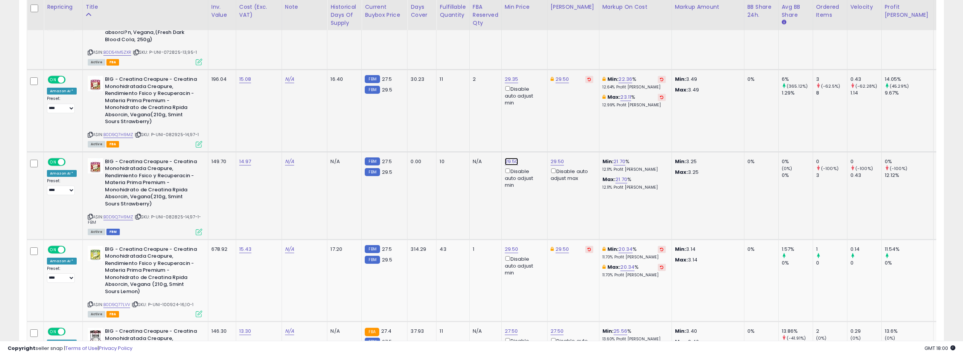
click at [509, 158] on link "29.50" at bounding box center [512, 162] width 14 height 8
type input "*****"
click at [537, 114] on icon "submit" at bounding box center [535, 113] width 5 height 5
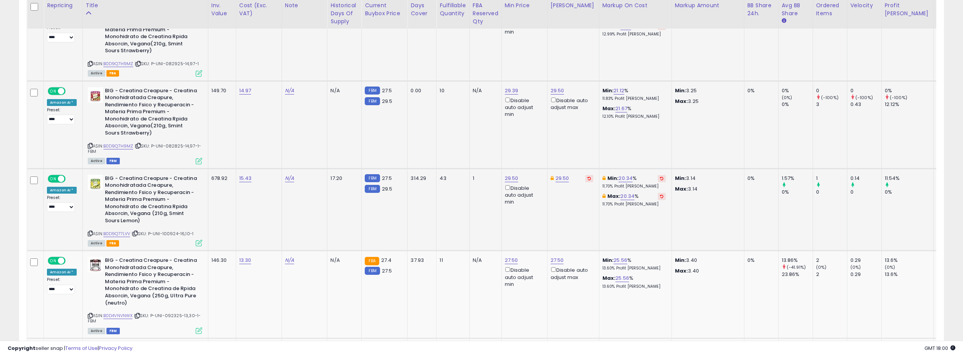
scroll to position [2574, 0]
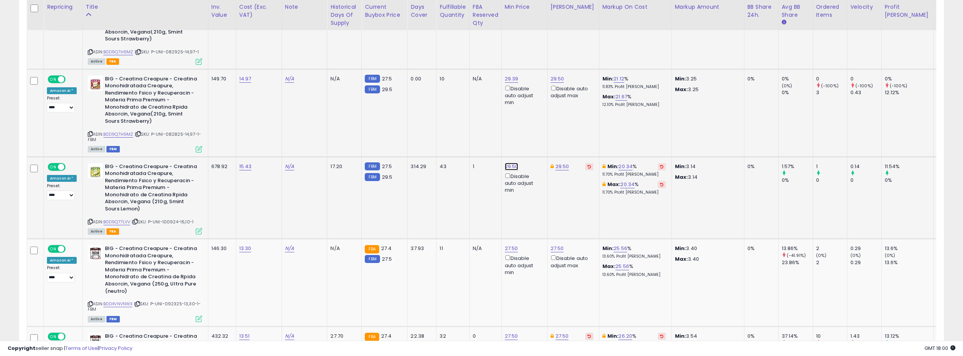
click at [512, 163] on link "29.50" at bounding box center [512, 167] width 14 height 8
click at [119, 219] on link "B0D9Q77LVV" at bounding box center [116, 222] width 27 height 6
click at [482, 122] on input "*****" at bounding box center [492, 119] width 68 height 13
type input "*****"
click at [534, 118] on button "submit" at bounding box center [534, 118] width 13 height 11
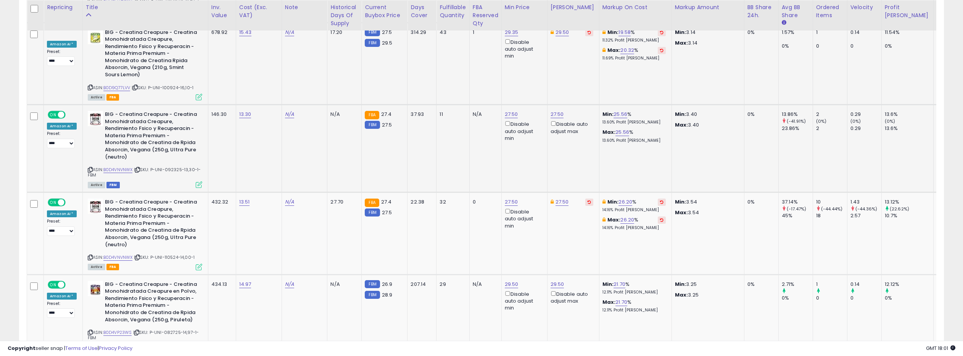
scroll to position [2709, 0]
click at [512, 110] on link "27.50" at bounding box center [511, 114] width 13 height 8
type input "*****"
click at [537, 67] on icon "submit" at bounding box center [534, 65] width 5 height 5
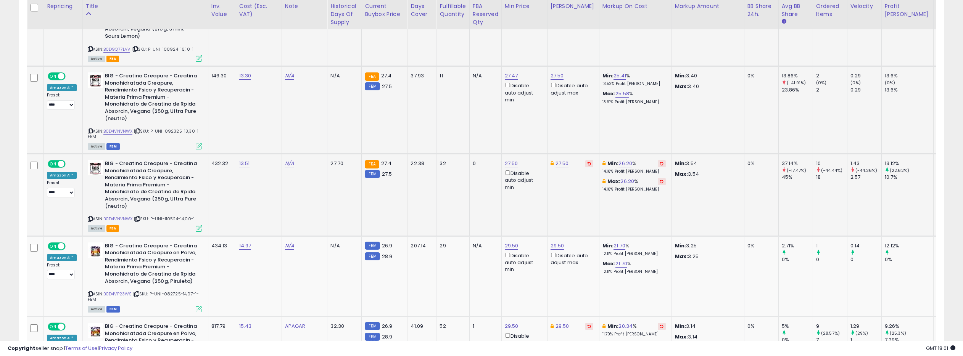
scroll to position [2748, 0]
click at [125, 215] on link "B0D4VNVNWX" at bounding box center [117, 218] width 29 height 6
click at [507, 159] on link "27.50" at bounding box center [511, 163] width 13 height 8
drag, startPoint x: 478, startPoint y: 116, endPoint x: 471, endPoint y: 116, distance: 6.5
click at [471, 116] on input "*****" at bounding box center [491, 115] width 68 height 13
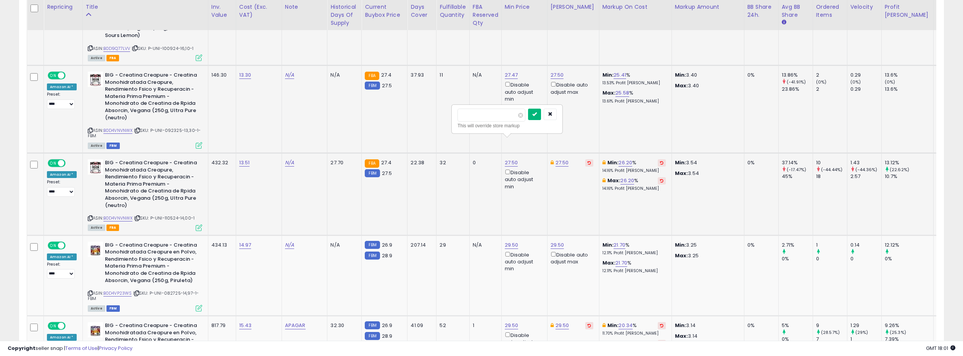
type input "*****"
click at [536, 114] on icon "submit" at bounding box center [534, 114] width 5 height 5
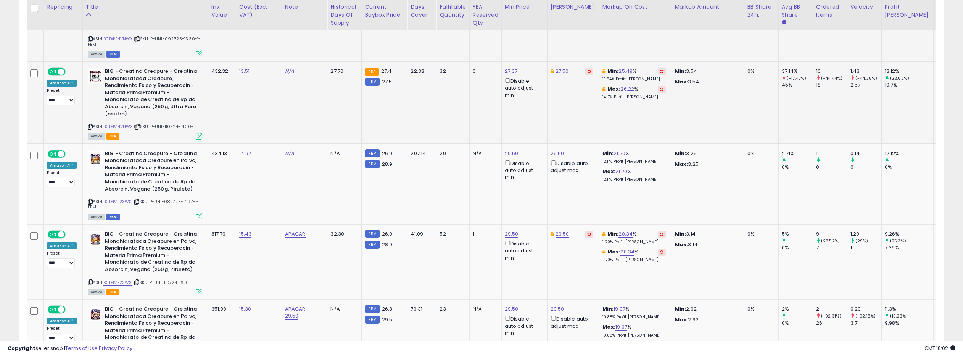
scroll to position [2845, 0]
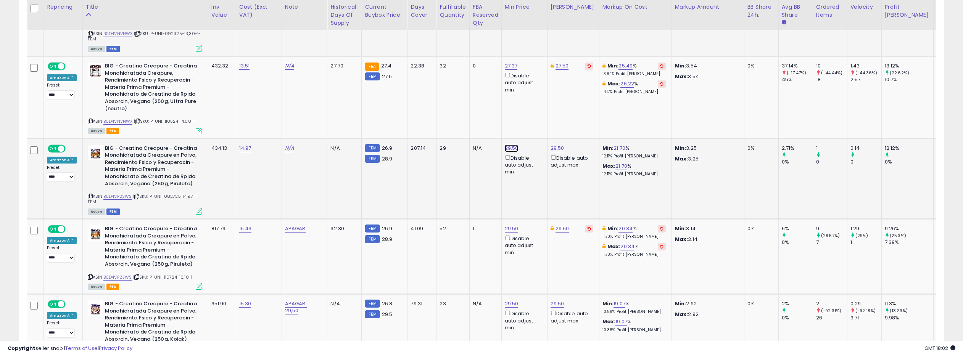
click at [508, 145] on link "29.50" at bounding box center [512, 149] width 14 height 8
type input "*****"
click at [537, 101] on icon "submit" at bounding box center [535, 99] width 5 height 5
click at [121, 274] on link "B0D4VP23WS" at bounding box center [117, 277] width 29 height 6
click at [507, 225] on link "29.50" at bounding box center [512, 229] width 14 height 8
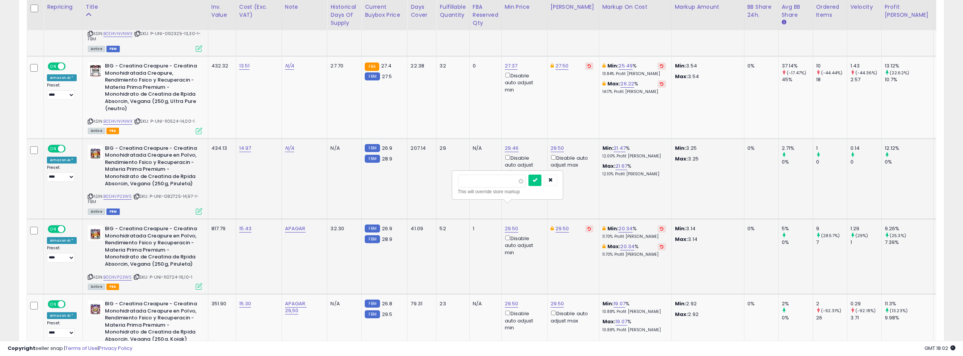
drag, startPoint x: 477, startPoint y: 182, endPoint x: 472, endPoint y: 183, distance: 5.5
click at [472, 183] on input "*****" at bounding box center [492, 181] width 68 height 13
type input "*****"
click at [537, 180] on icon "submit" at bounding box center [535, 180] width 5 height 5
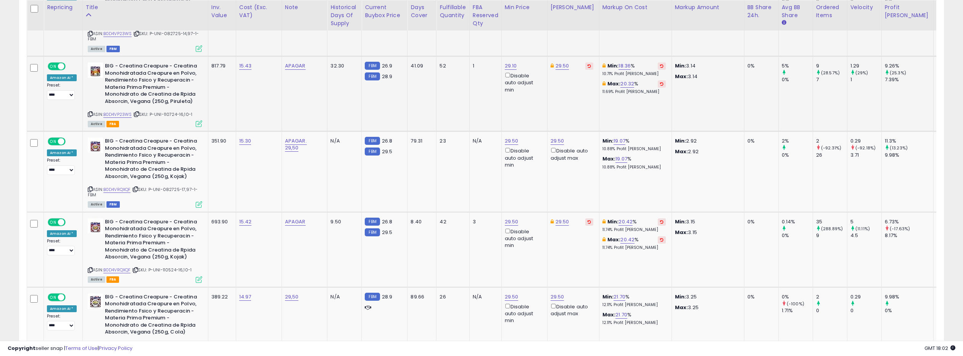
scroll to position [3008, 0]
click at [510, 137] on link "29.50" at bounding box center [512, 141] width 14 height 8
type input "*****"
click at [537, 93] on icon "submit" at bounding box center [535, 92] width 5 height 5
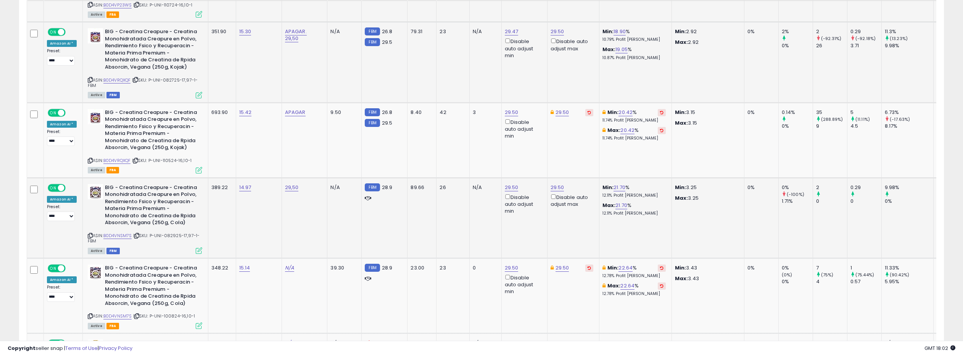
scroll to position [3124, 0]
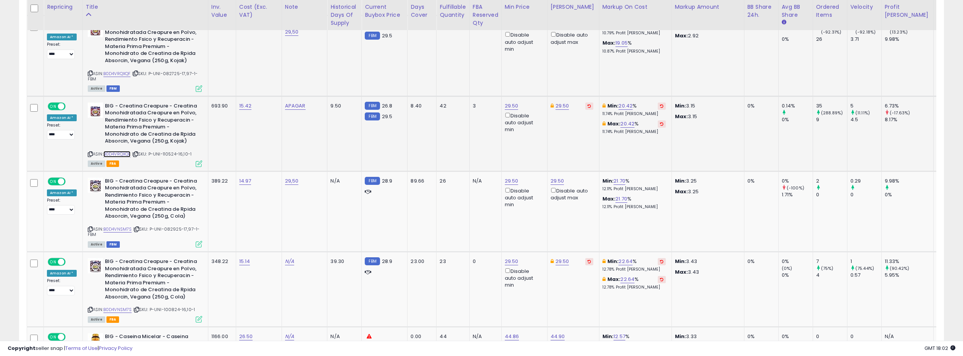
click at [123, 151] on link "B0D4VRQXQF" at bounding box center [116, 154] width 27 height 6
drag, startPoint x: 512, startPoint y: 159, endPoint x: 508, endPoint y: 156, distance: 5.2
click at [512, 177] on link "29.50" at bounding box center [512, 181] width 14 height 8
drag, startPoint x: 478, startPoint y: 135, endPoint x: 471, endPoint y: 135, distance: 6.9
click at [471, 135] on input "*****" at bounding box center [492, 133] width 68 height 13
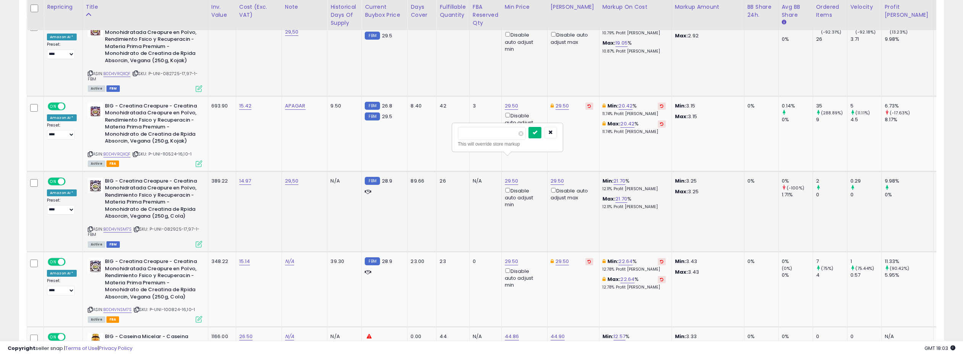
type input "*****"
click at [534, 131] on button "submit" at bounding box center [534, 132] width 13 height 11
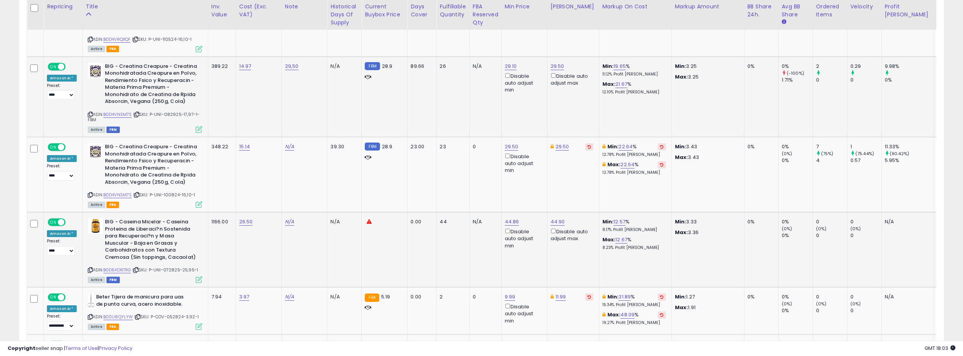
scroll to position [3239, 0]
click at [509, 62] on link "29.10" at bounding box center [511, 66] width 12 height 8
type input "*****"
click at [536, 19] on icon "submit" at bounding box center [534, 16] width 5 height 5
click at [512, 142] on link "29.50" at bounding box center [512, 146] width 14 height 8
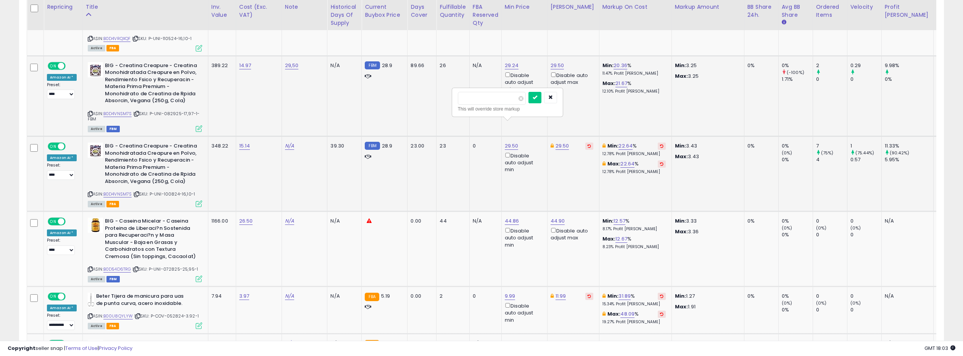
drag, startPoint x: 481, startPoint y: 99, endPoint x: 472, endPoint y: 100, distance: 9.9
click at [472, 100] on input "*****" at bounding box center [492, 98] width 68 height 13
type input "*****"
click at [541, 97] on button "submit" at bounding box center [534, 97] width 13 height 11
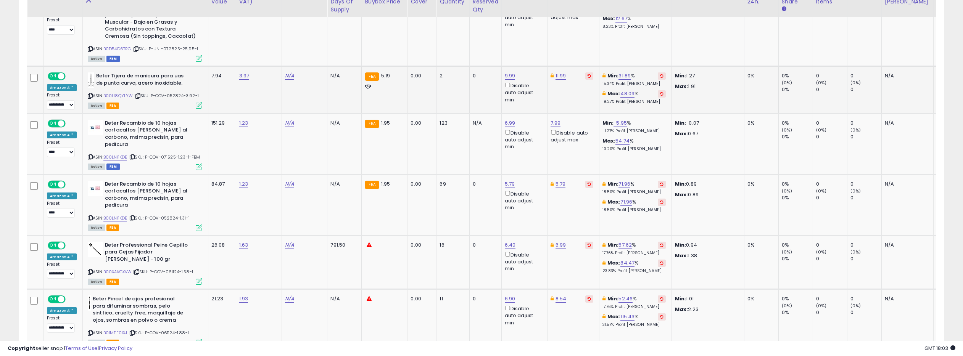
scroll to position [3478, 0]
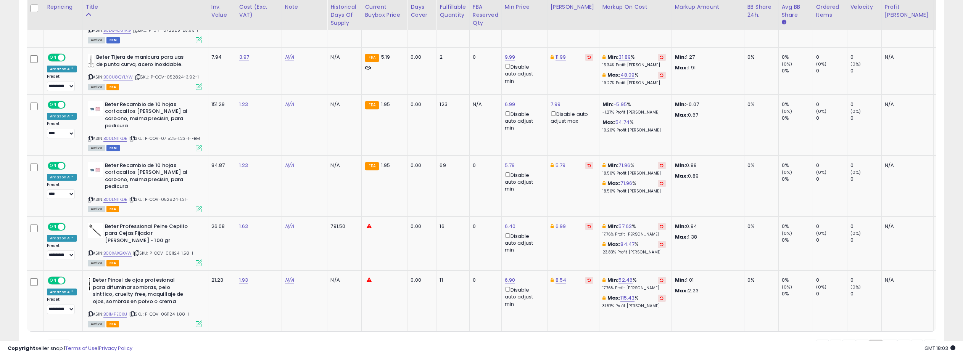
drag, startPoint x: 886, startPoint y: 302, endPoint x: 549, endPoint y: 157, distance: 367.1
click at [886, 340] on link "10" at bounding box center [889, 346] width 15 height 13
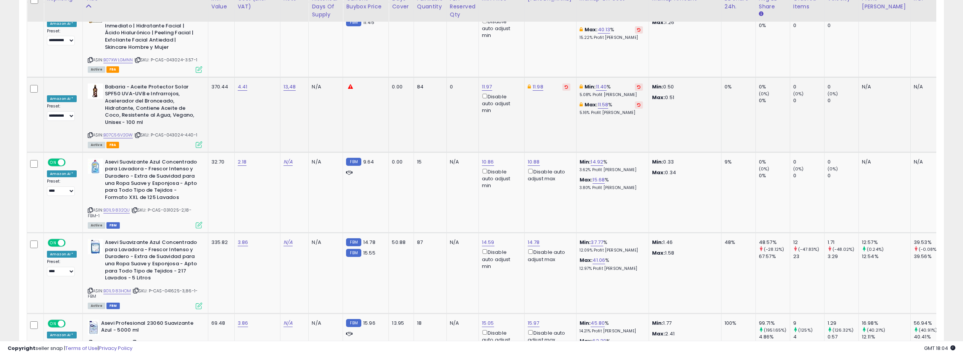
scroll to position [1877, 0]
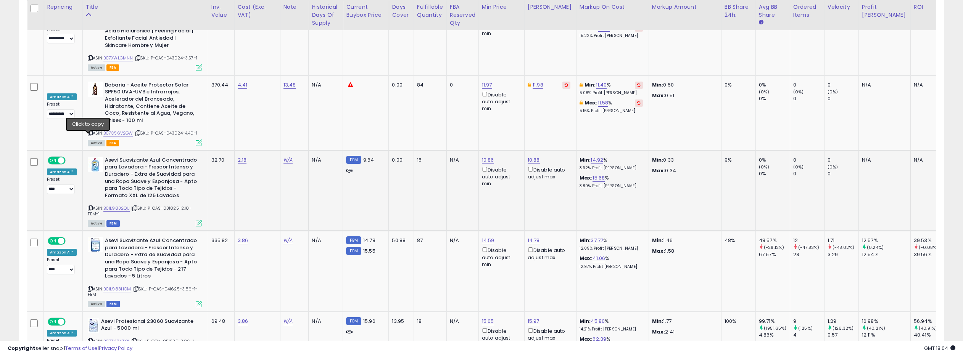
click at [88, 206] on icon at bounding box center [90, 208] width 5 height 4
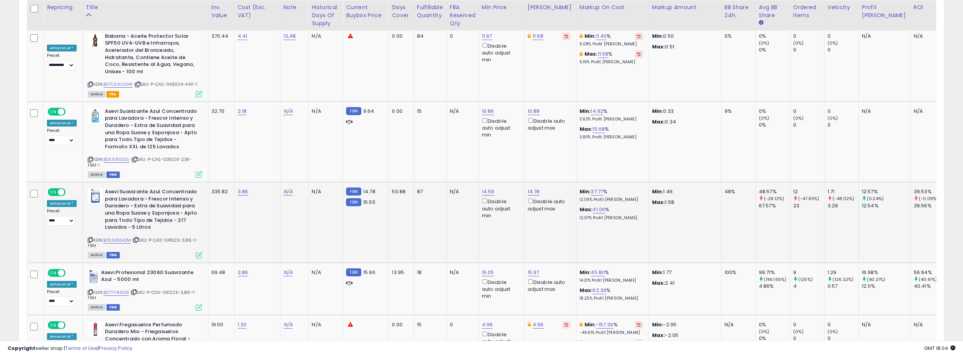
scroll to position [1927, 0]
click at [113, 236] on link "B01L983HOM" at bounding box center [117, 239] width 28 height 6
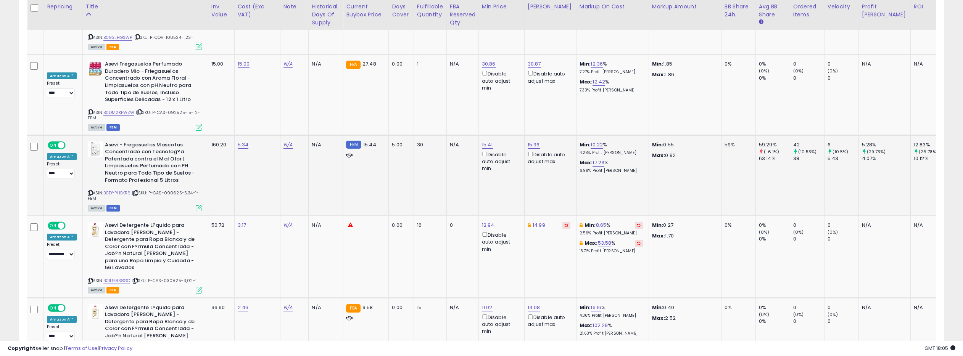
scroll to position [2270, 0]
click at [119, 189] on link "B0DYPHBKR6" at bounding box center [116, 192] width 27 height 6
drag, startPoint x: 86, startPoint y: 121, endPoint x: 126, endPoint y: 120, distance: 40.1
click at [88, 190] on icon at bounding box center [90, 192] width 5 height 4
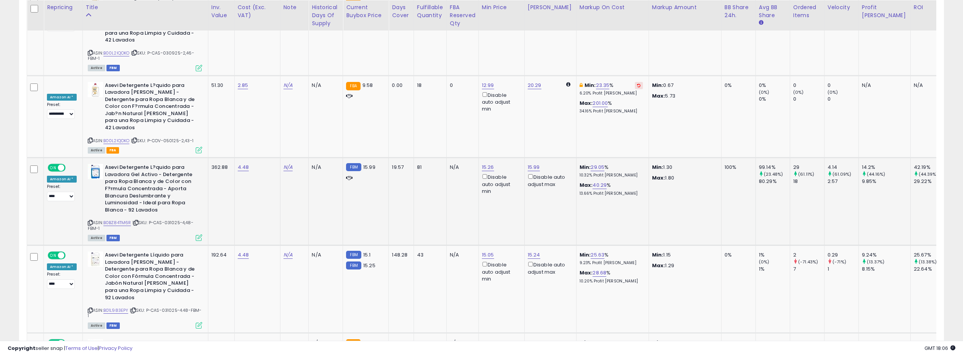
scroll to position [2580, 0]
click at [126, 219] on link "B0BZ84TM6R" at bounding box center [117, 222] width 28 height 6
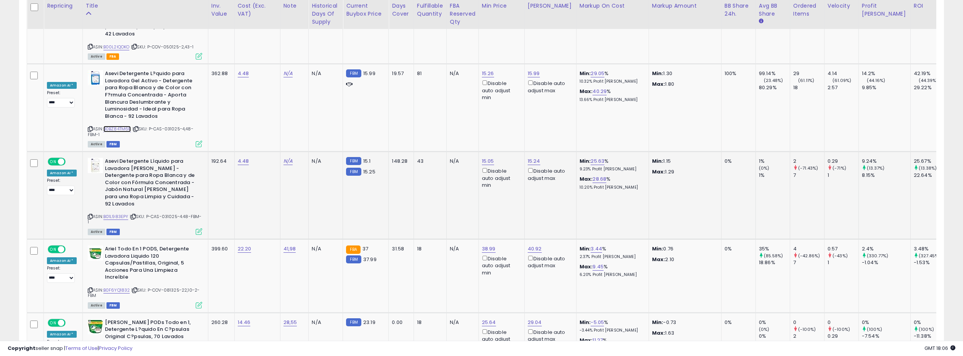
scroll to position [2673, 0]
click at [120, 213] on link "B01L983EPY" at bounding box center [115, 216] width 25 height 6
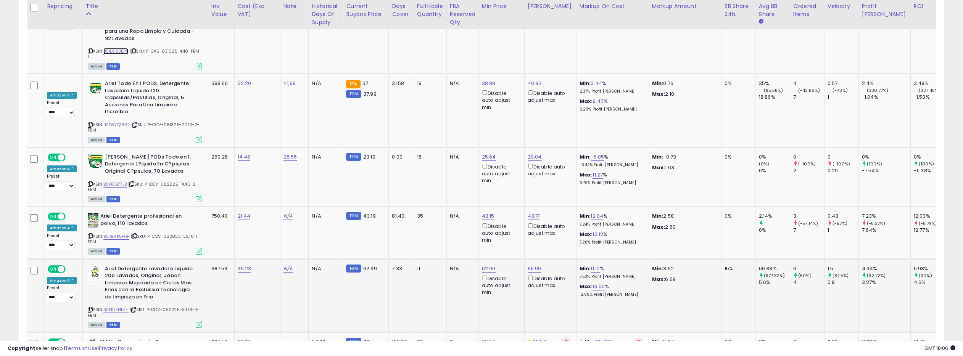
scroll to position [2839, 0]
click at [119, 306] on link "B0F1DFNLZH" at bounding box center [116, 309] width 26 height 6
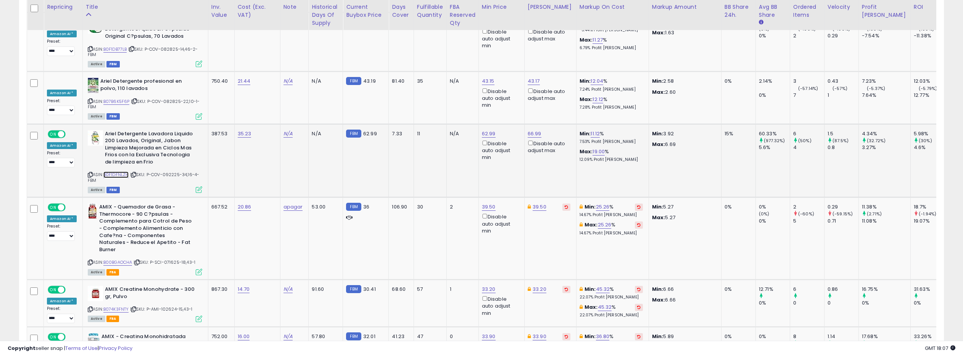
scroll to position [2978, 0]
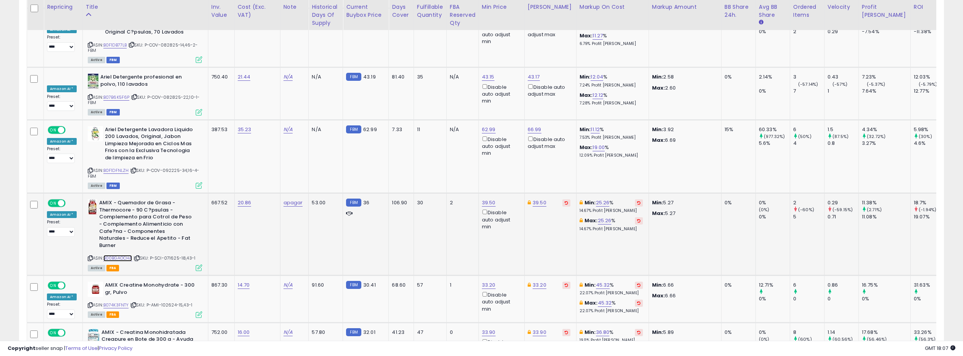
click at [114, 255] on link "B00BGAOCHA" at bounding box center [117, 258] width 29 height 6
click at [485, 199] on link "39.50" at bounding box center [489, 203] width 14 height 8
drag, startPoint x: 453, startPoint y: 78, endPoint x: 447, endPoint y: 79, distance: 6.2
click at [447, 79] on input "*****" at bounding box center [468, 78] width 68 height 13
type input "*****"
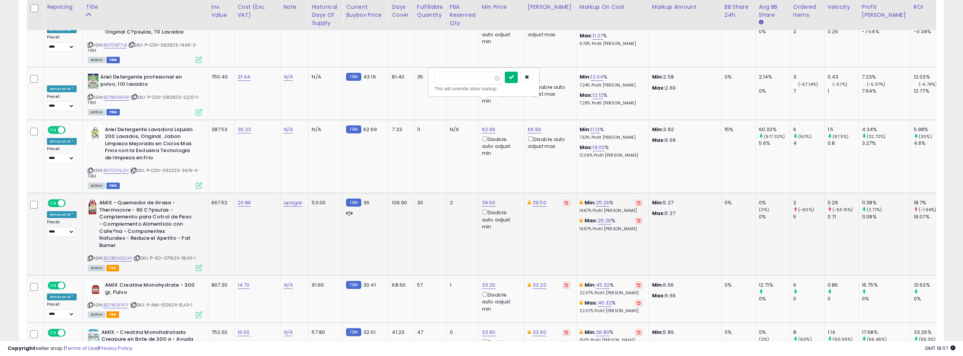
click at [512, 78] on button "submit" at bounding box center [511, 77] width 13 height 11
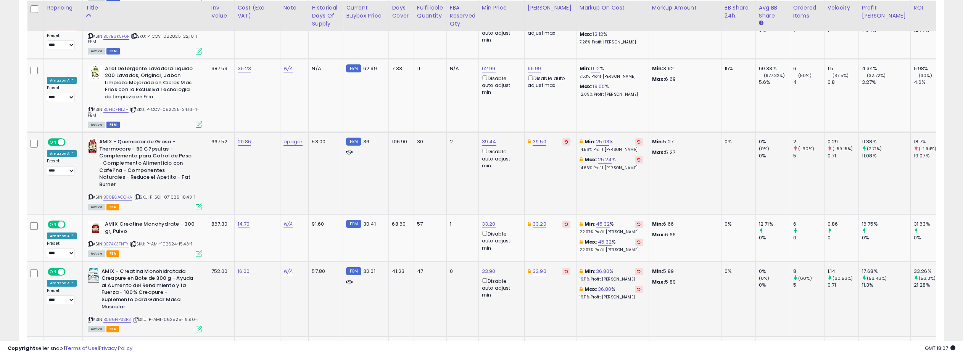
scroll to position [3040, 0]
click at [118, 240] on link "B074K3FNTY" at bounding box center [116, 243] width 26 height 6
click at [486, 220] on link "33.20" at bounding box center [489, 224] width 14 height 8
drag, startPoint x: 454, startPoint y: 90, endPoint x: 431, endPoint y: 89, distance: 22.9
click at [431, 89] on div "***** This will override store markup" at bounding box center [484, 96] width 110 height 28
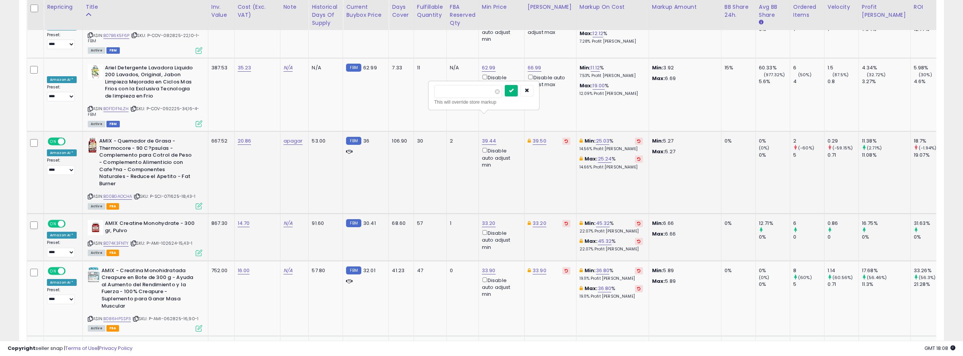
type input "**"
click at [512, 90] on button "submit" at bounding box center [511, 90] width 13 height 11
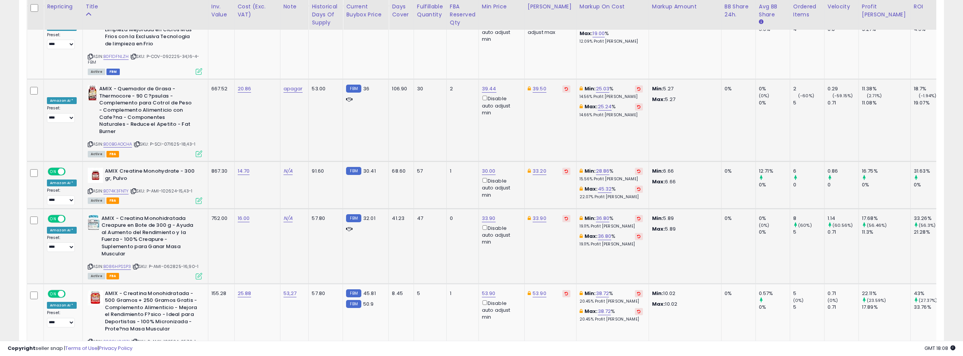
scroll to position [3093, 0]
click at [488, 214] on link "33.90" at bounding box center [489, 218] width 14 height 8
drag, startPoint x: 458, startPoint y: 87, endPoint x: 443, endPoint y: 87, distance: 14.5
click at [443, 87] on input "*****" at bounding box center [468, 85] width 68 height 13
type input "**"
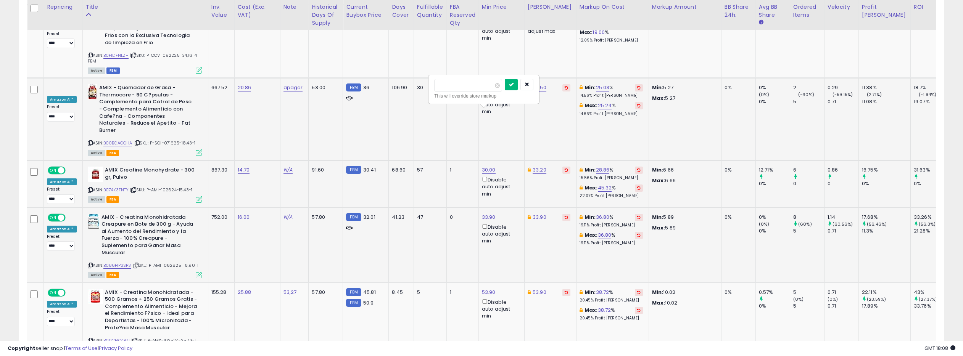
click at [513, 86] on icon "submit" at bounding box center [511, 84] width 5 height 5
click at [485, 289] on link "53.90" at bounding box center [489, 293] width 14 height 8
drag, startPoint x: 462, startPoint y: 161, endPoint x: 438, endPoint y: 160, distance: 24.4
click at [438, 160] on input "*****" at bounding box center [468, 160] width 68 height 13
type input "**"
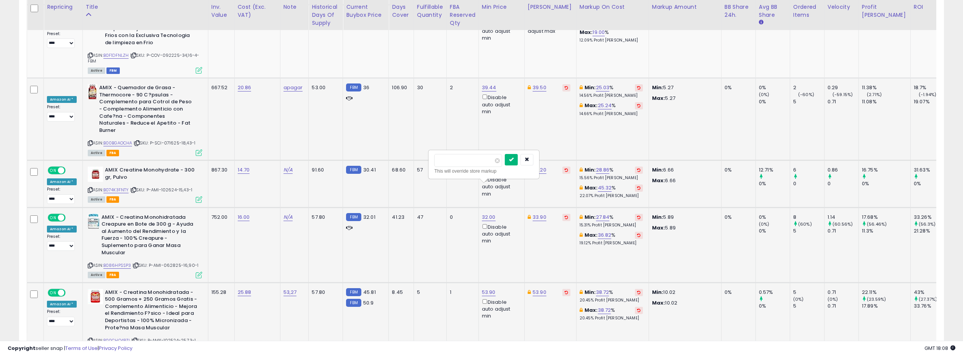
click at [513, 159] on button "submit" at bounding box center [511, 159] width 13 height 11
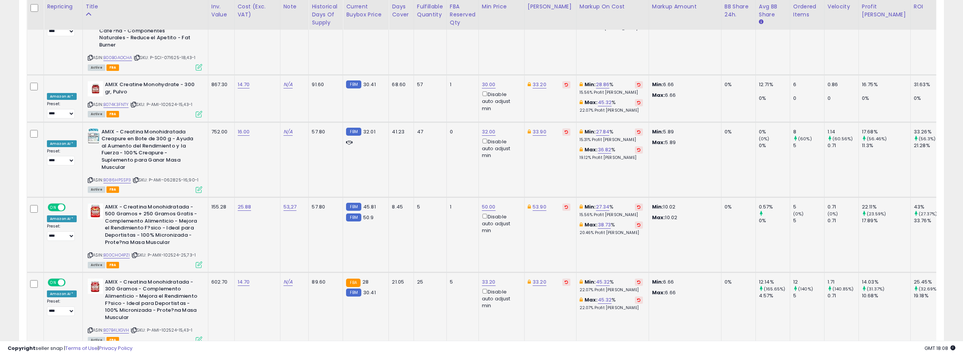
scroll to position [3179, 0]
click at [488, 278] on link "33.20" at bounding box center [489, 282] width 14 height 8
drag, startPoint x: 460, startPoint y: 150, endPoint x: 425, endPoint y: 148, distance: 34.4
type input "**"
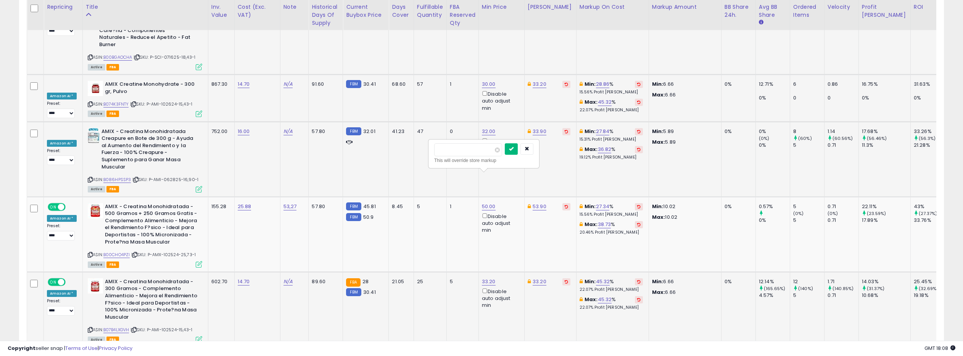
click at [514, 149] on icon "submit" at bounding box center [511, 149] width 5 height 5
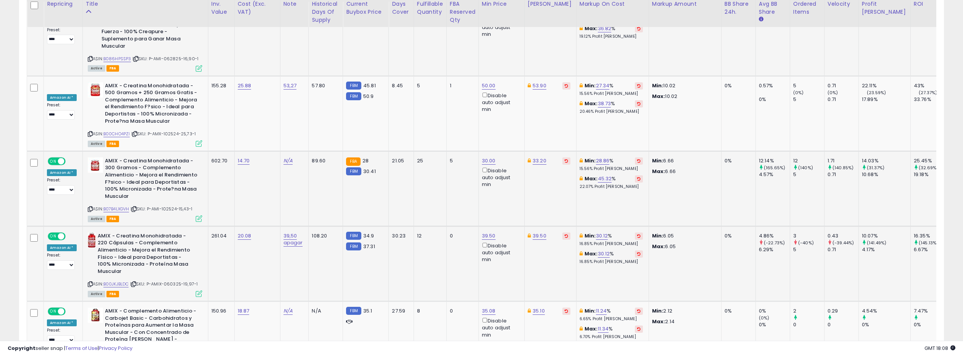
scroll to position [3300, 0]
drag, startPoint x: 486, startPoint y: 129, endPoint x: 481, endPoint y: 127, distance: 5.8
click at [486, 232] on link "39.50" at bounding box center [489, 236] width 14 height 8
drag, startPoint x: 455, startPoint y: 105, endPoint x: 442, endPoint y: 104, distance: 13.4
click at [442, 104] on input "*****" at bounding box center [468, 103] width 68 height 13
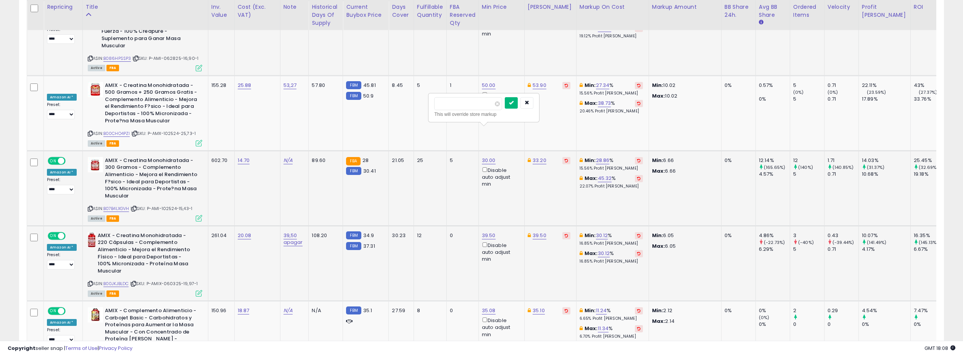
type input "**"
click at [514, 105] on button "submit" at bounding box center [511, 102] width 13 height 11
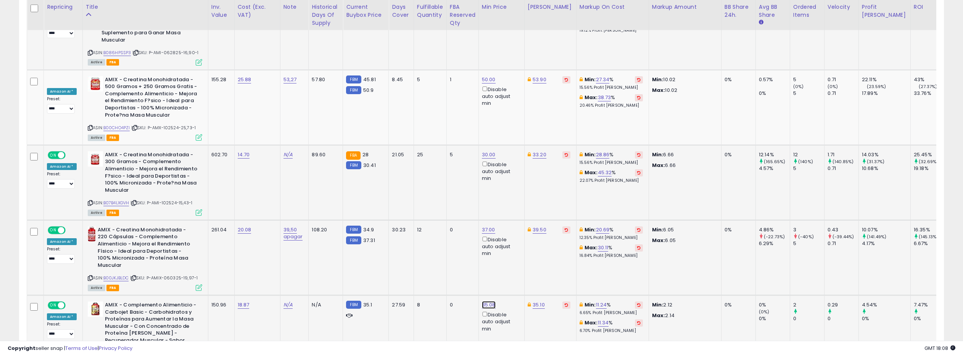
click at [486, 301] on link "35.08" at bounding box center [489, 305] width 14 height 8
drag, startPoint x: 460, startPoint y: 175, endPoint x: 448, endPoint y: 175, distance: 11.8
click at [448, 175] on input "*****" at bounding box center [468, 173] width 68 height 13
type input "**"
click at [514, 174] on icon "submit" at bounding box center [511, 172] width 5 height 5
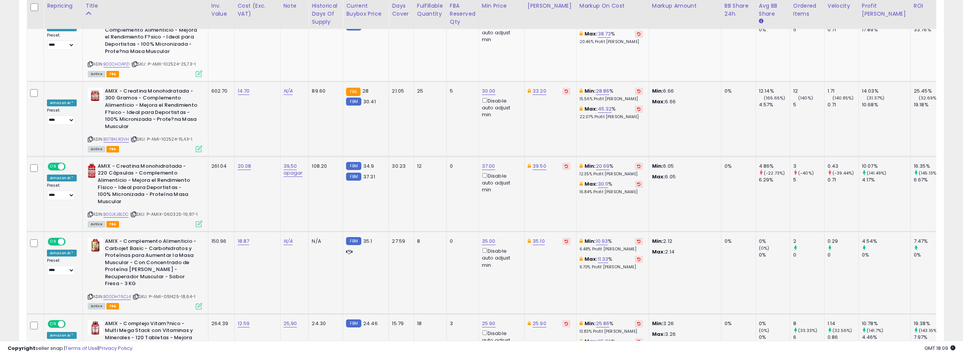
scroll to position [3376, 0]
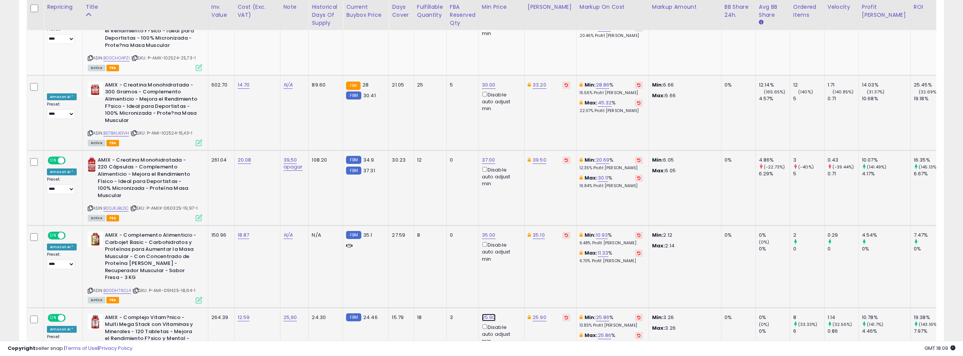
click at [484, 314] on link "25.90" at bounding box center [489, 318] width 14 height 8
drag, startPoint x: 458, startPoint y: 180, endPoint x: 444, endPoint y: 180, distance: 14.5
click at [444, 180] on input "*****" at bounding box center [468, 178] width 68 height 13
type input "**"
click at [511, 178] on button "submit" at bounding box center [511, 177] width 13 height 11
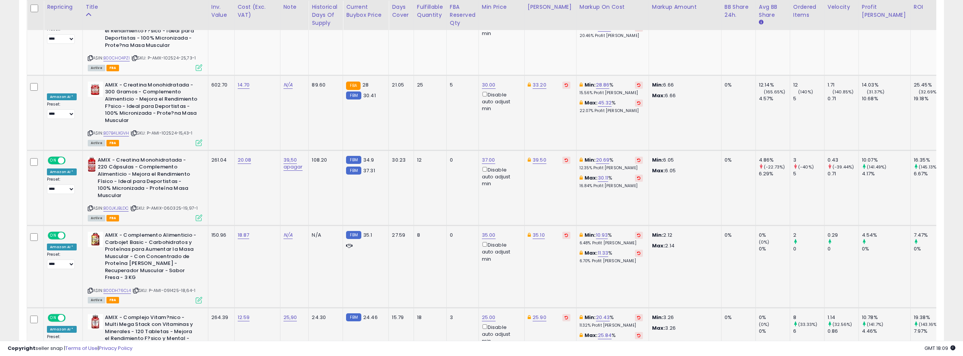
drag, startPoint x: 458, startPoint y: 256, endPoint x: 442, endPoint y: 255, distance: 16.0
click at [442, 255] on input "*****" at bounding box center [468, 253] width 68 height 13
type input "**"
click at [514, 252] on icon "submit" at bounding box center [511, 252] width 5 height 5
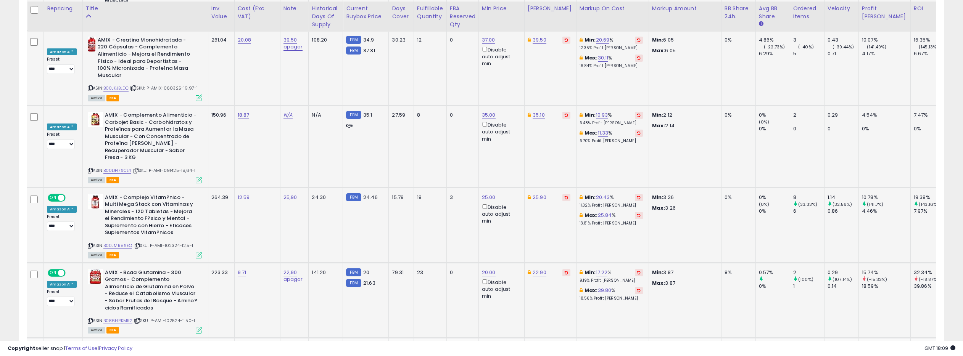
scroll to position [3499, 0]
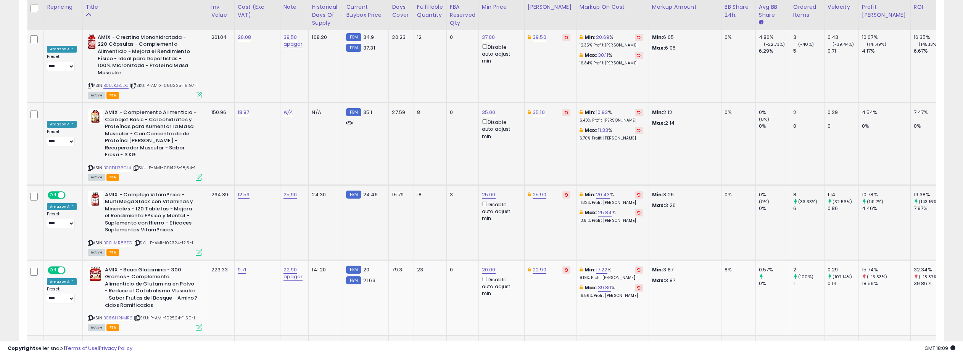
click at [486, 341] on link "23.92" at bounding box center [489, 345] width 14 height 8
drag, startPoint x: 459, startPoint y: 205, endPoint x: 442, endPoint y: 207, distance: 17.2
click at [442, 207] on input "*****" at bounding box center [468, 206] width 68 height 13
click at [533, 204] on button "button" at bounding box center [526, 205] width 13 height 11
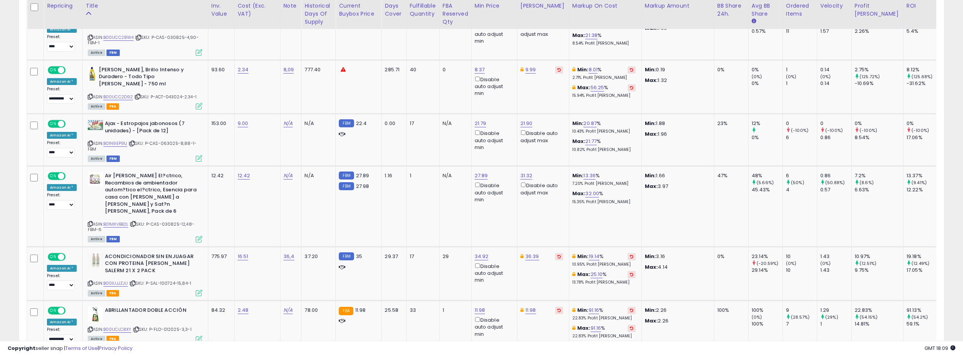
scroll to position [580, 0]
click at [115, 142] on link "B01N9EP91J" at bounding box center [115, 143] width 24 height 6
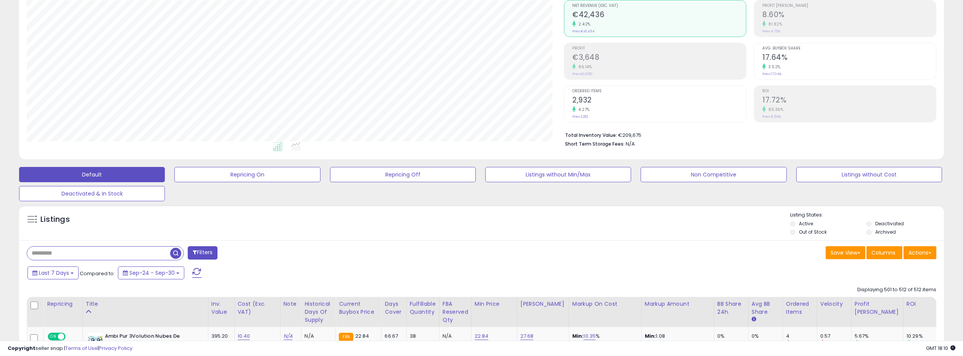
scroll to position [0, 0]
